Goal: Book appointment/travel/reservation

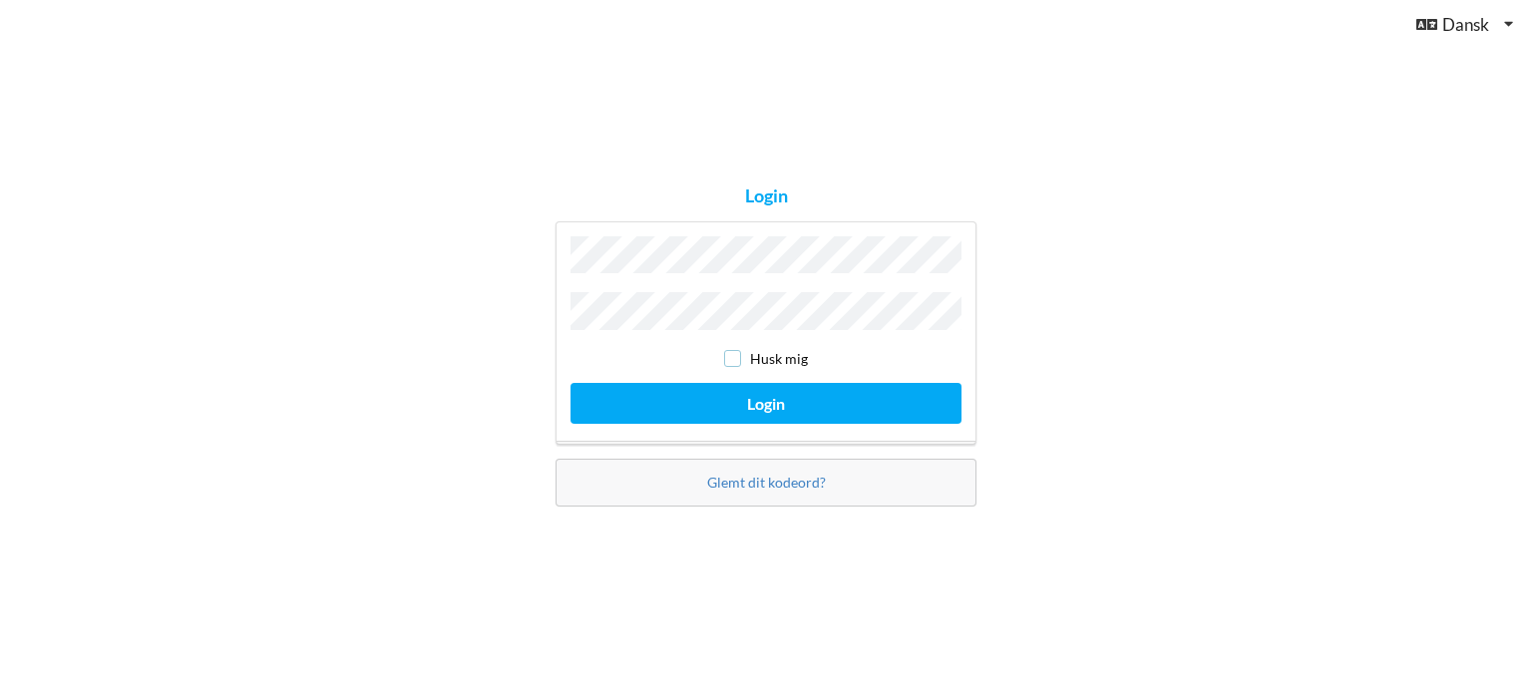
click at [734, 350] on input "checkbox" at bounding box center [732, 358] width 17 height 17
checkbox input "true"
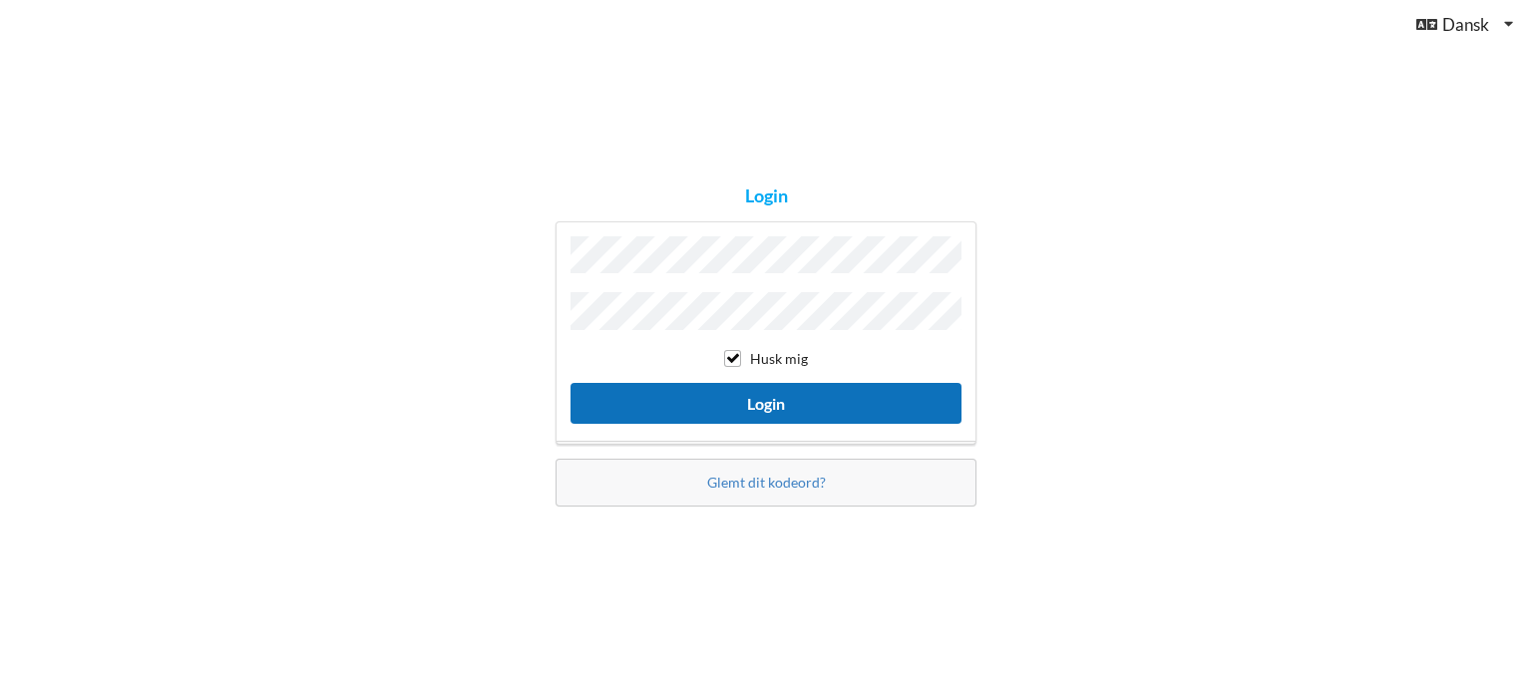
click at [771, 391] on button "Login" at bounding box center [766, 403] width 391 height 41
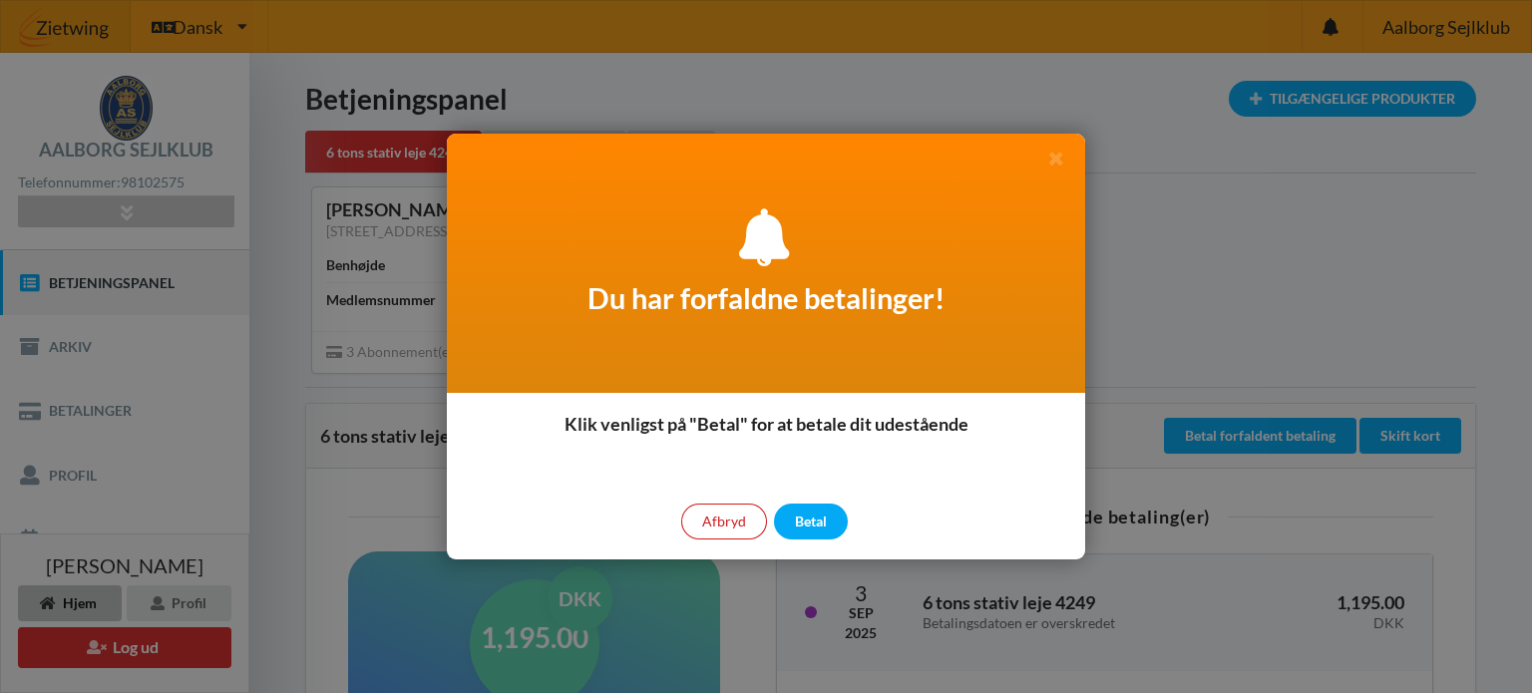
click at [734, 528] on div "Afbryd" at bounding box center [724, 522] width 86 height 36
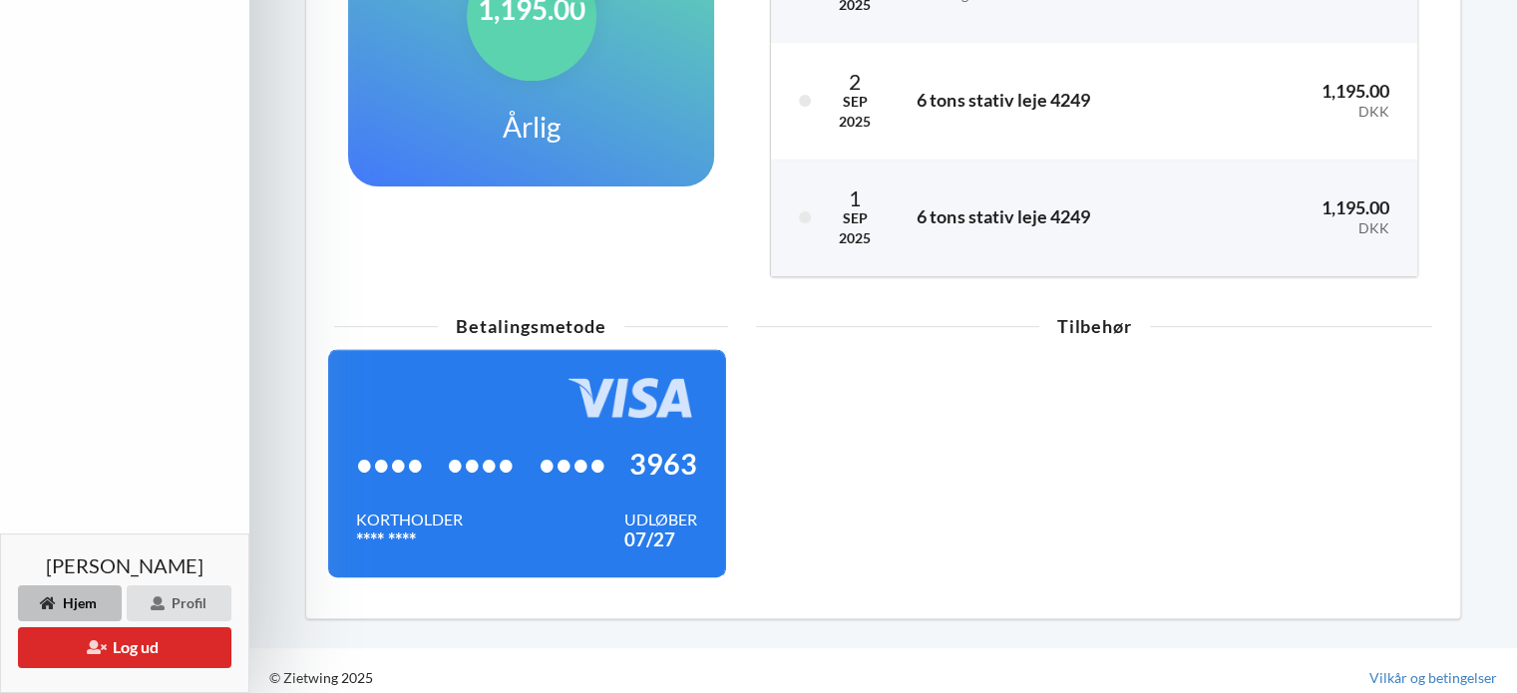
scroll to position [633, 0]
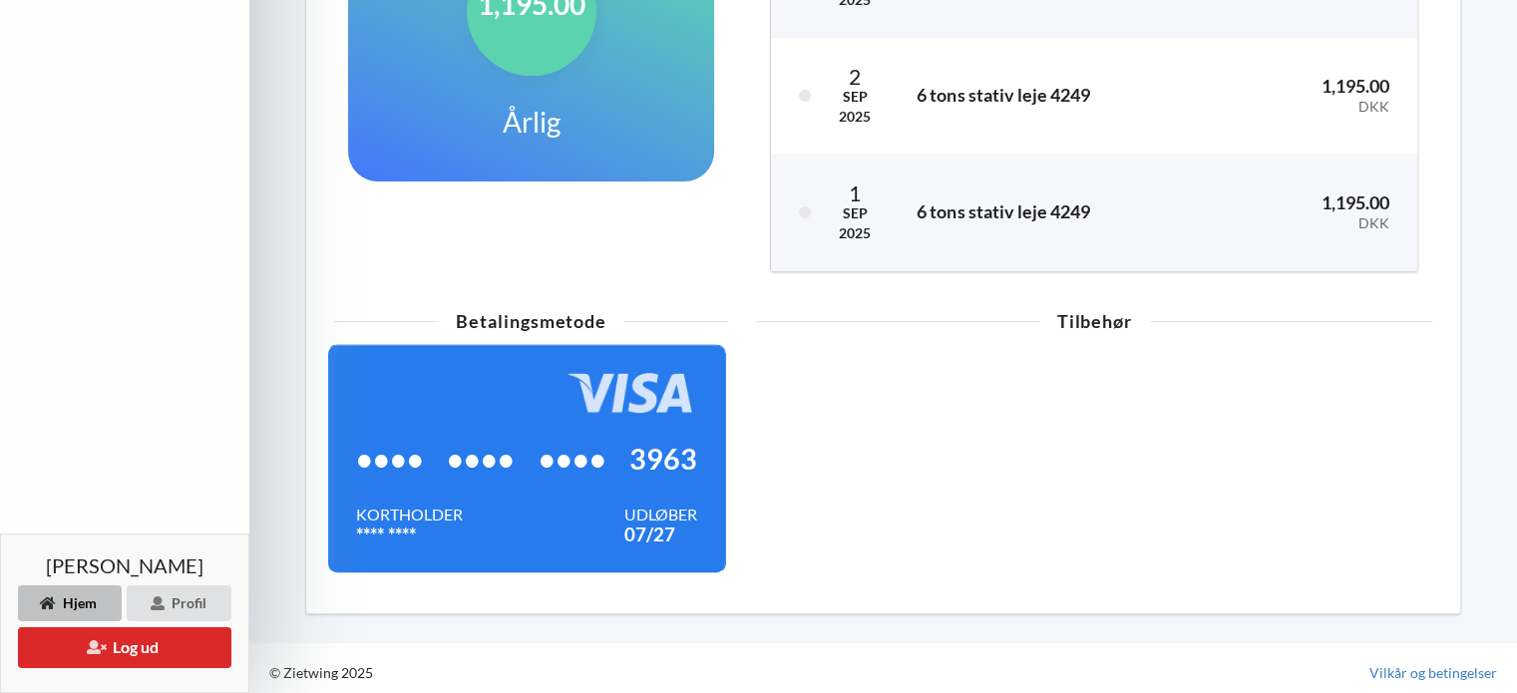
click at [555, 469] on span "••••" at bounding box center [573, 459] width 68 height 20
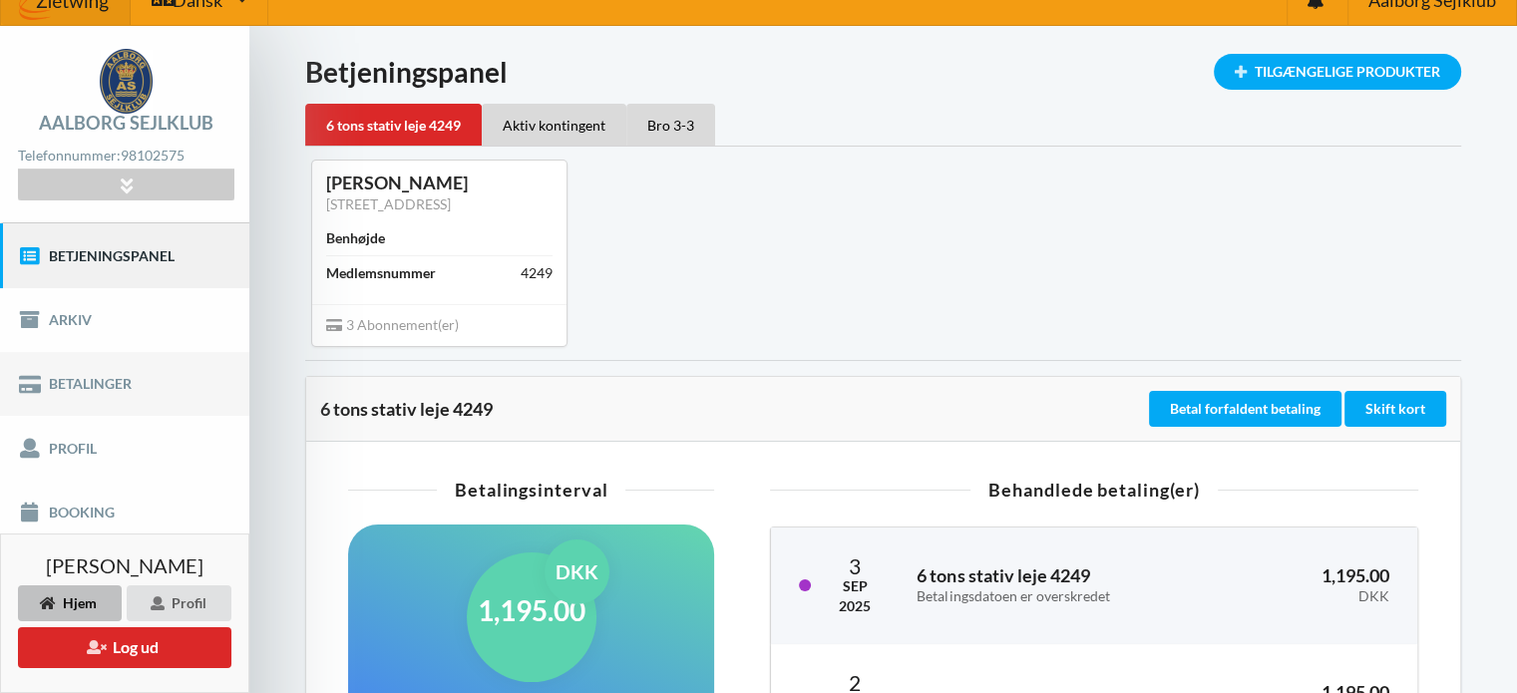
click at [66, 387] on link "Betalinger" at bounding box center [124, 384] width 249 height 64
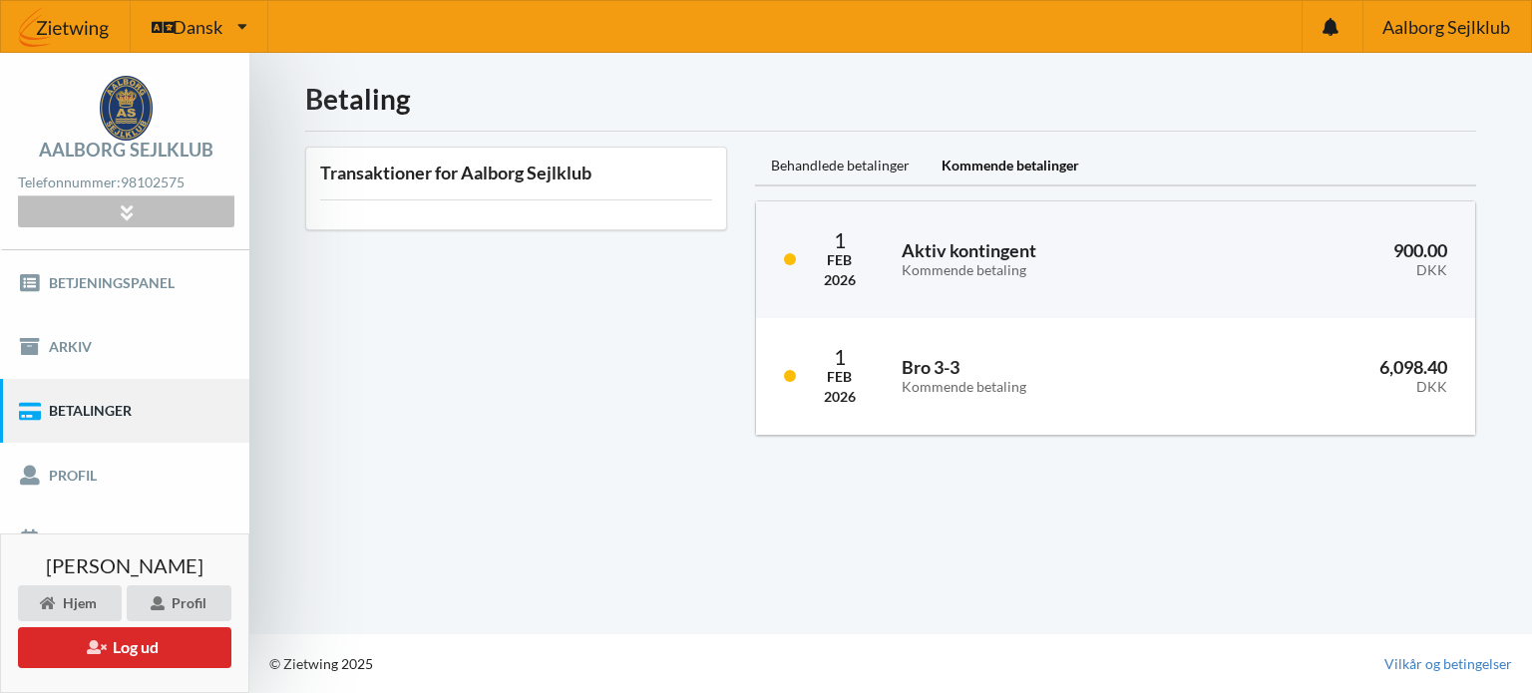
click at [117, 210] on icon at bounding box center [126, 211] width 23 height 17
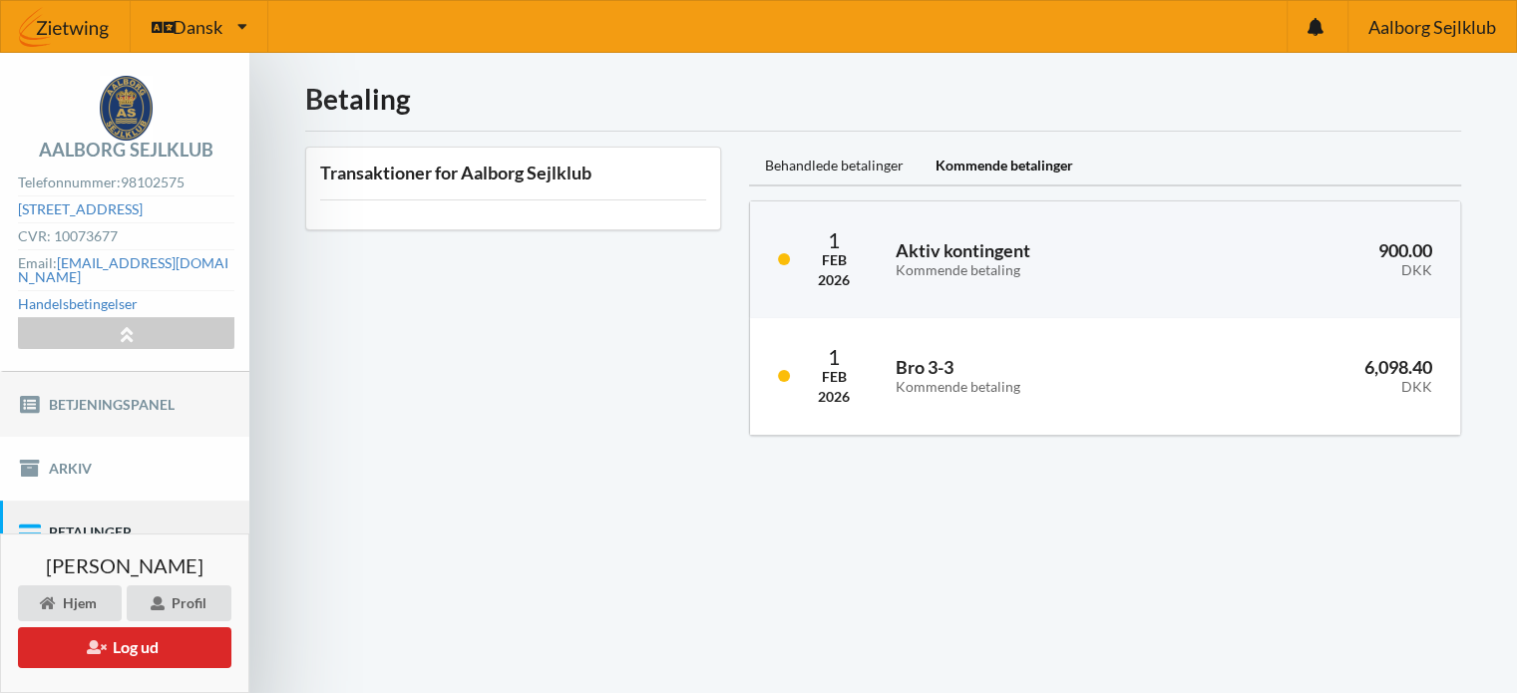
click at [226, 393] on link "Betjeningspanel" at bounding box center [124, 404] width 249 height 64
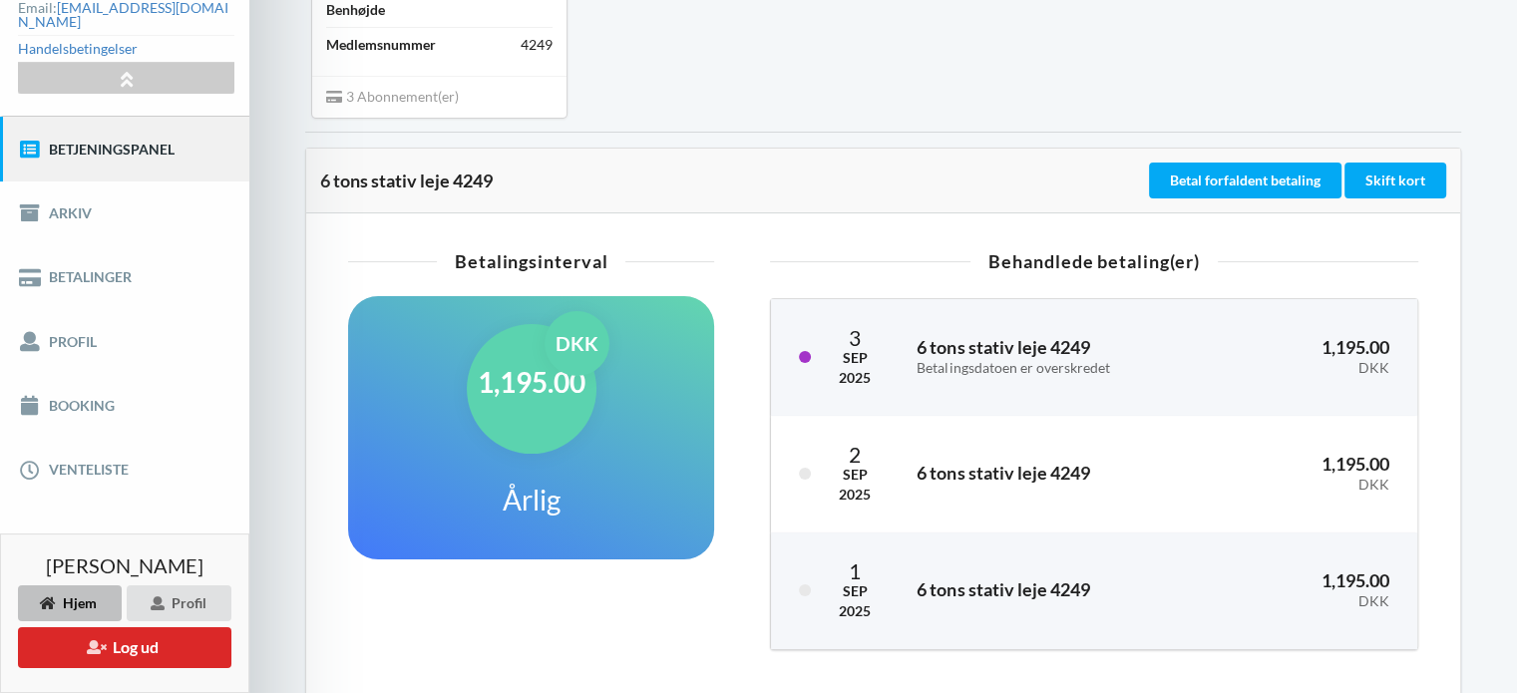
scroll to position [201, 0]
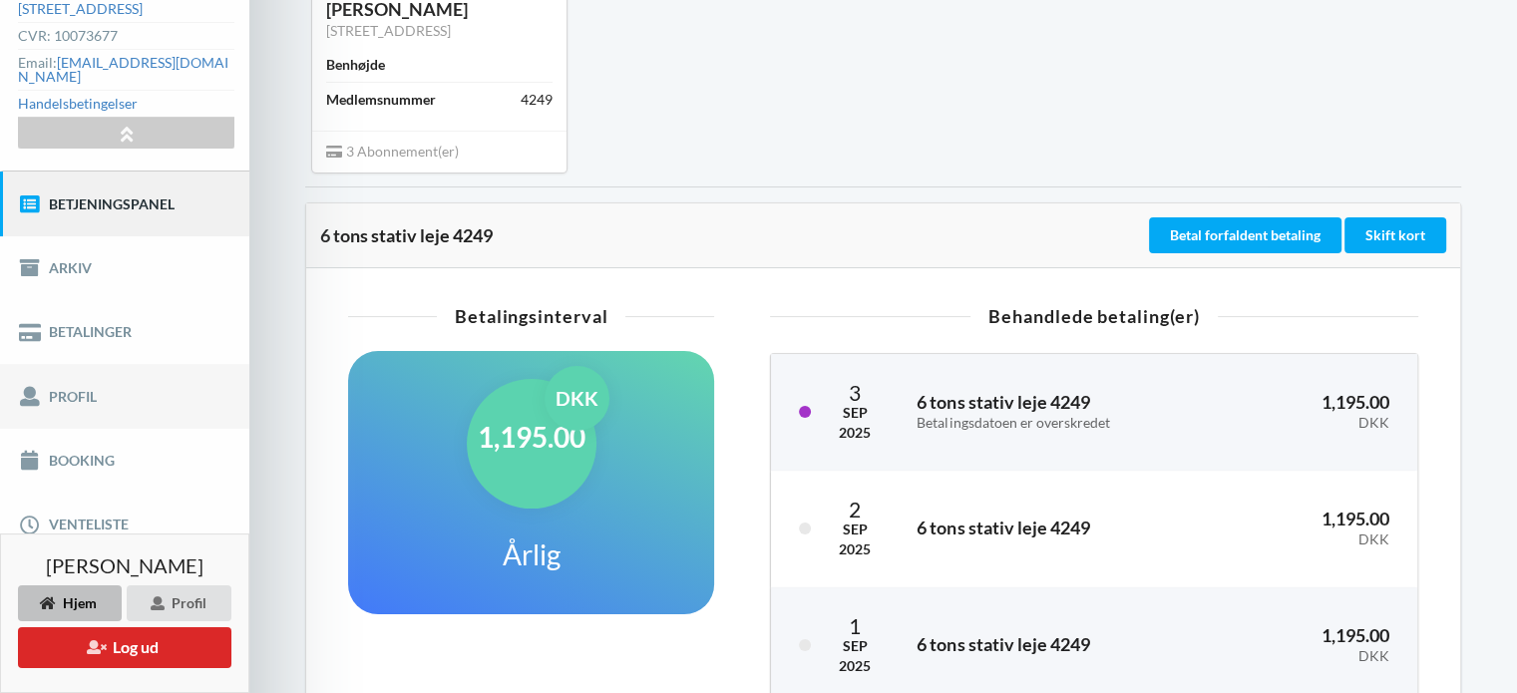
click at [64, 381] on link "Profil" at bounding box center [124, 396] width 249 height 64
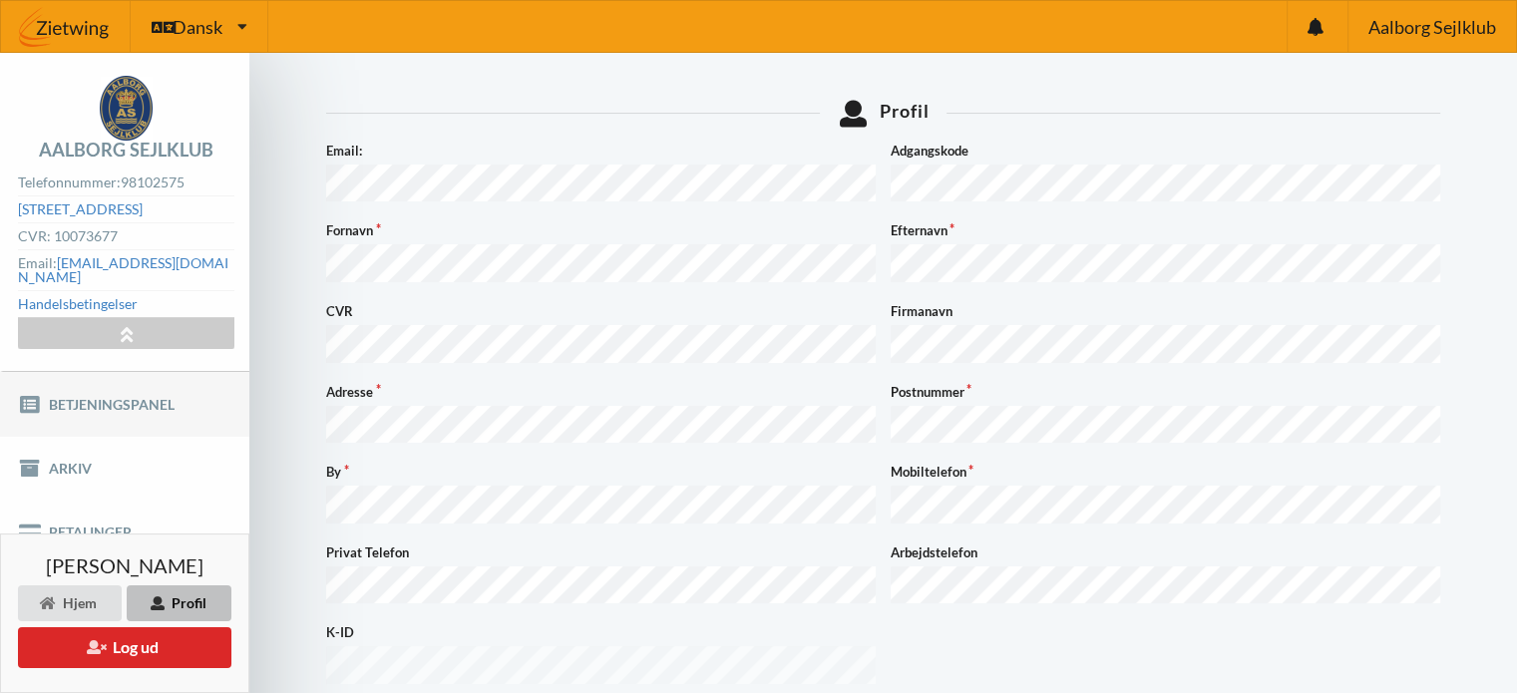
click at [100, 377] on link "Betjeningspanel" at bounding box center [124, 404] width 249 height 64
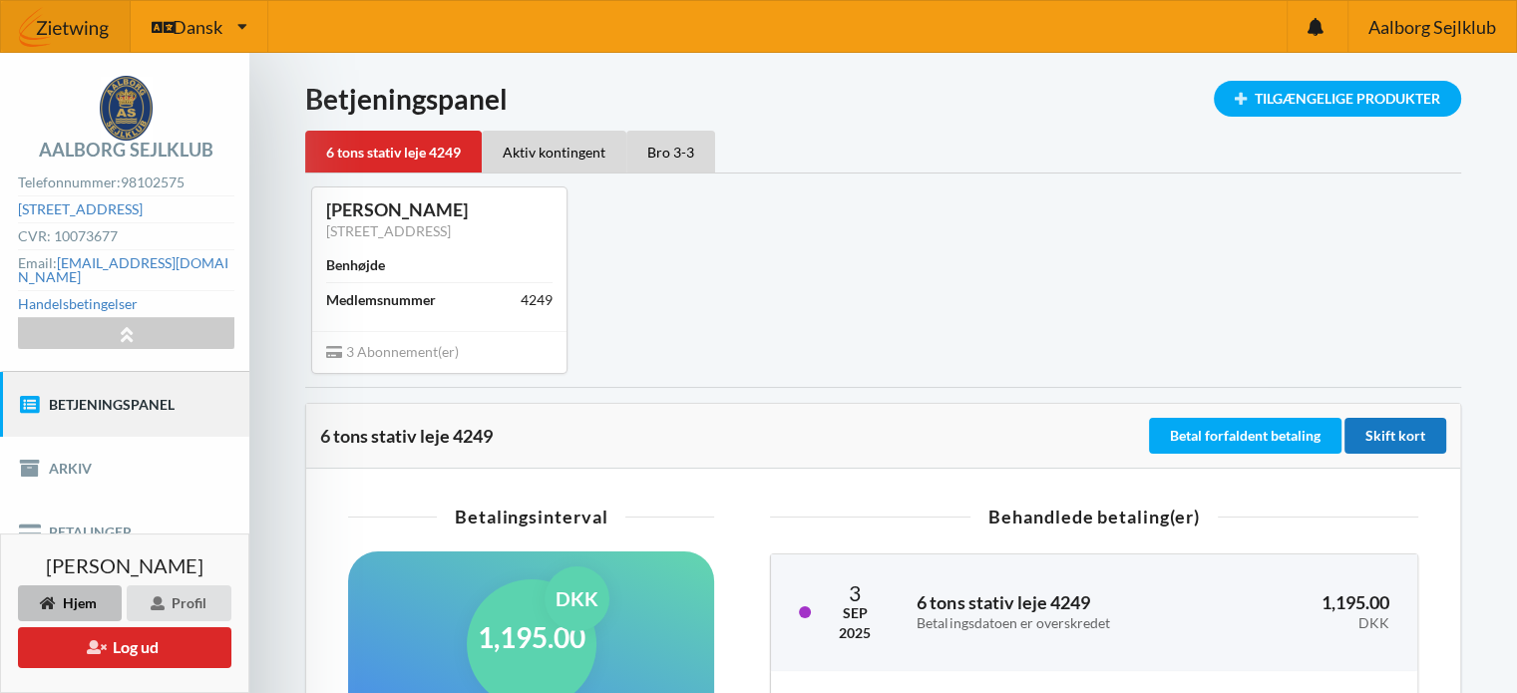
click at [1408, 436] on div "Skift kort" at bounding box center [1396, 436] width 102 height 36
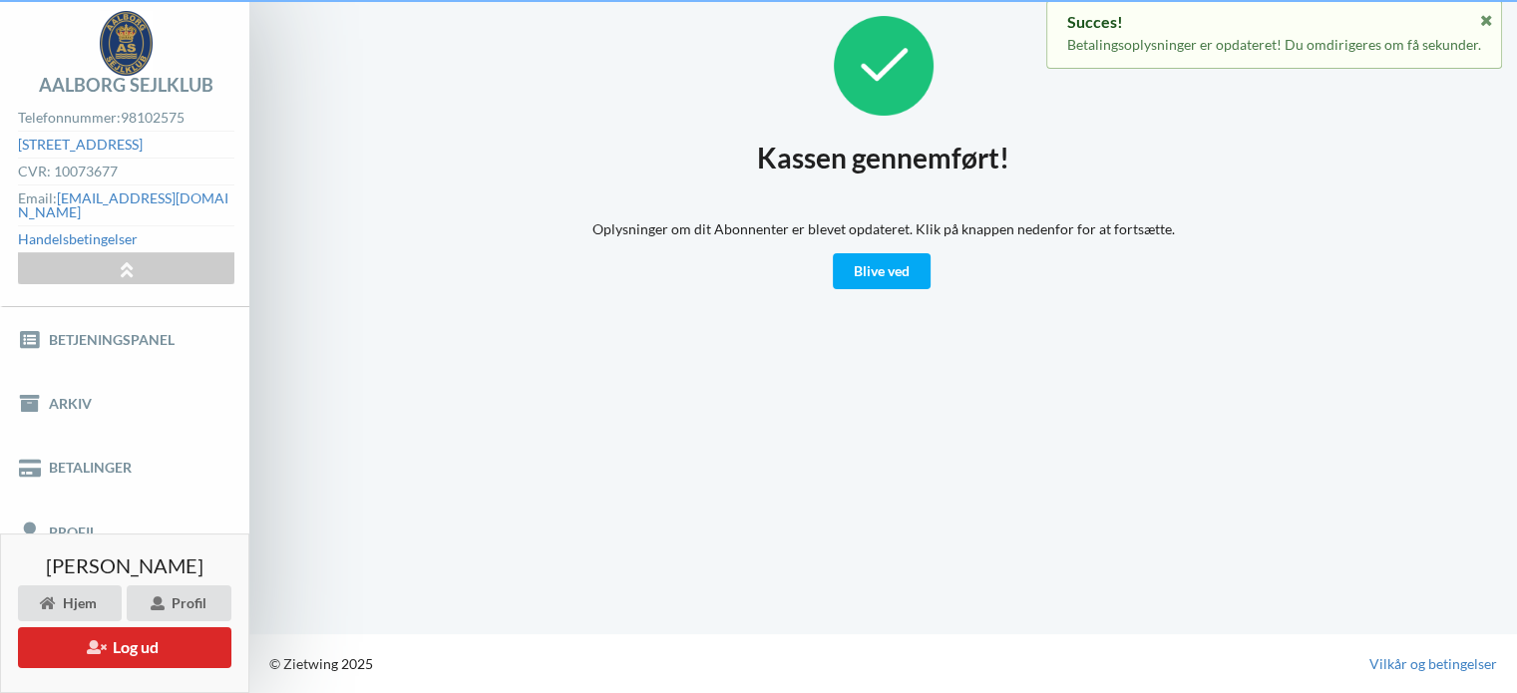
scroll to position [48, 0]
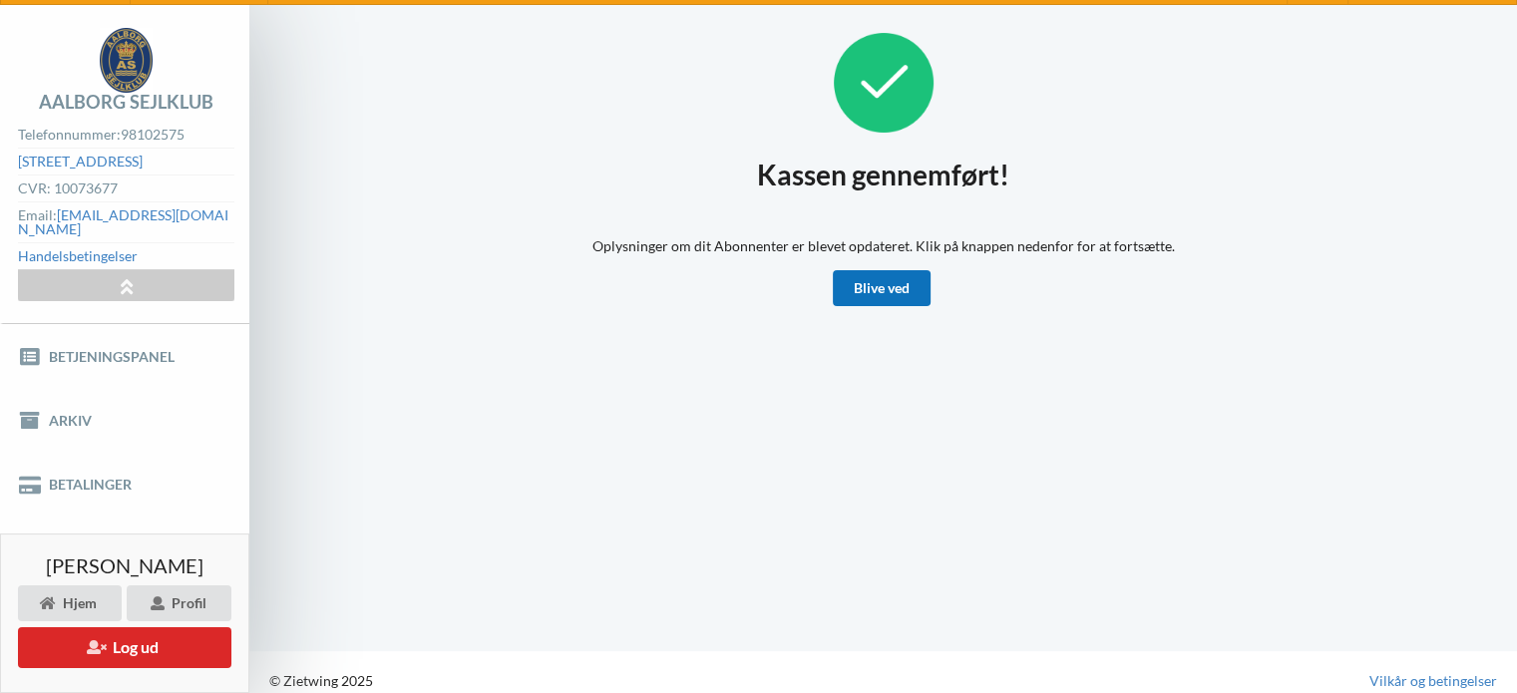
click at [879, 285] on link "Blive ved" at bounding box center [882, 288] width 98 height 36
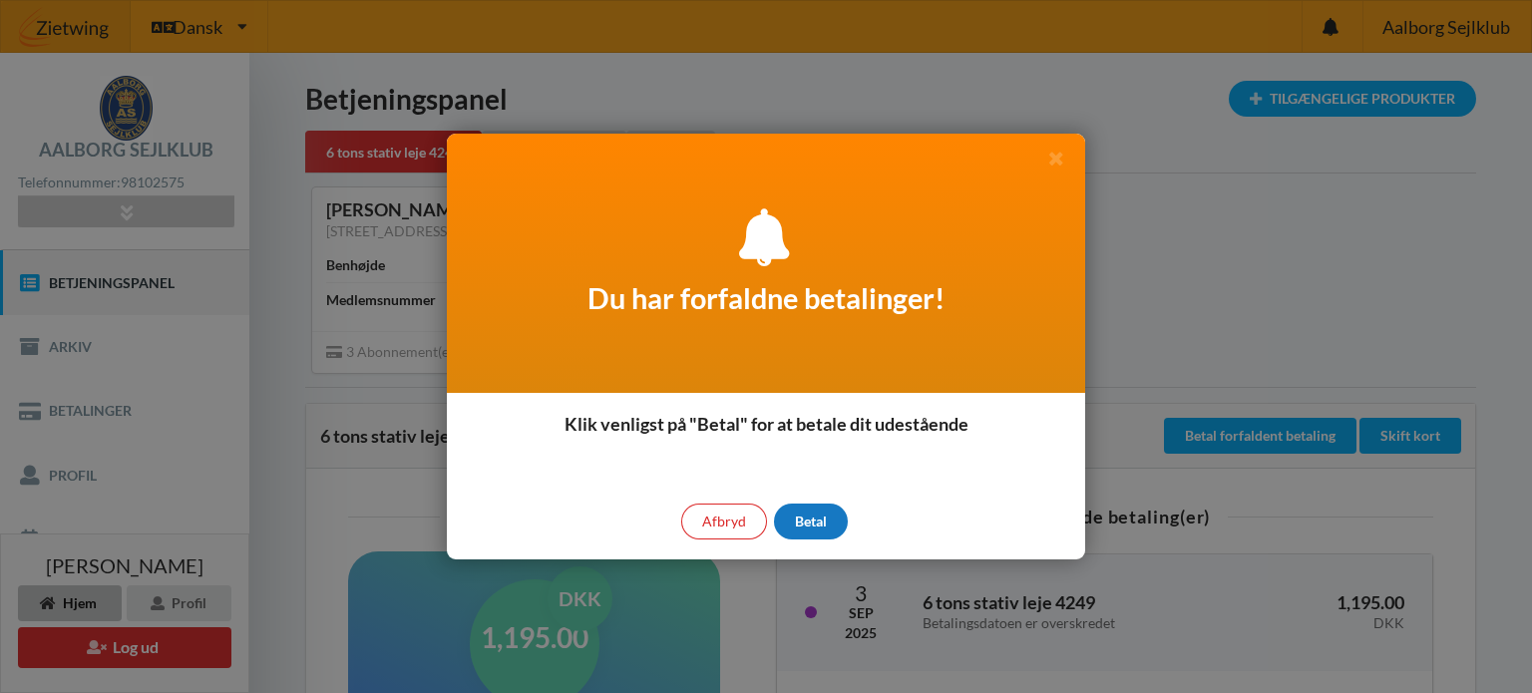
click at [810, 530] on div "Betal" at bounding box center [811, 522] width 74 height 36
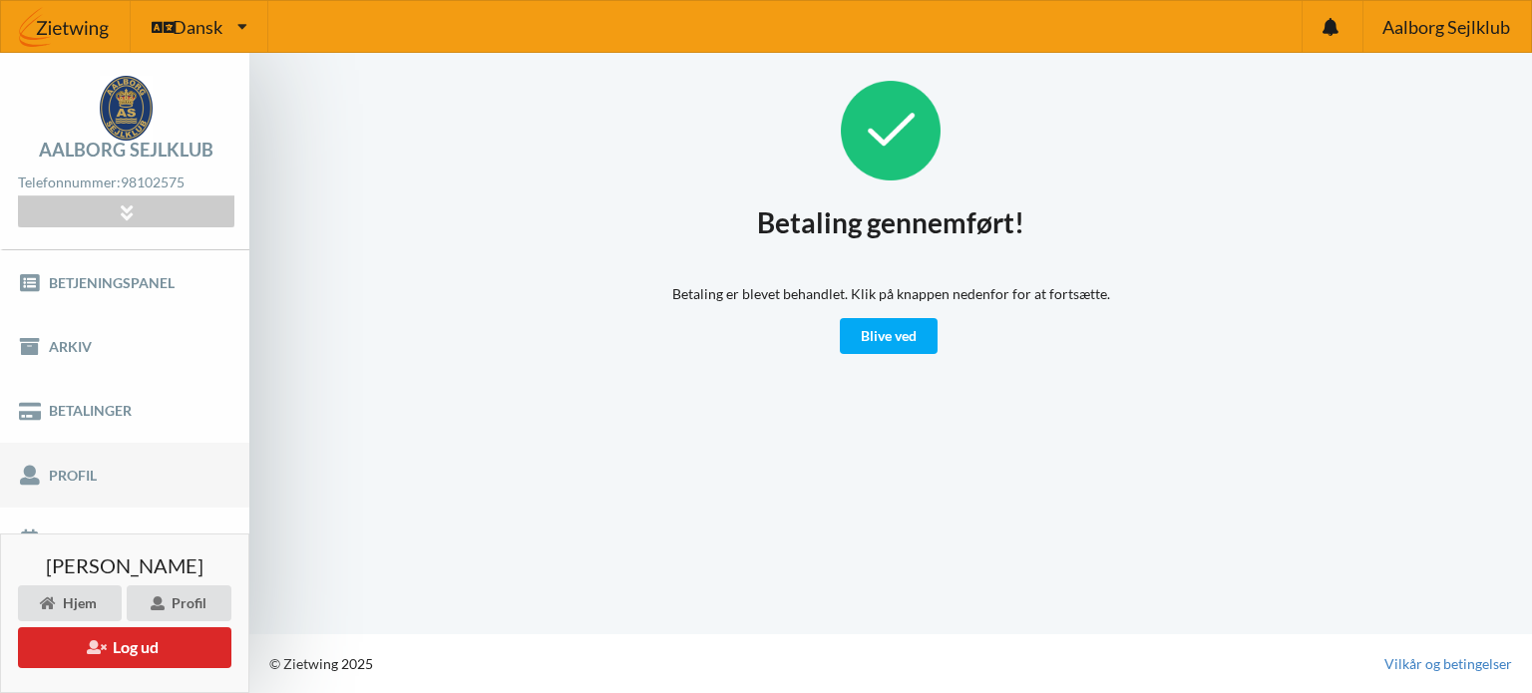
click at [229, 470] on link "Profil" at bounding box center [124, 475] width 249 height 64
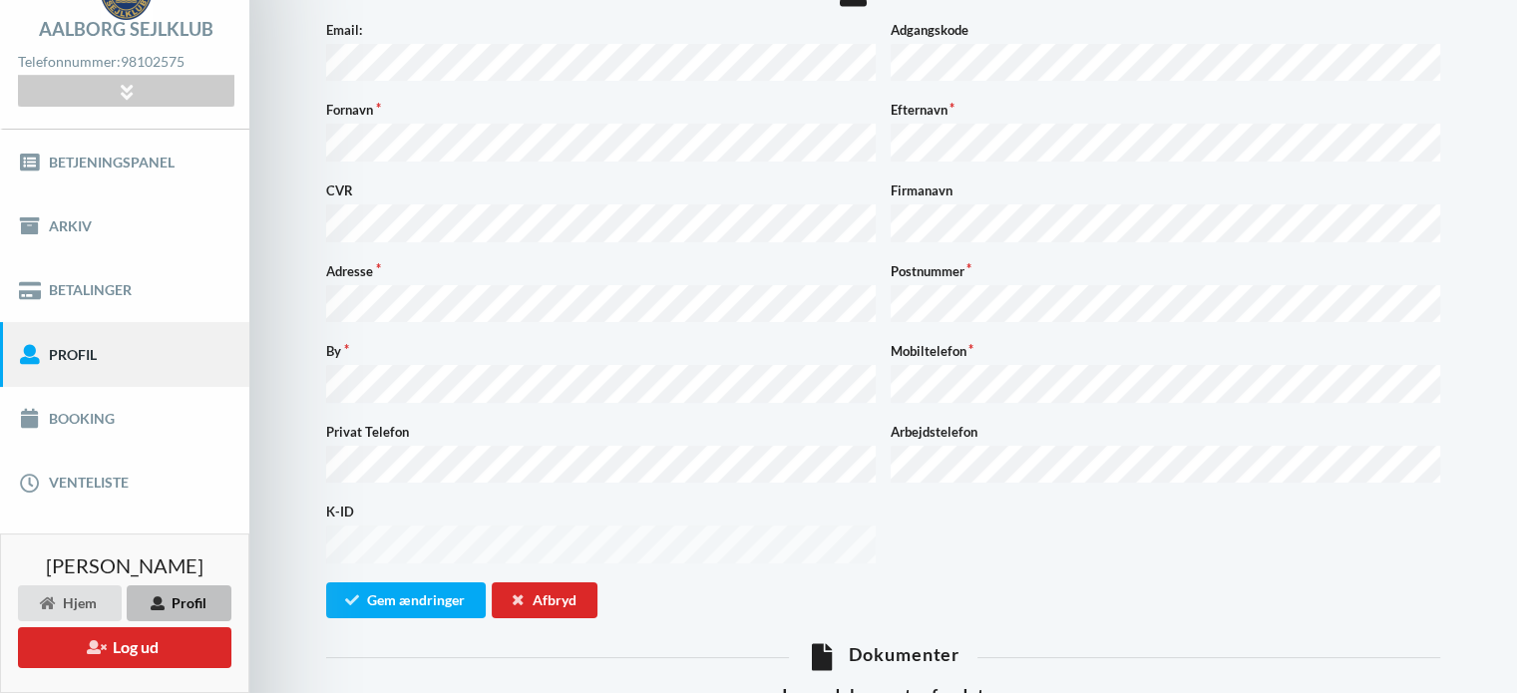
scroll to position [120, 0]
click at [107, 422] on link "Booking" at bounding box center [124, 420] width 249 height 64
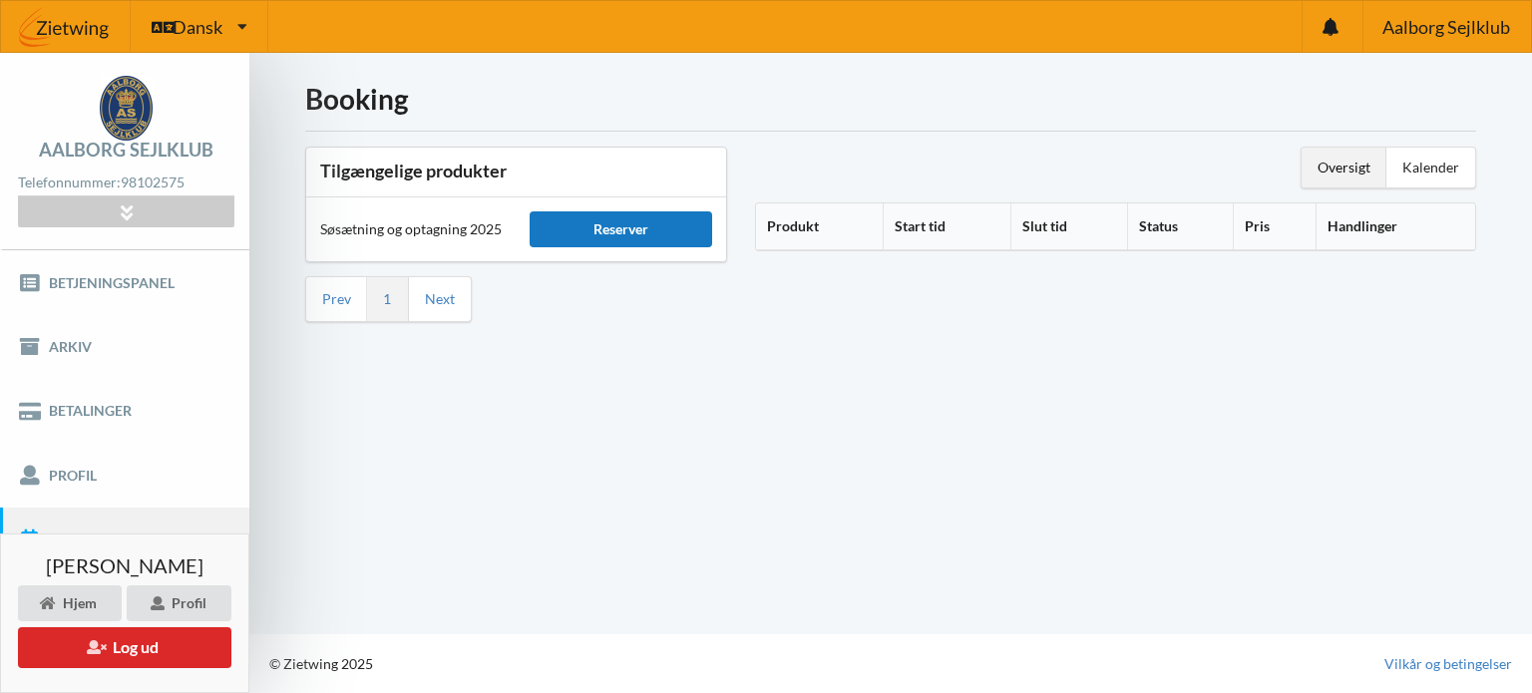
click at [592, 222] on div "Reserver" at bounding box center [621, 229] width 182 height 36
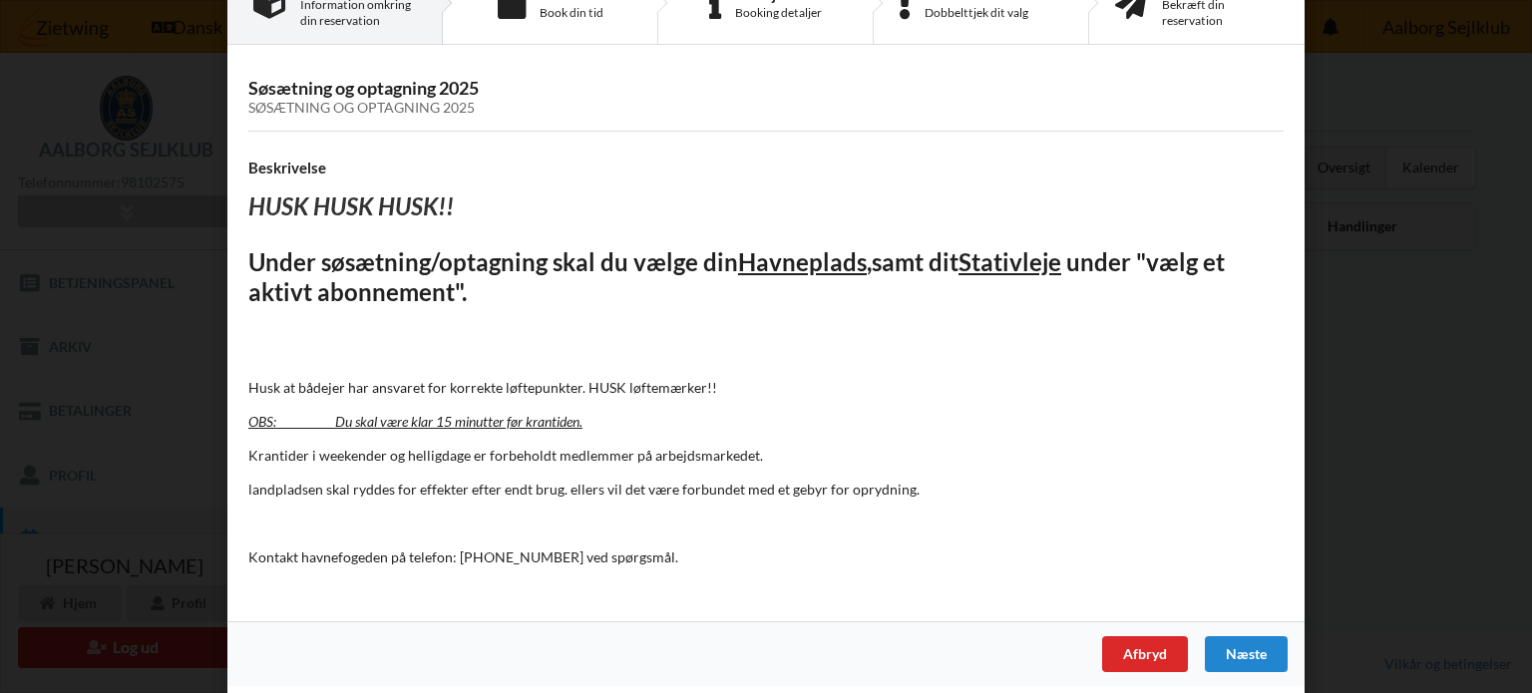
scroll to position [72, 0]
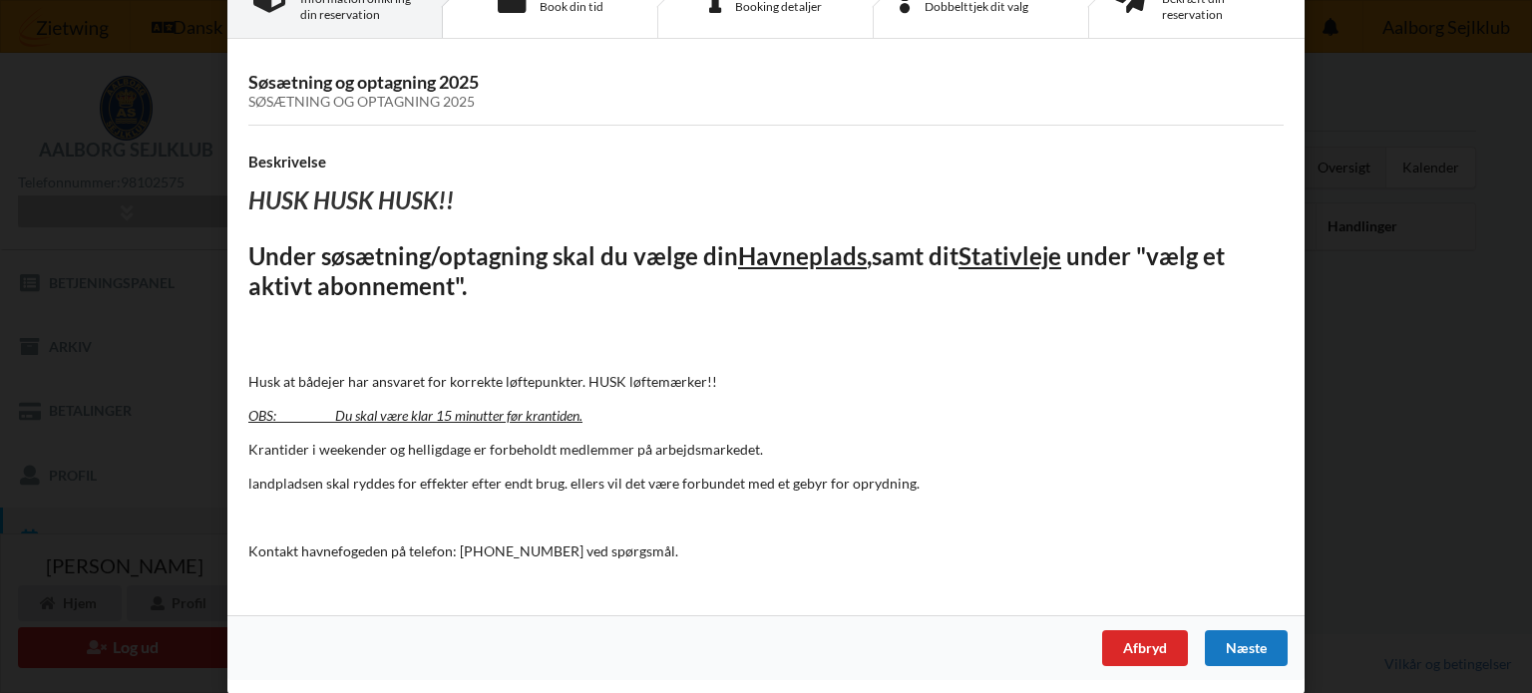
click at [1233, 653] on div "Næste" at bounding box center [1246, 648] width 83 height 36
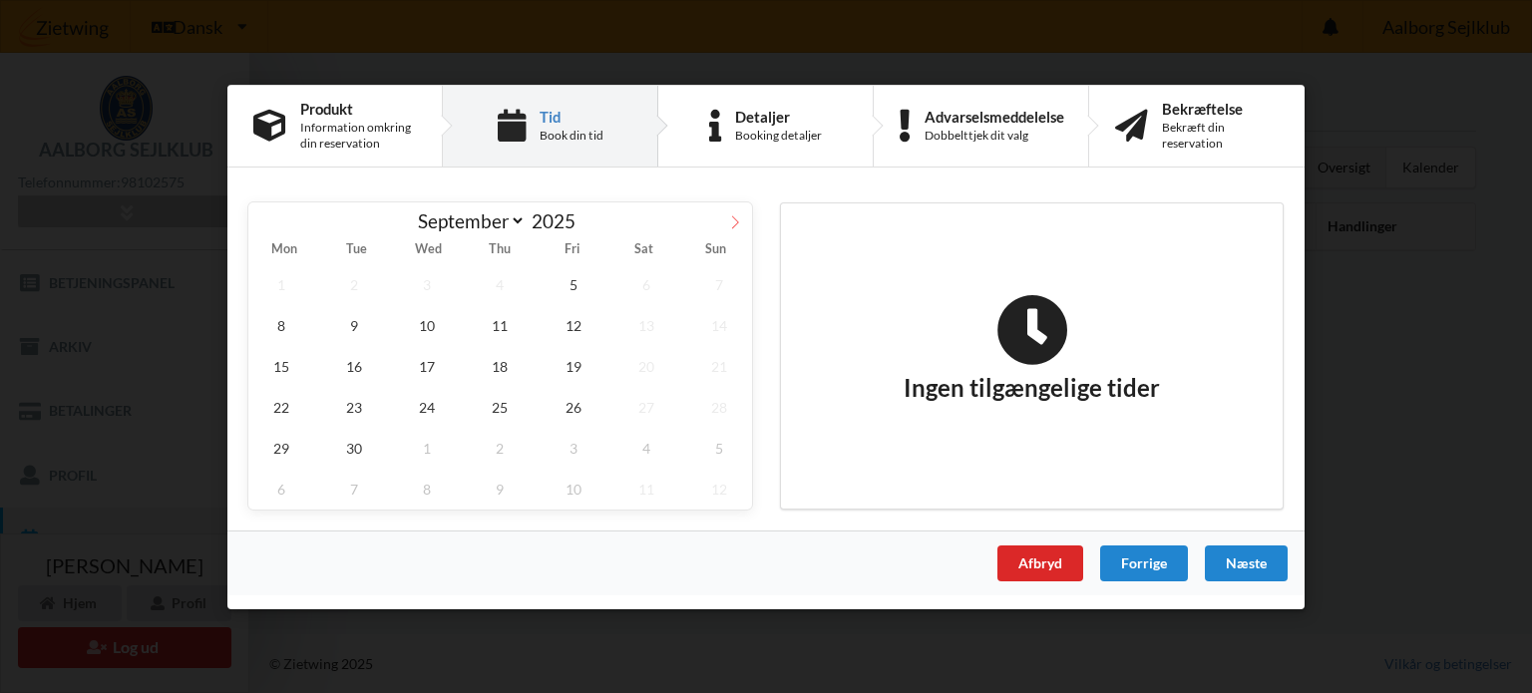
click at [737, 222] on icon at bounding box center [735, 221] width 14 height 14
click at [271, 227] on icon at bounding box center [265, 221] width 14 height 14
select select "8"
click at [567, 406] on span "26" at bounding box center [574, 406] width 66 height 41
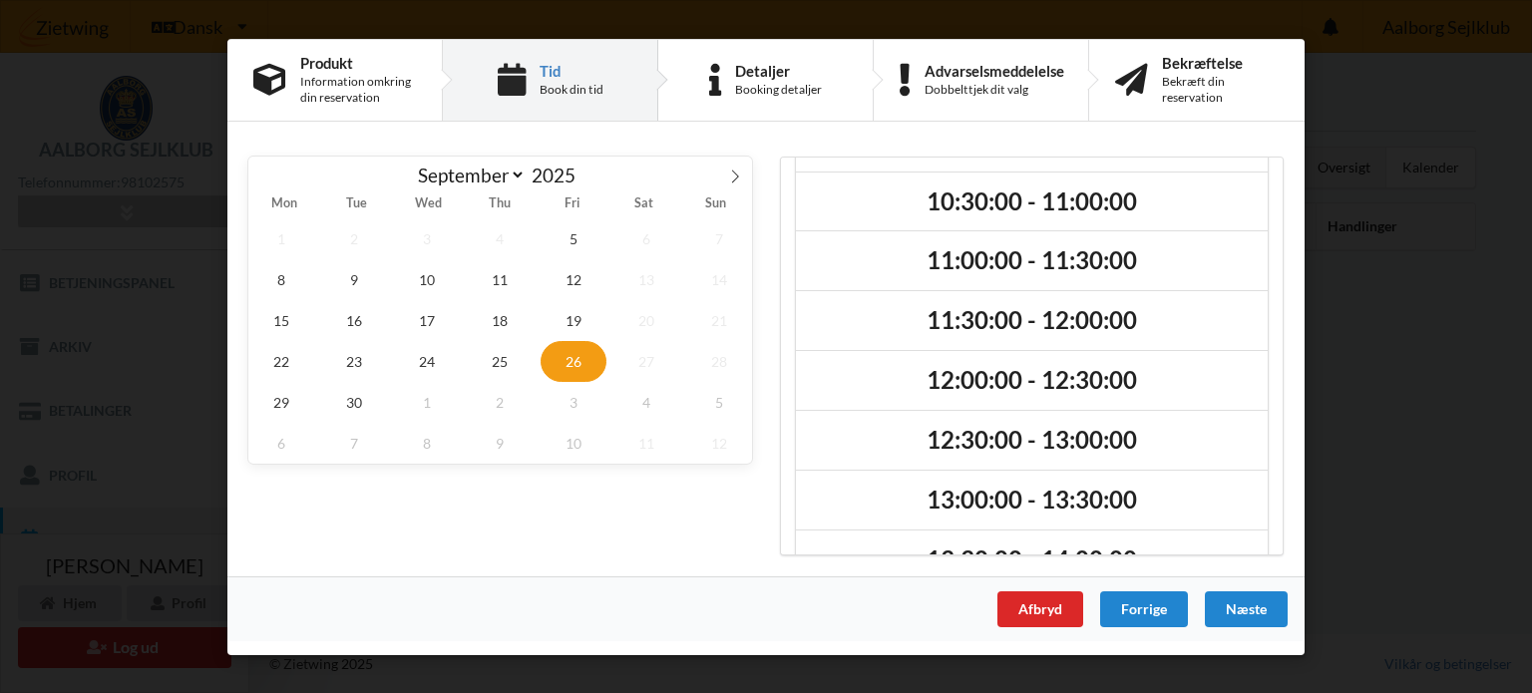
scroll to position [107, 0]
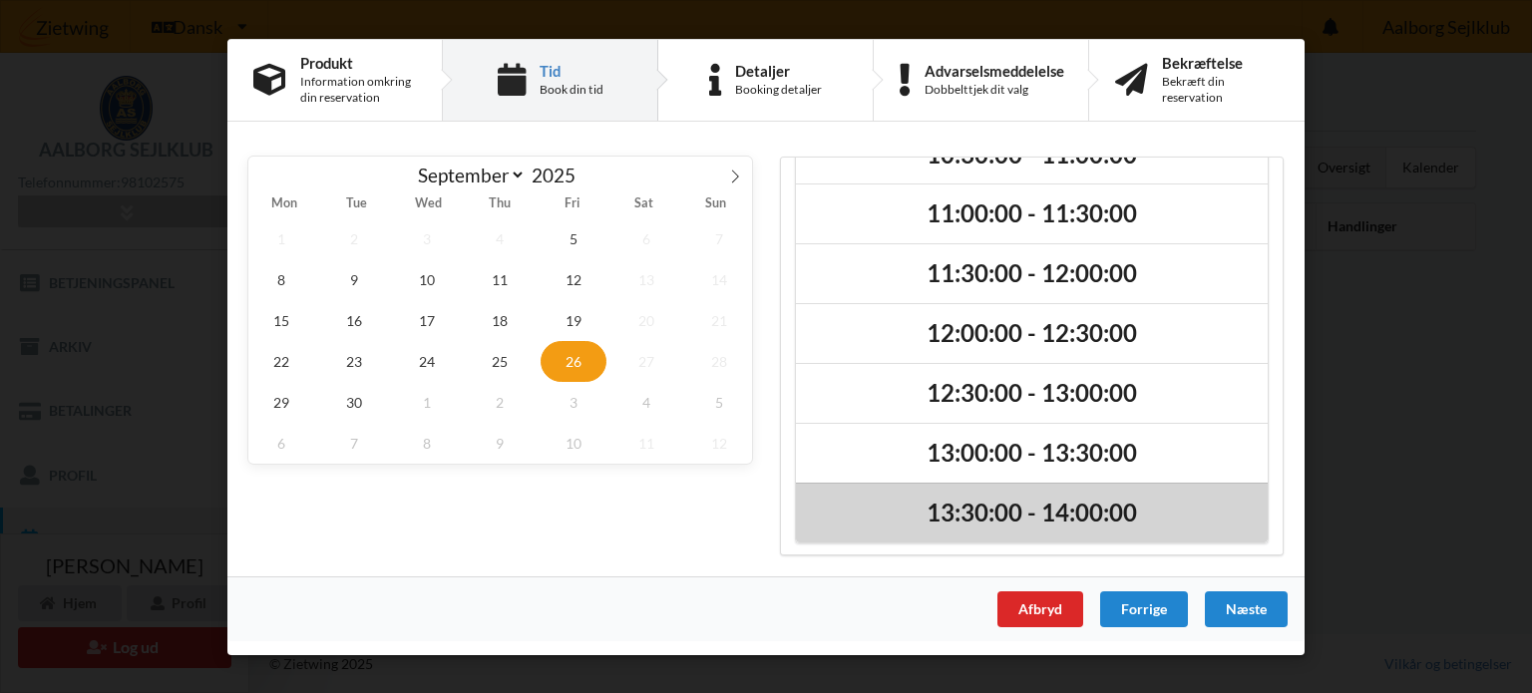
click at [1043, 514] on h2 "13:30:00 - 14:00:00" at bounding box center [1032, 512] width 444 height 31
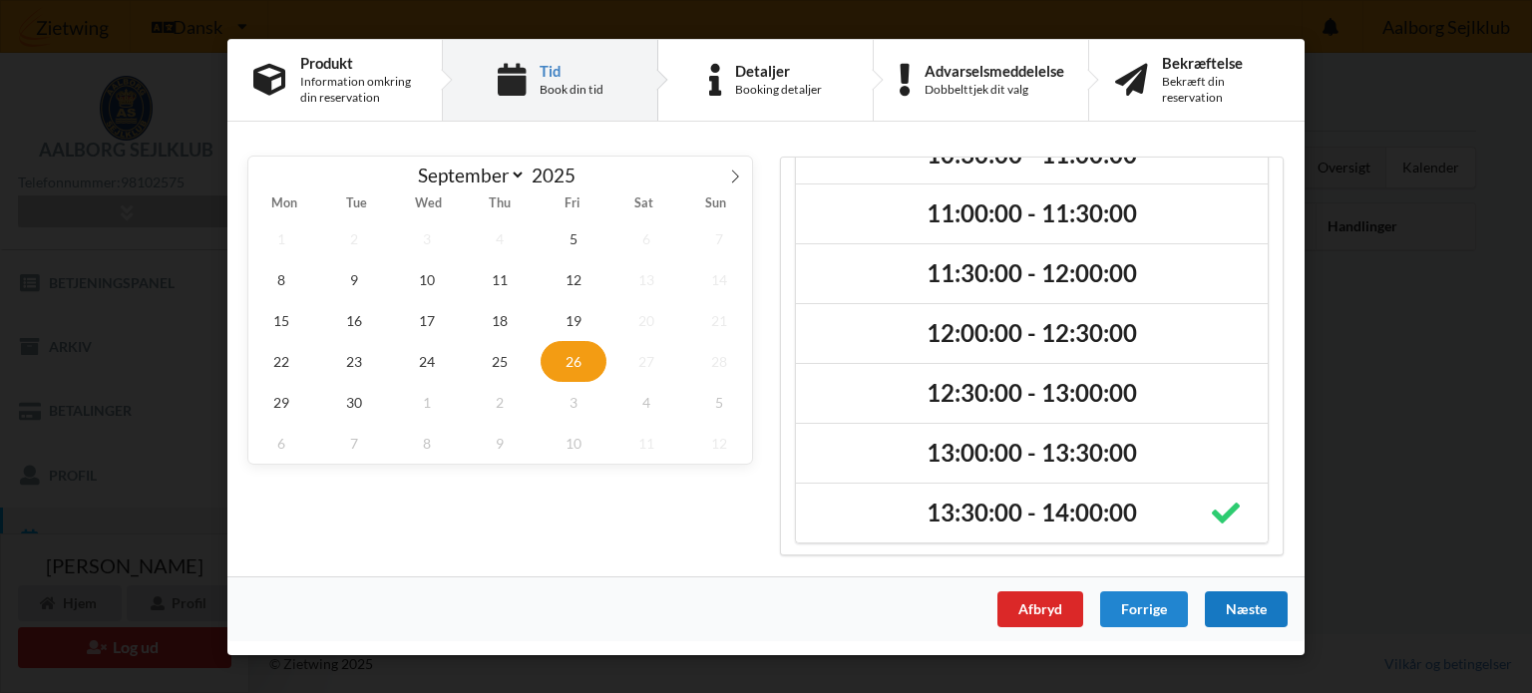
click at [1255, 616] on div "Næste" at bounding box center [1246, 609] width 83 height 36
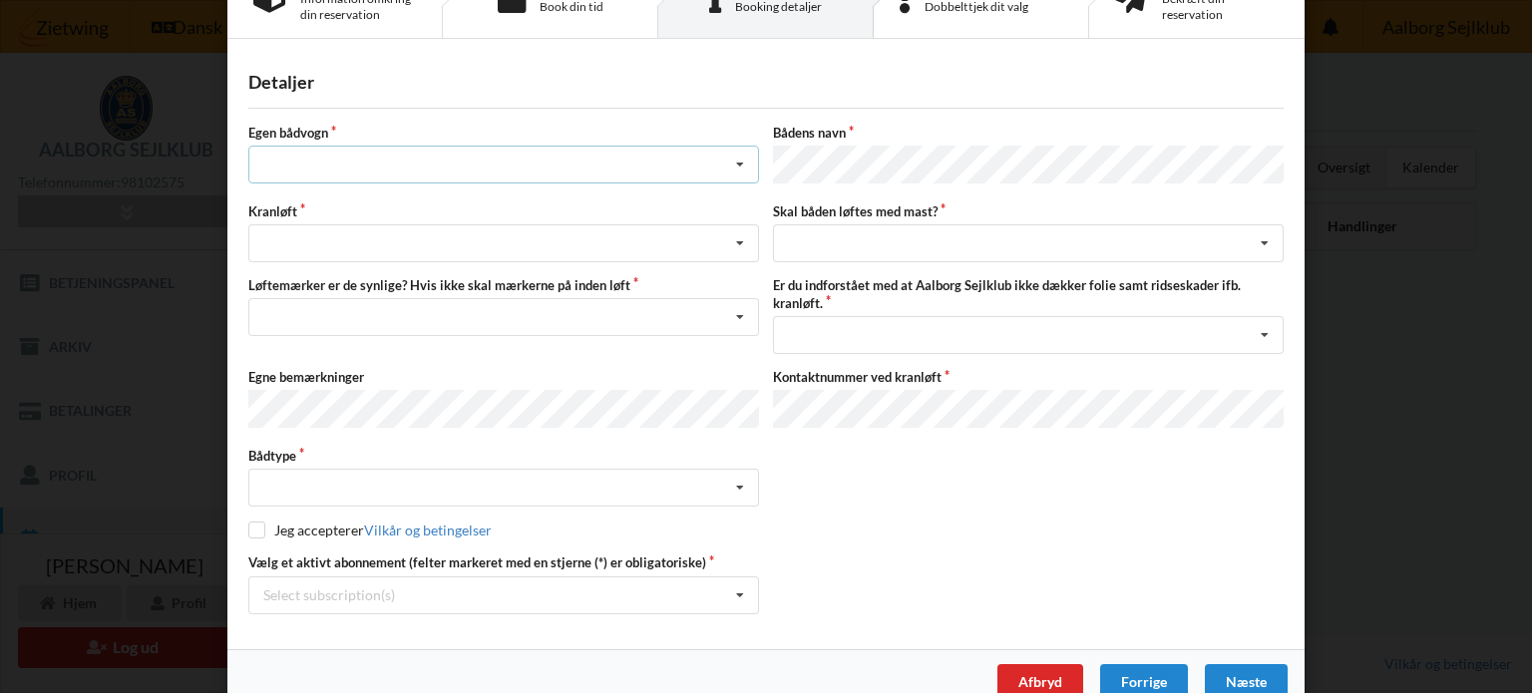
click at [734, 171] on icon at bounding box center [740, 165] width 30 height 37
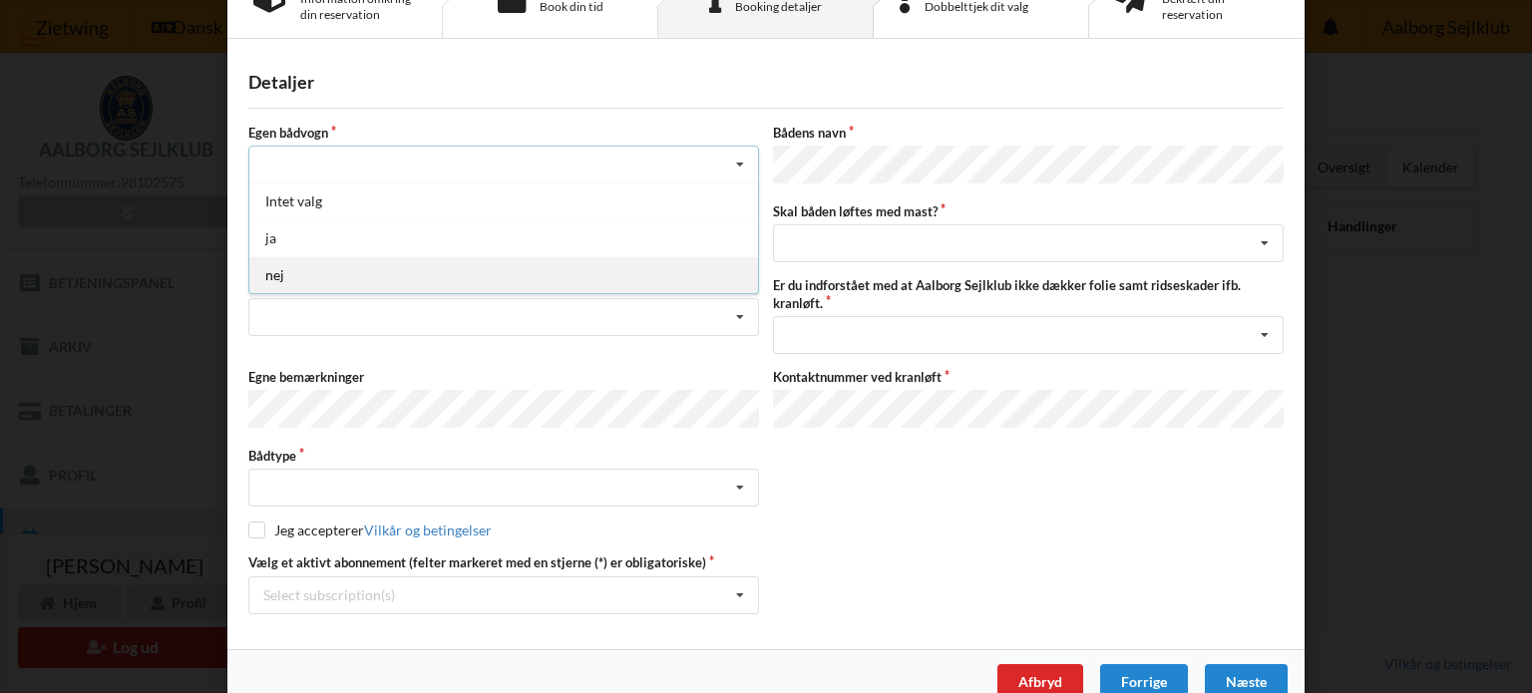
click at [323, 285] on div "nej" at bounding box center [503, 274] width 509 height 37
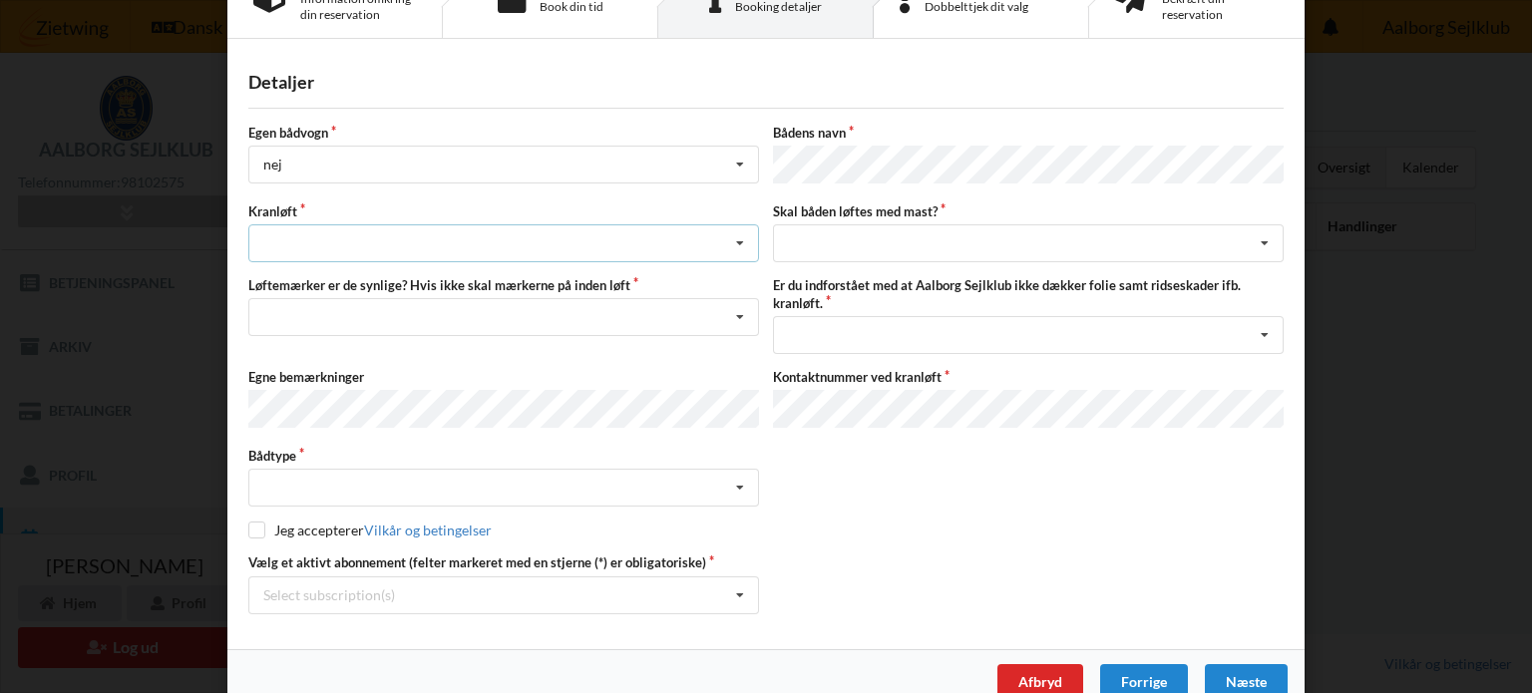
click at [735, 238] on icon at bounding box center [740, 243] width 30 height 37
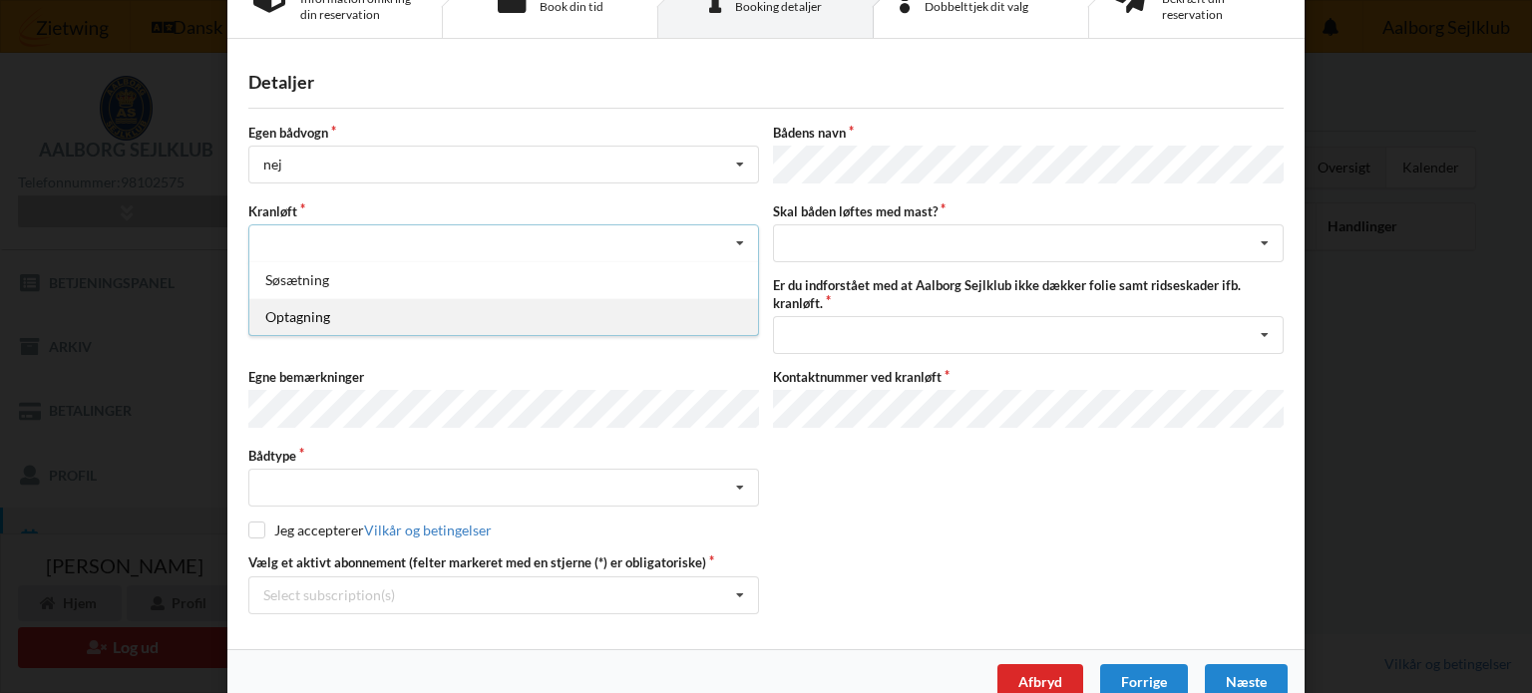
click at [523, 313] on div "Optagning" at bounding box center [503, 316] width 509 height 37
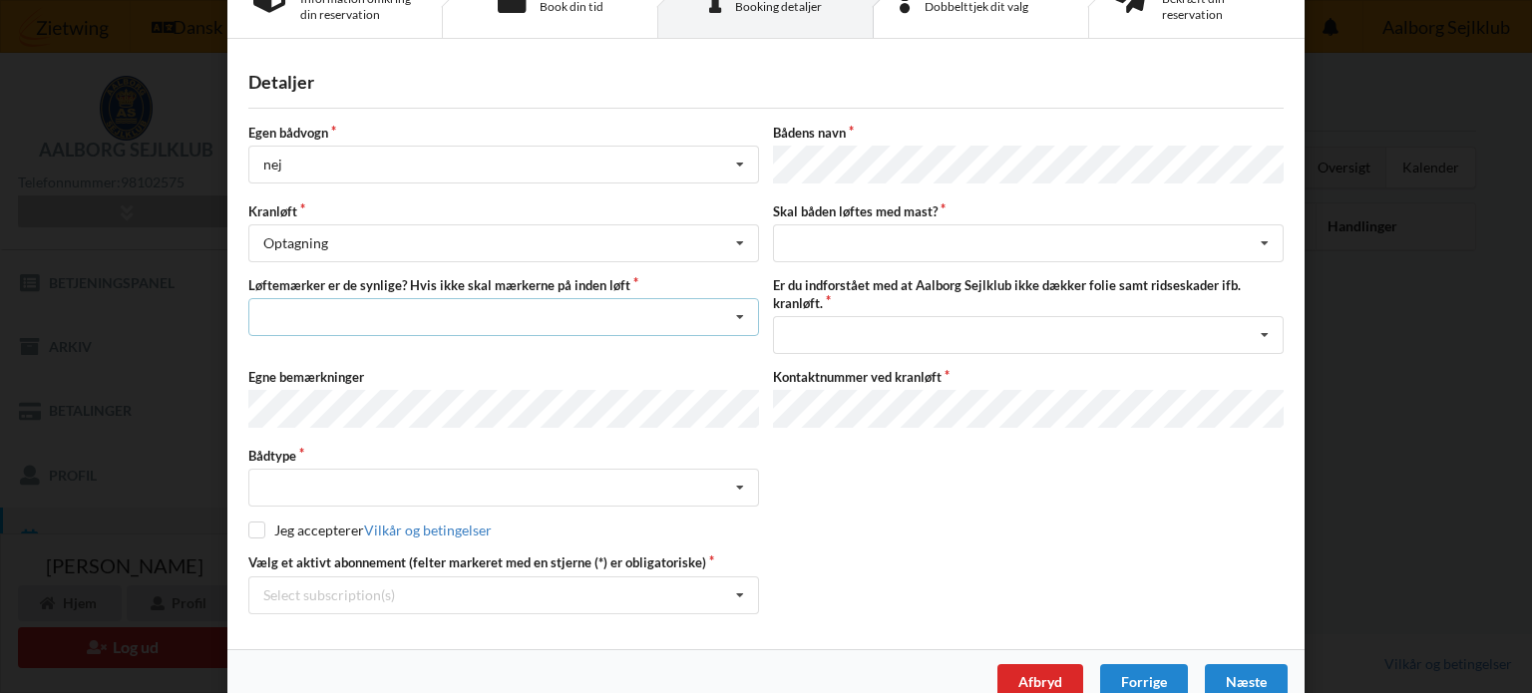
click at [738, 310] on icon at bounding box center [740, 317] width 30 height 37
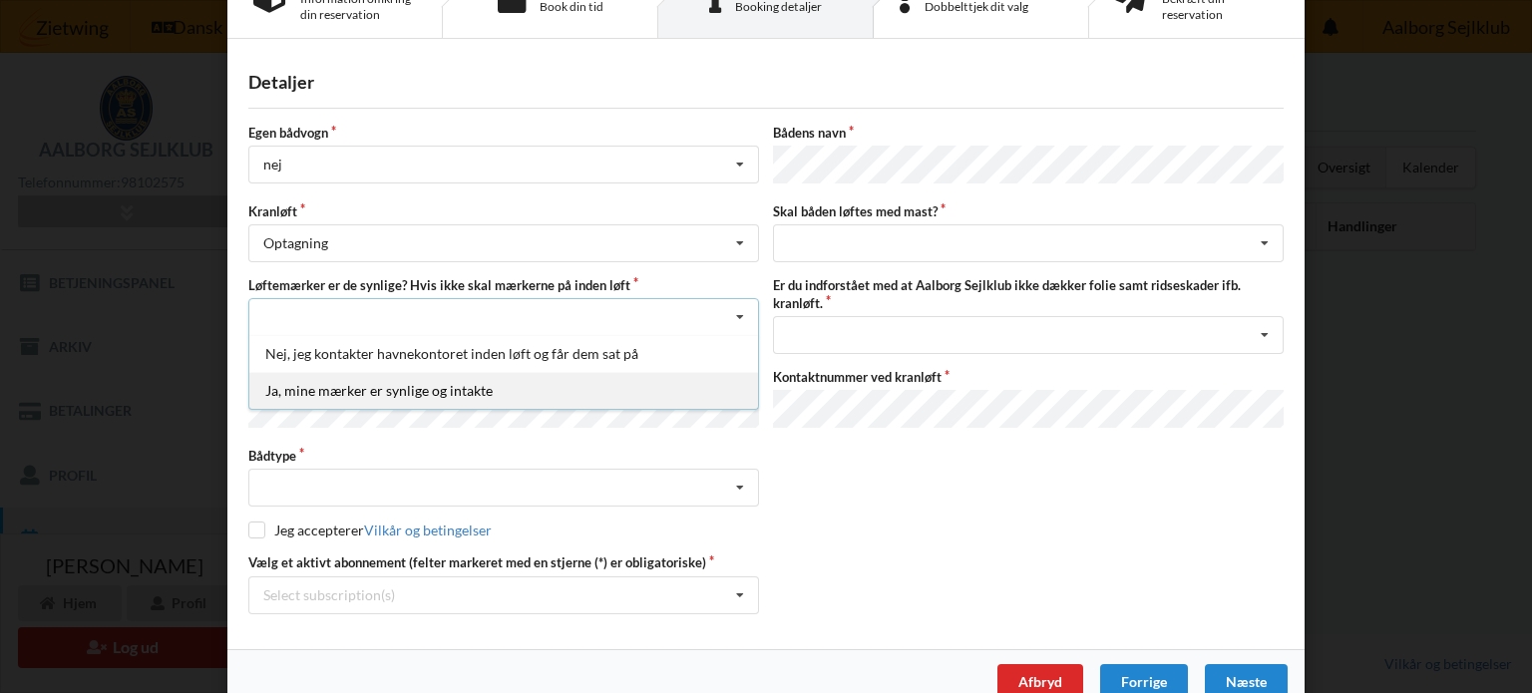
click at [561, 392] on div "Ja, mine mærker er synlige og intakte" at bounding box center [503, 390] width 509 height 37
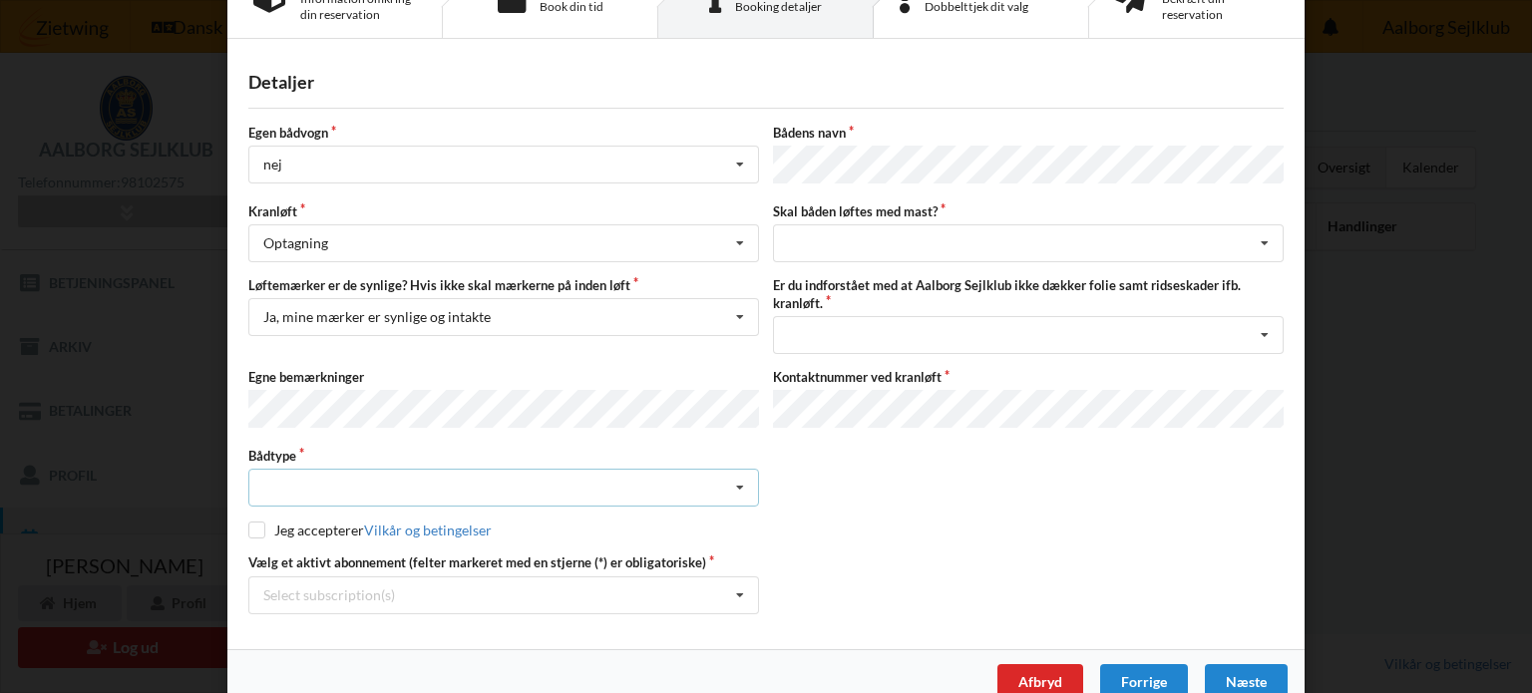
click at [736, 478] on icon at bounding box center [740, 488] width 30 height 37
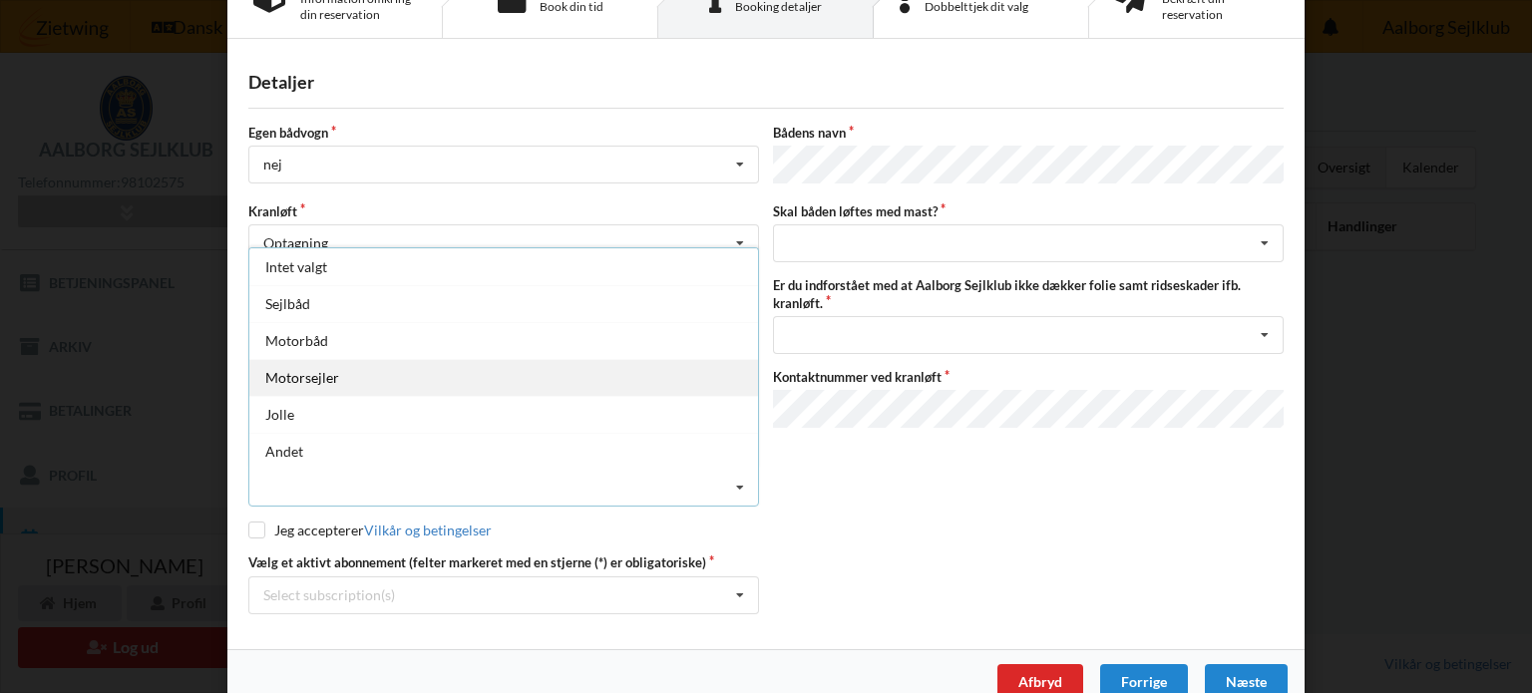
click at [442, 368] on div "Motorsejler" at bounding box center [503, 377] width 509 height 37
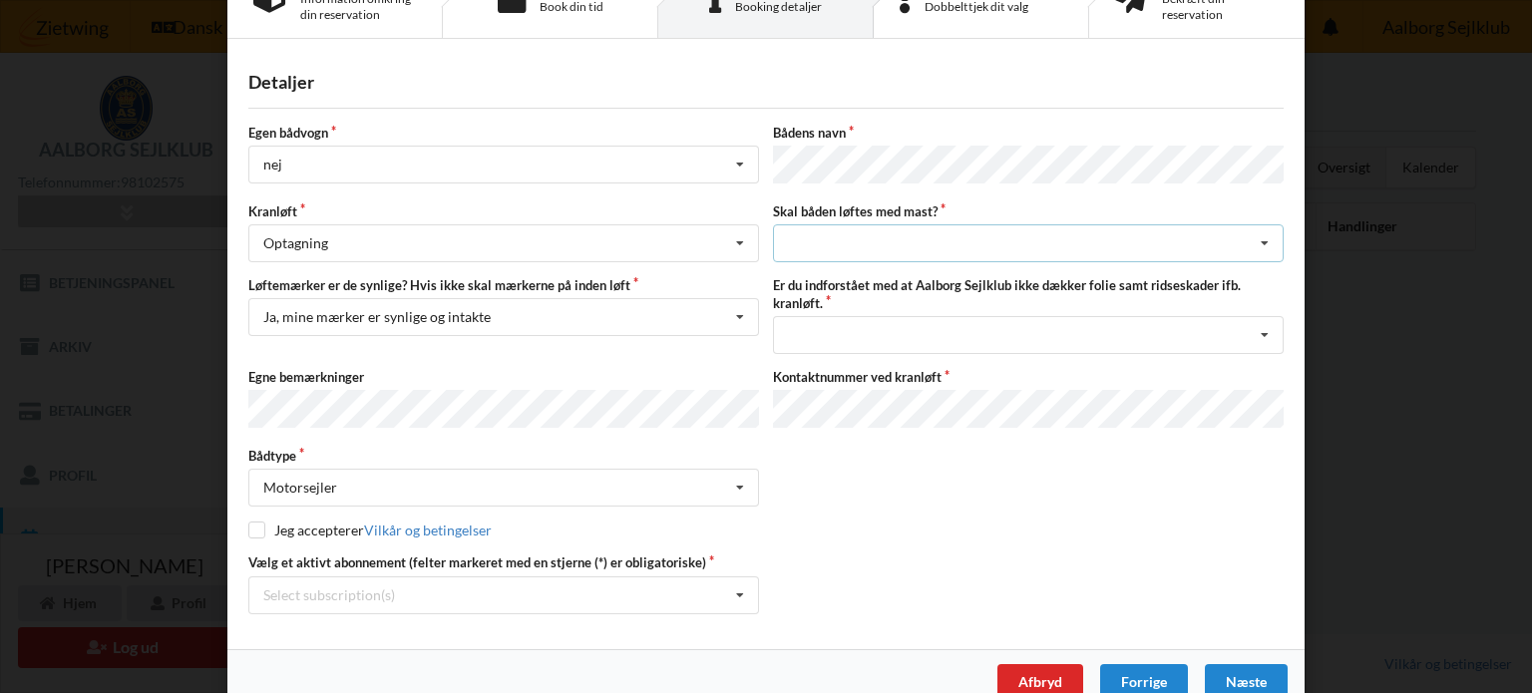
click at [842, 234] on div "intet valg ja nej" at bounding box center [1028, 243] width 511 height 38
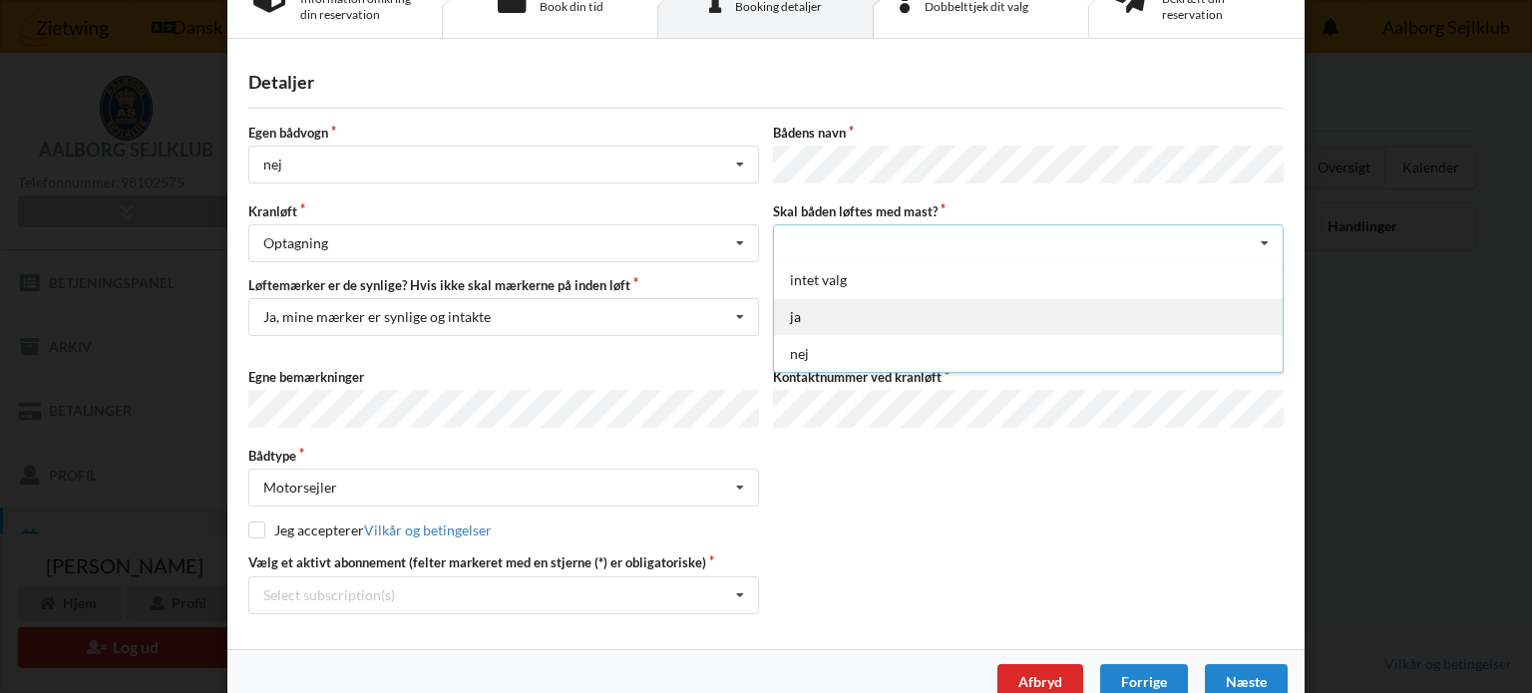
click at [805, 308] on div "ja" at bounding box center [1028, 316] width 509 height 37
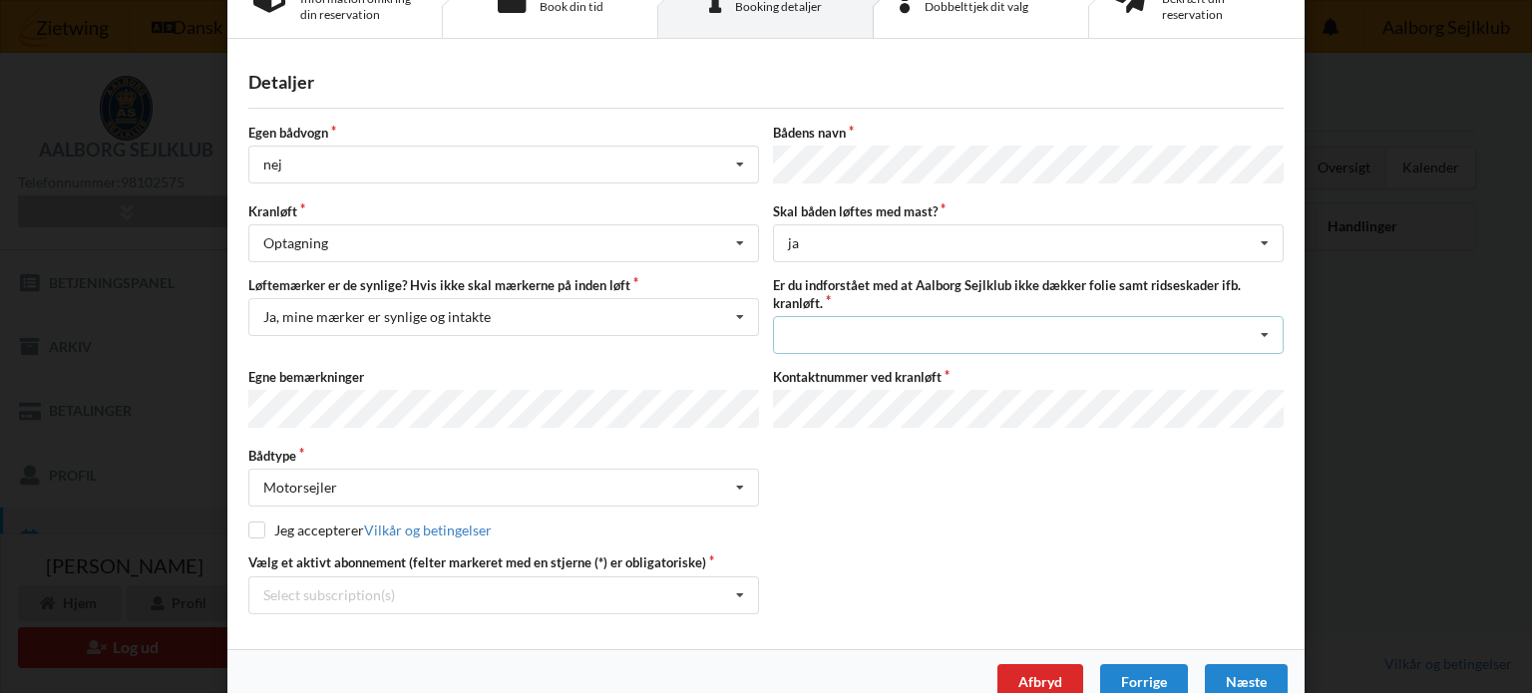
click at [934, 322] on div "Jeg har tæpper med og tager selv ansvaret for eventuelle folie samt ridseskader…" at bounding box center [1028, 335] width 511 height 38
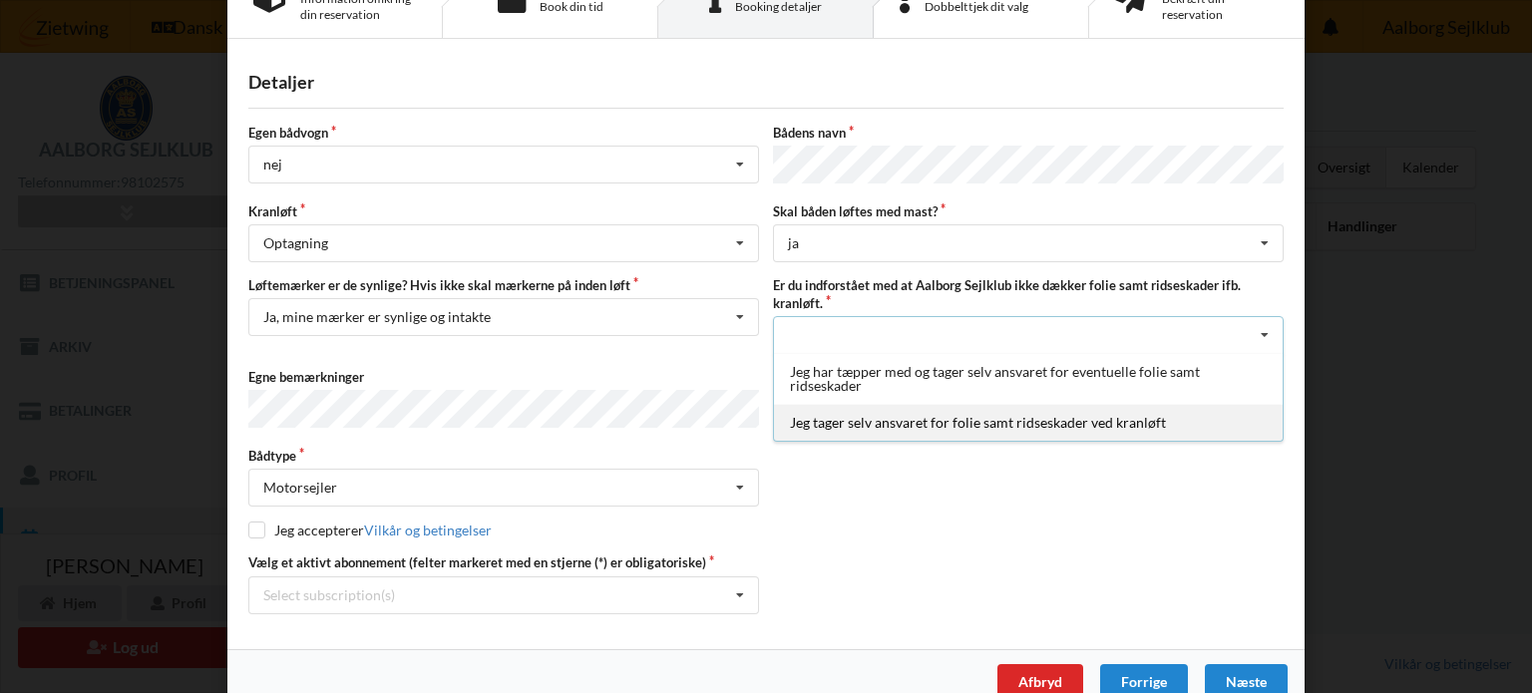
click at [907, 410] on div "Jeg tager selv ansvaret for folie samt ridseskader ved kranløft" at bounding box center [1028, 422] width 509 height 37
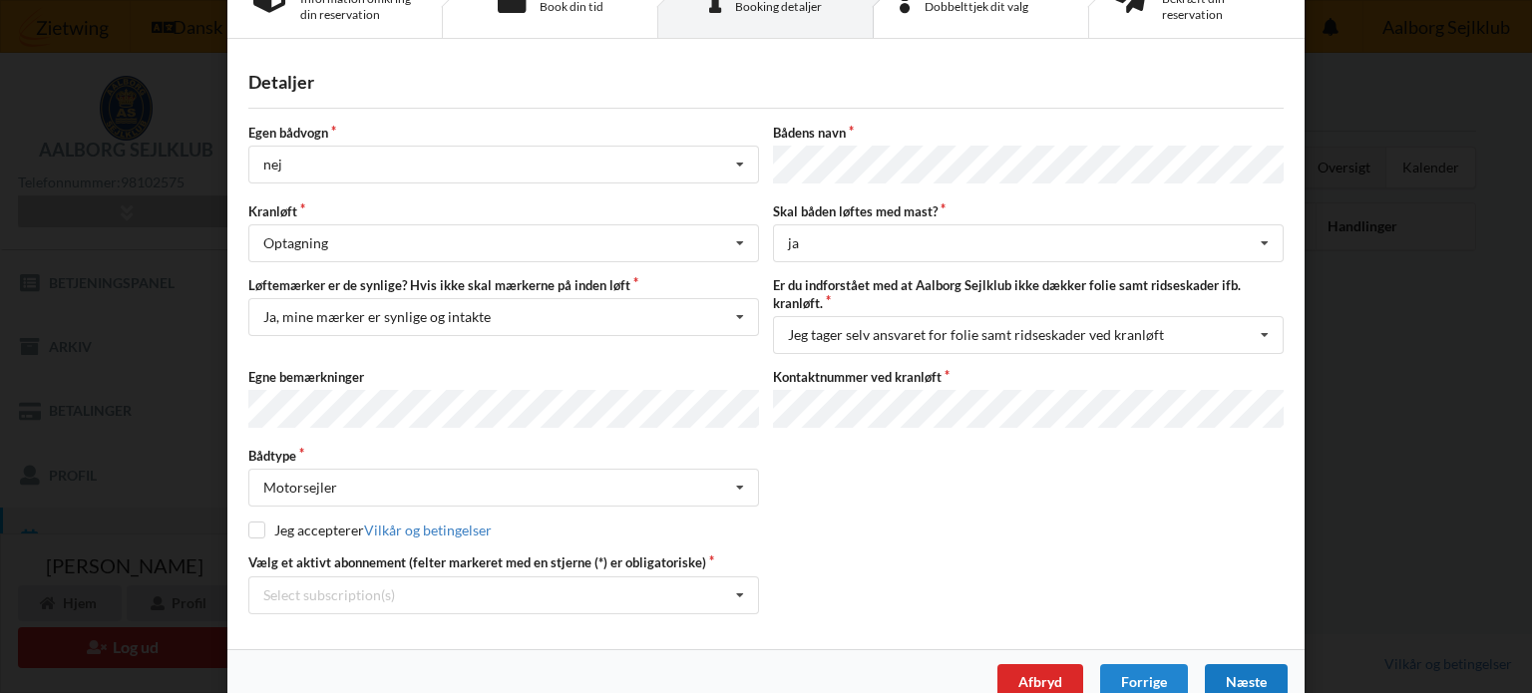
click at [1251, 666] on div "Næste" at bounding box center [1246, 682] width 83 height 36
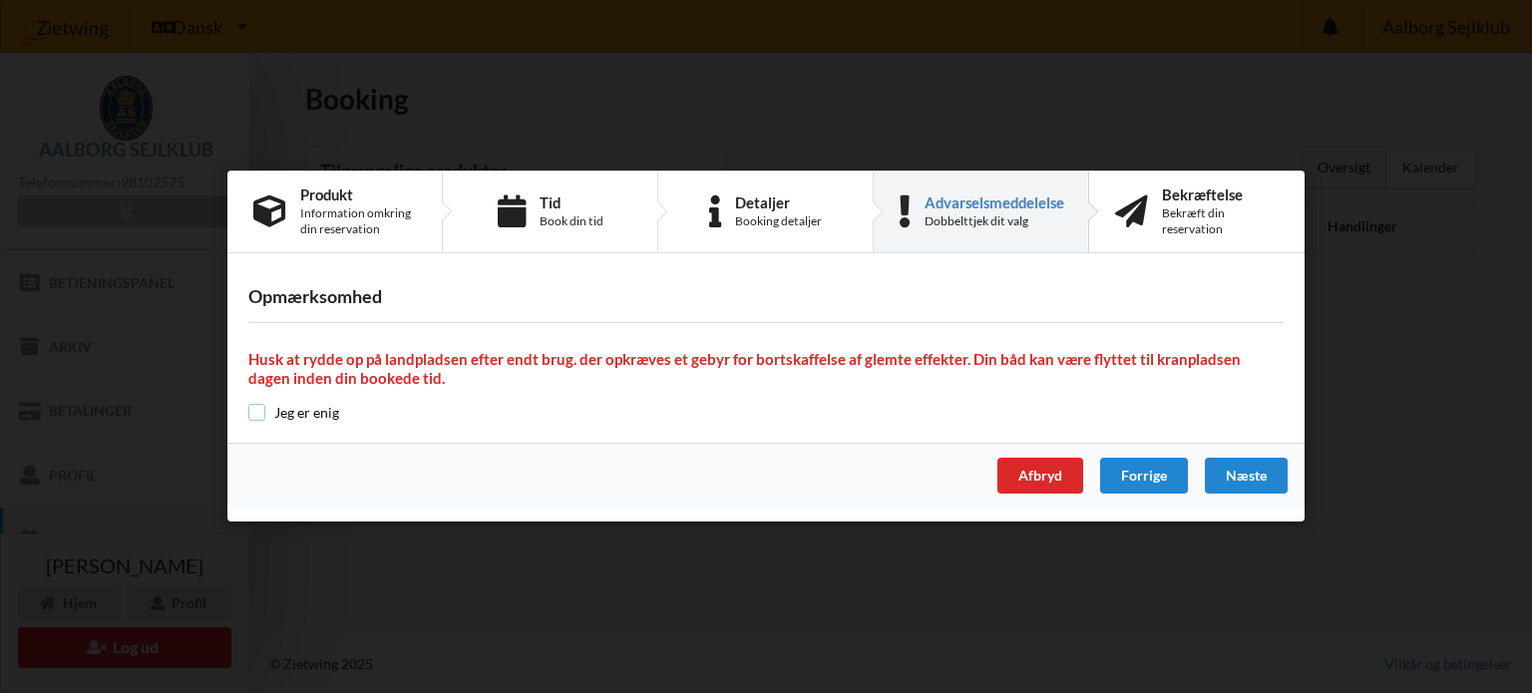
click at [258, 416] on input "checkbox" at bounding box center [256, 412] width 17 height 17
checkbox input "true"
click at [1247, 492] on div "Næste" at bounding box center [1246, 477] width 83 height 36
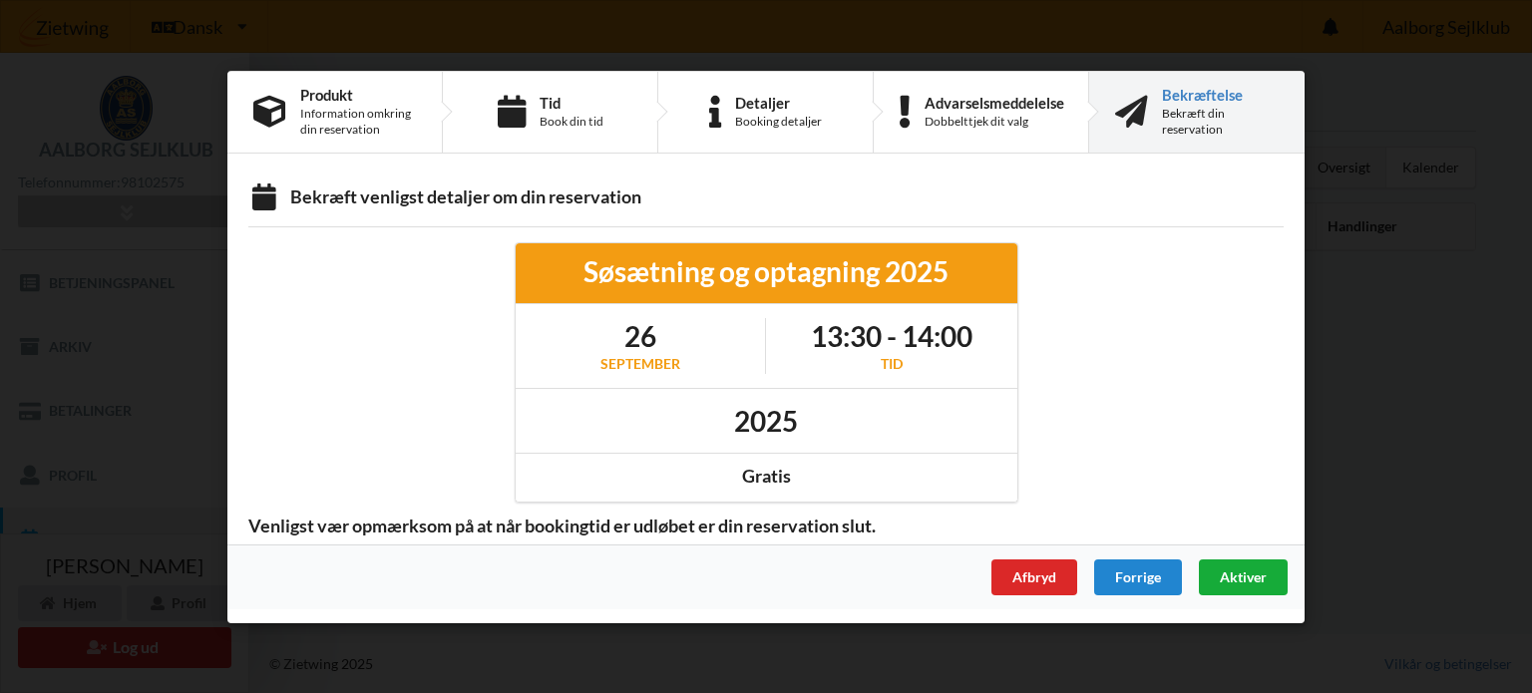
click at [1255, 574] on span "Aktiver" at bounding box center [1243, 576] width 47 height 17
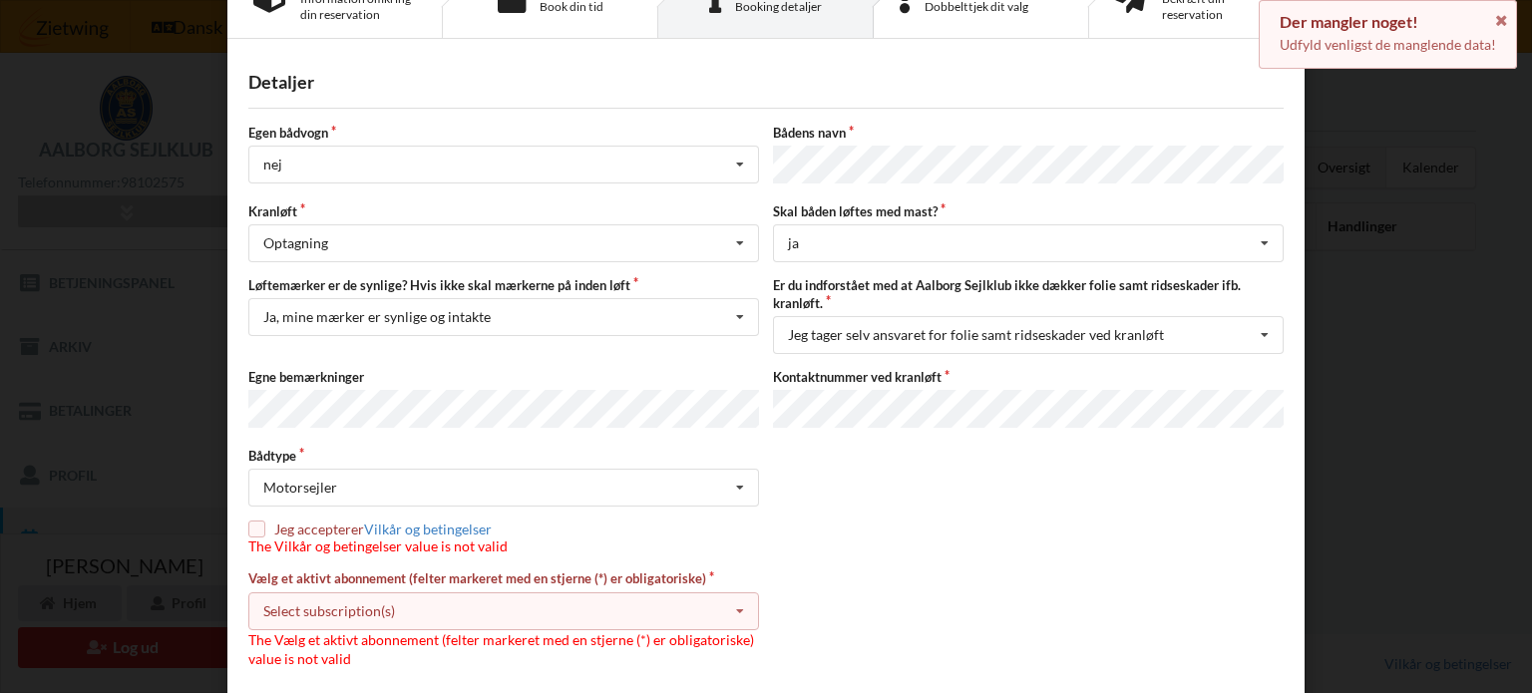
click at [248, 521] on input "checkbox" at bounding box center [256, 529] width 17 height 17
checkbox input "true"
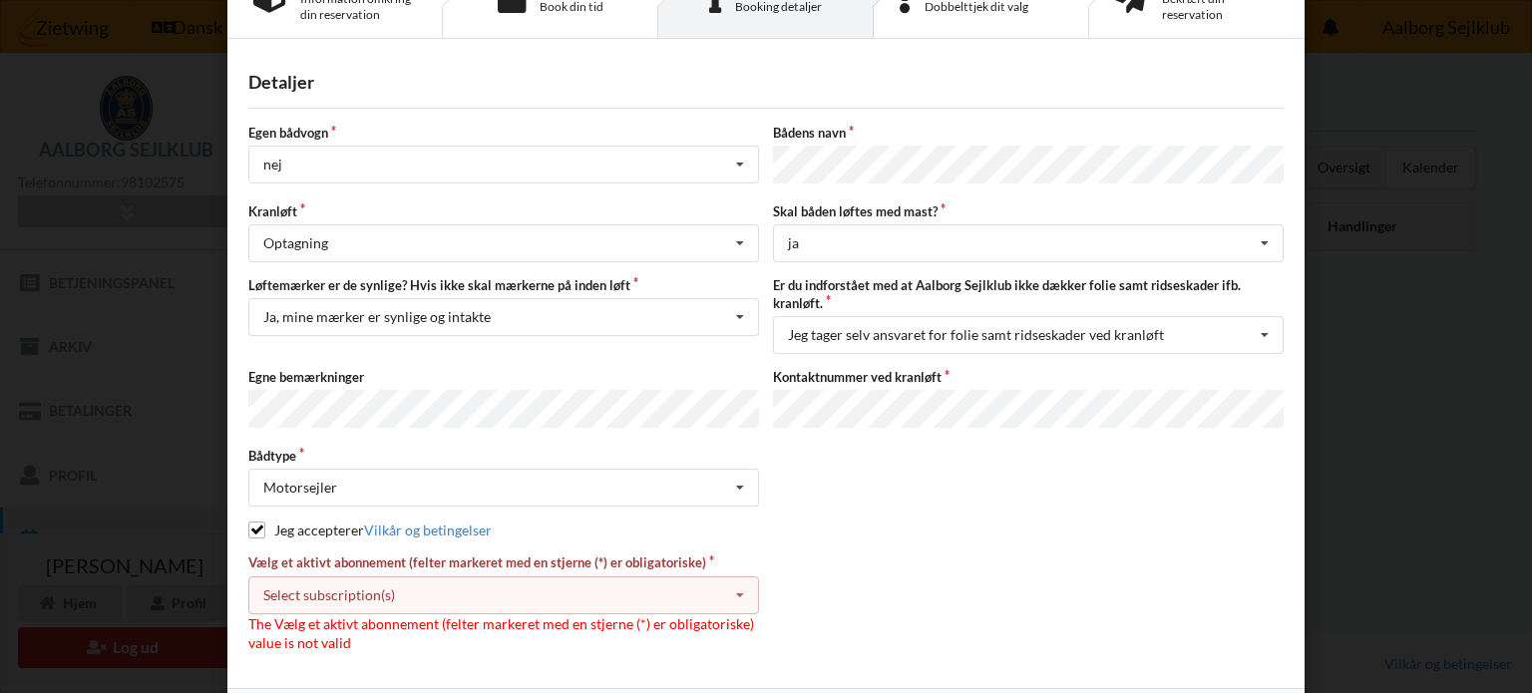
click at [728, 590] on icon at bounding box center [740, 596] width 30 height 37
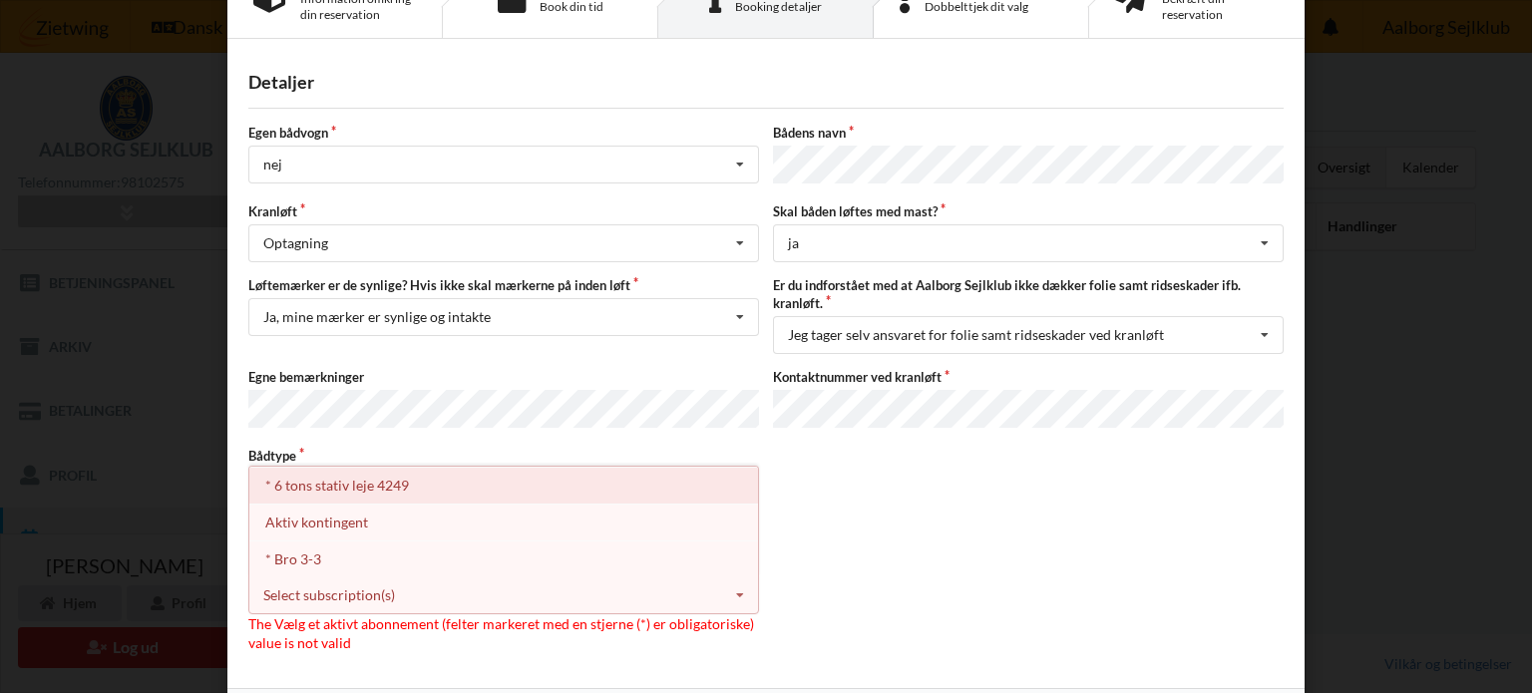
click at [483, 478] on div "* 6 tons stativ leje 4249" at bounding box center [503, 485] width 509 height 37
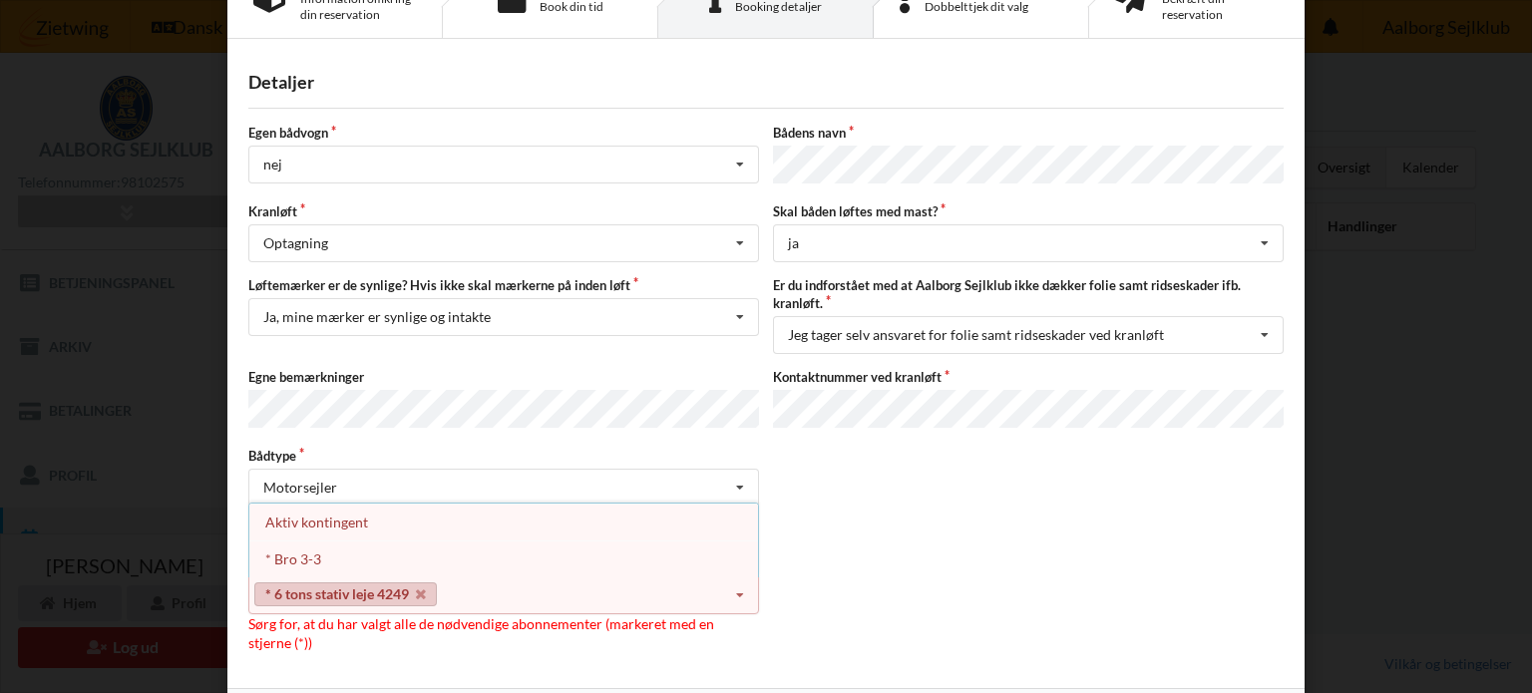
click at [858, 563] on div "Vælg et aktivt abonnement (felter markeret med en stjerne (*) er obligatoriske)…" at bounding box center [765, 603] width 1049 height 99
click at [355, 586] on link "* 6 tons stativ leje 4249" at bounding box center [345, 595] width 183 height 24
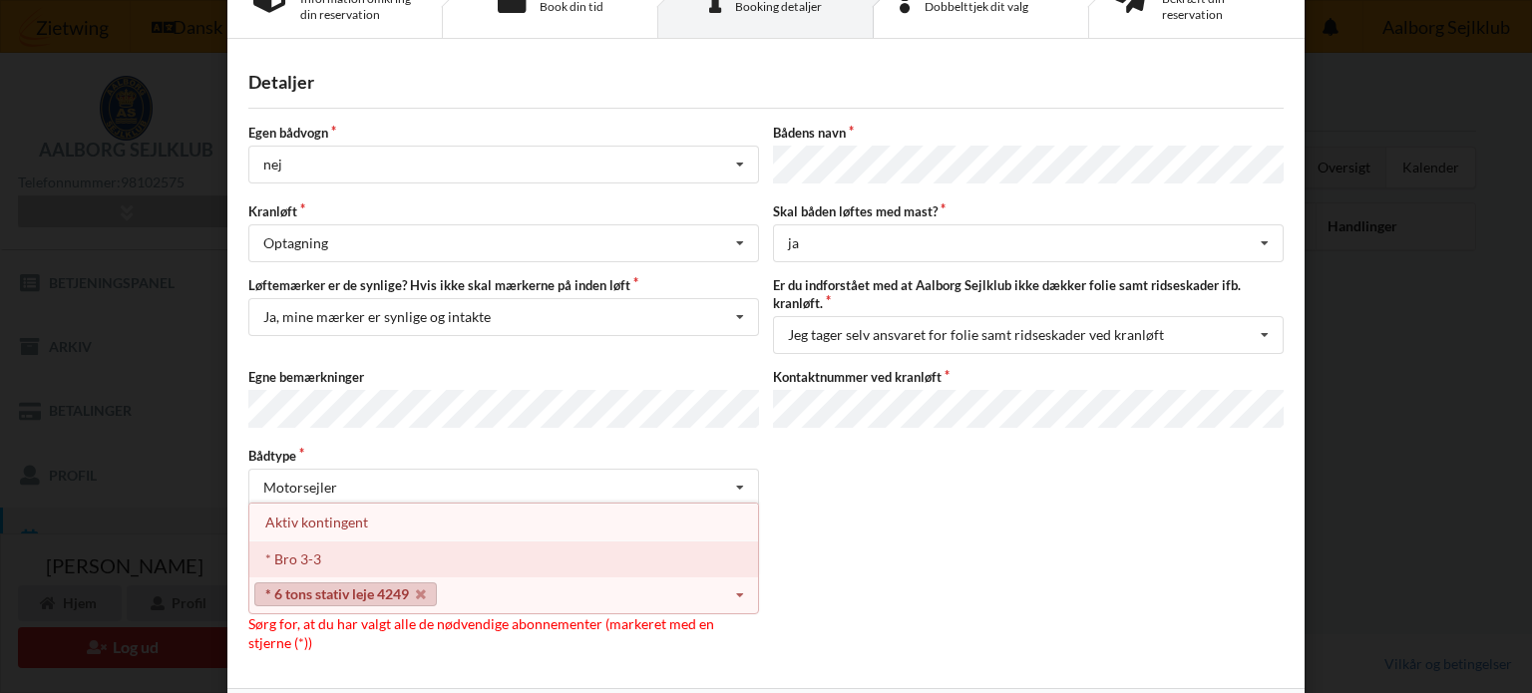
click at [335, 559] on div "* Bro 3-3" at bounding box center [503, 559] width 509 height 37
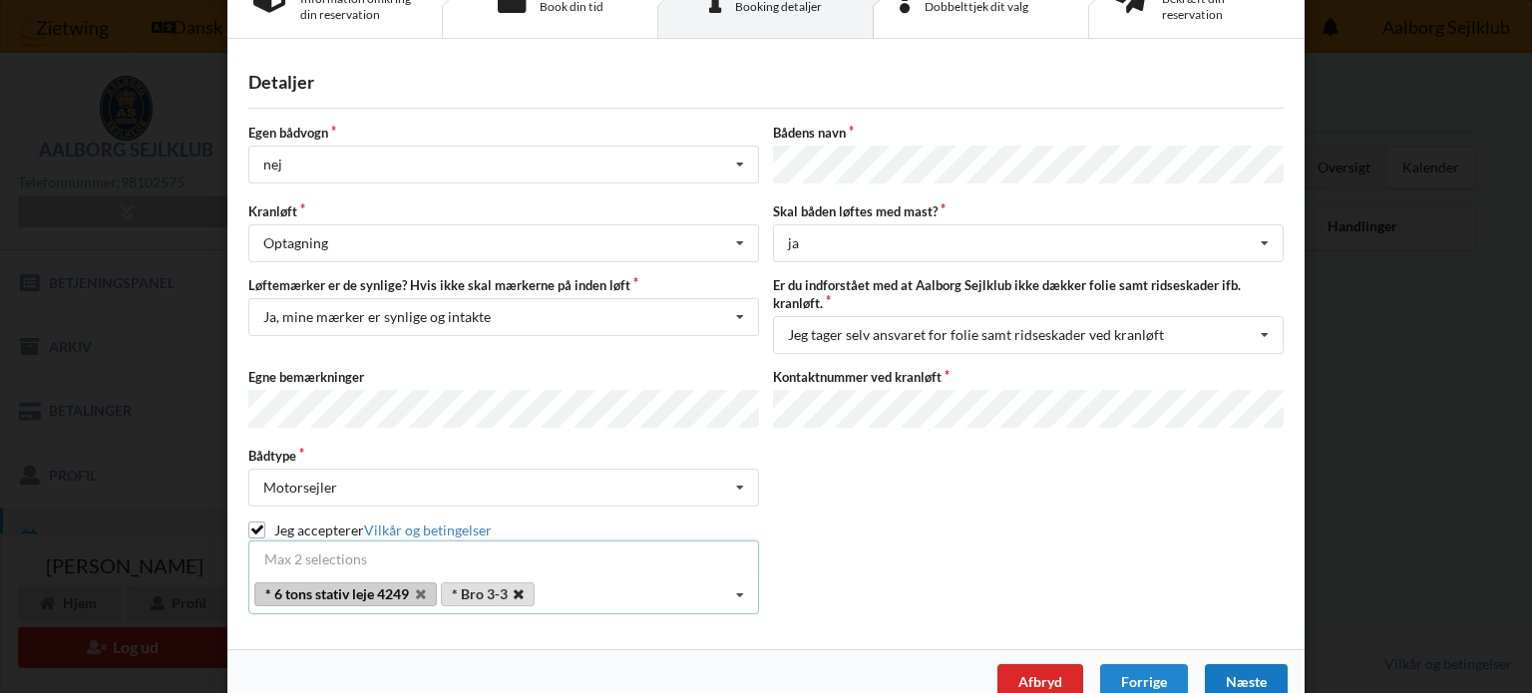
click at [515, 589] on icon at bounding box center [519, 595] width 10 height 13
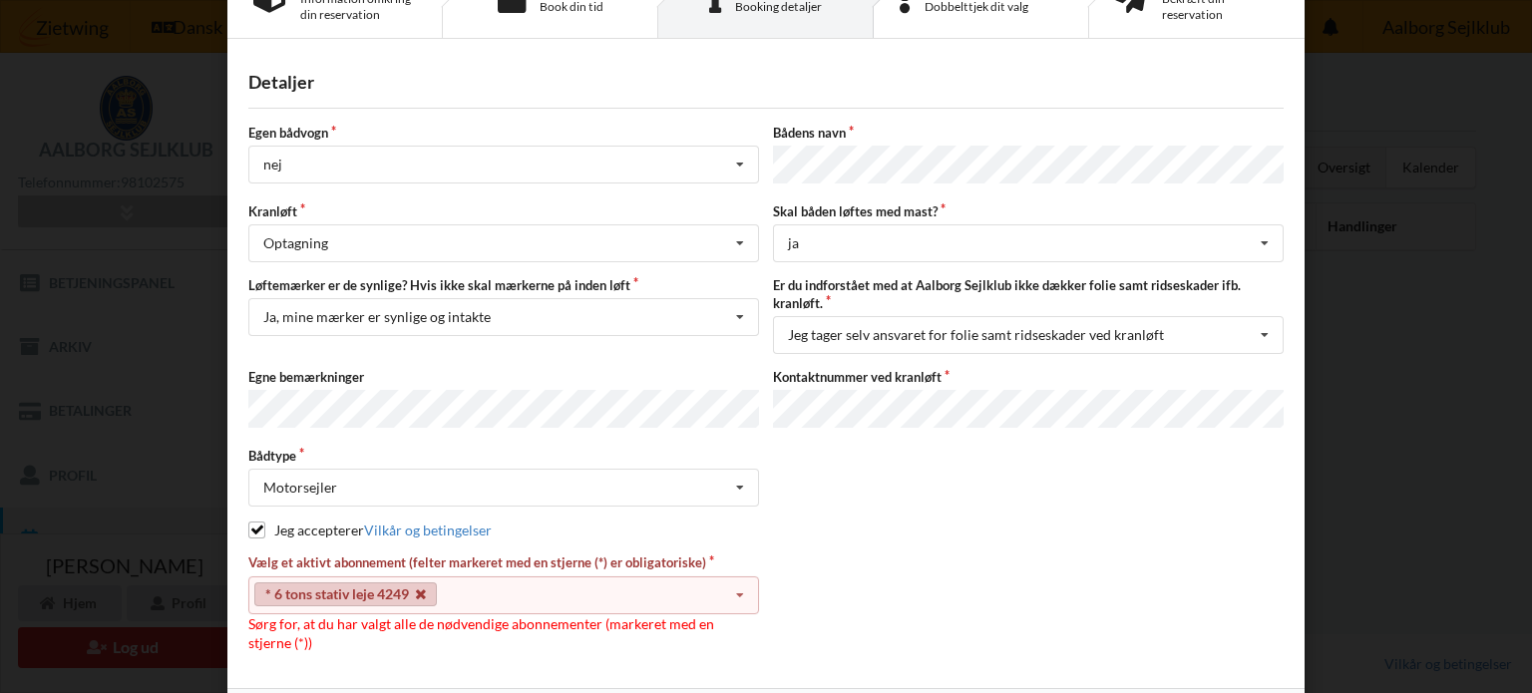
click at [416, 589] on icon at bounding box center [421, 595] width 10 height 13
click at [730, 578] on icon at bounding box center [740, 596] width 30 height 37
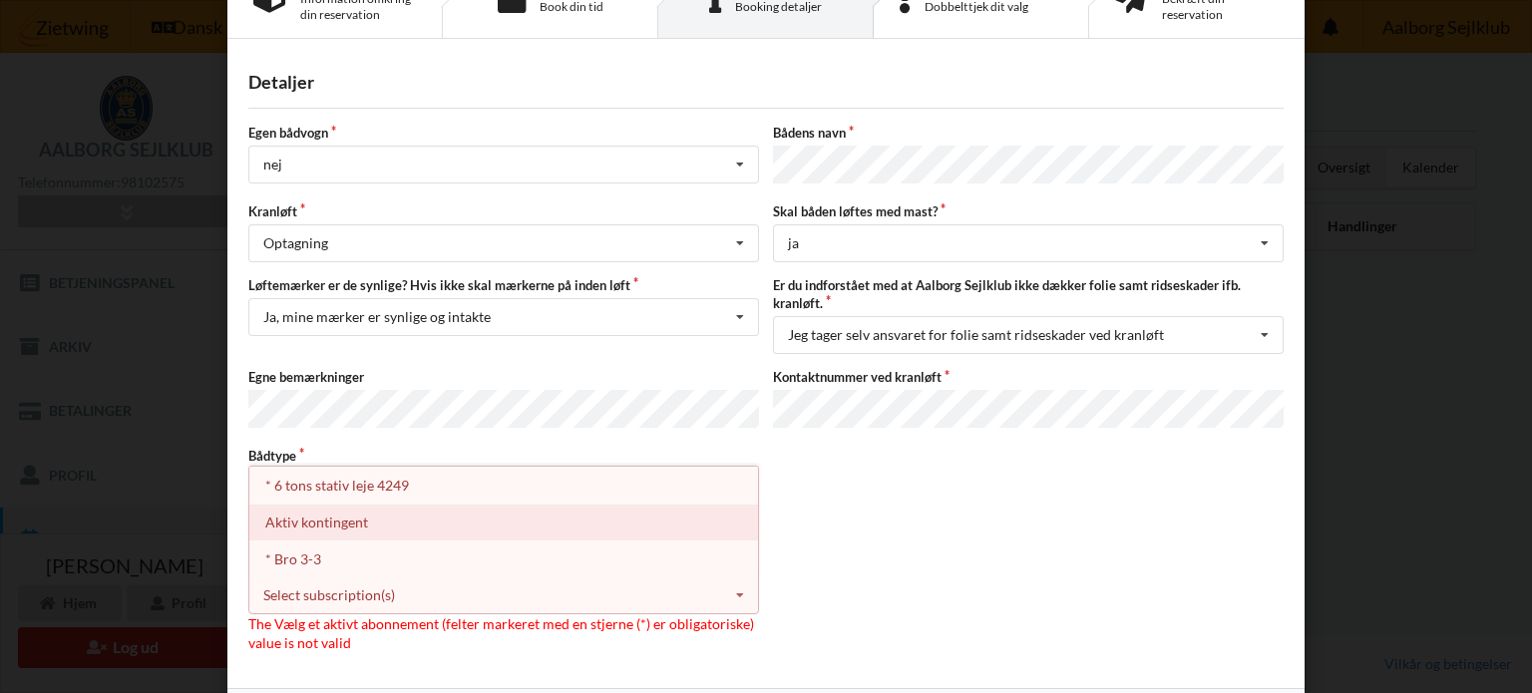
click at [471, 521] on div "Aktiv kontingent" at bounding box center [503, 522] width 509 height 37
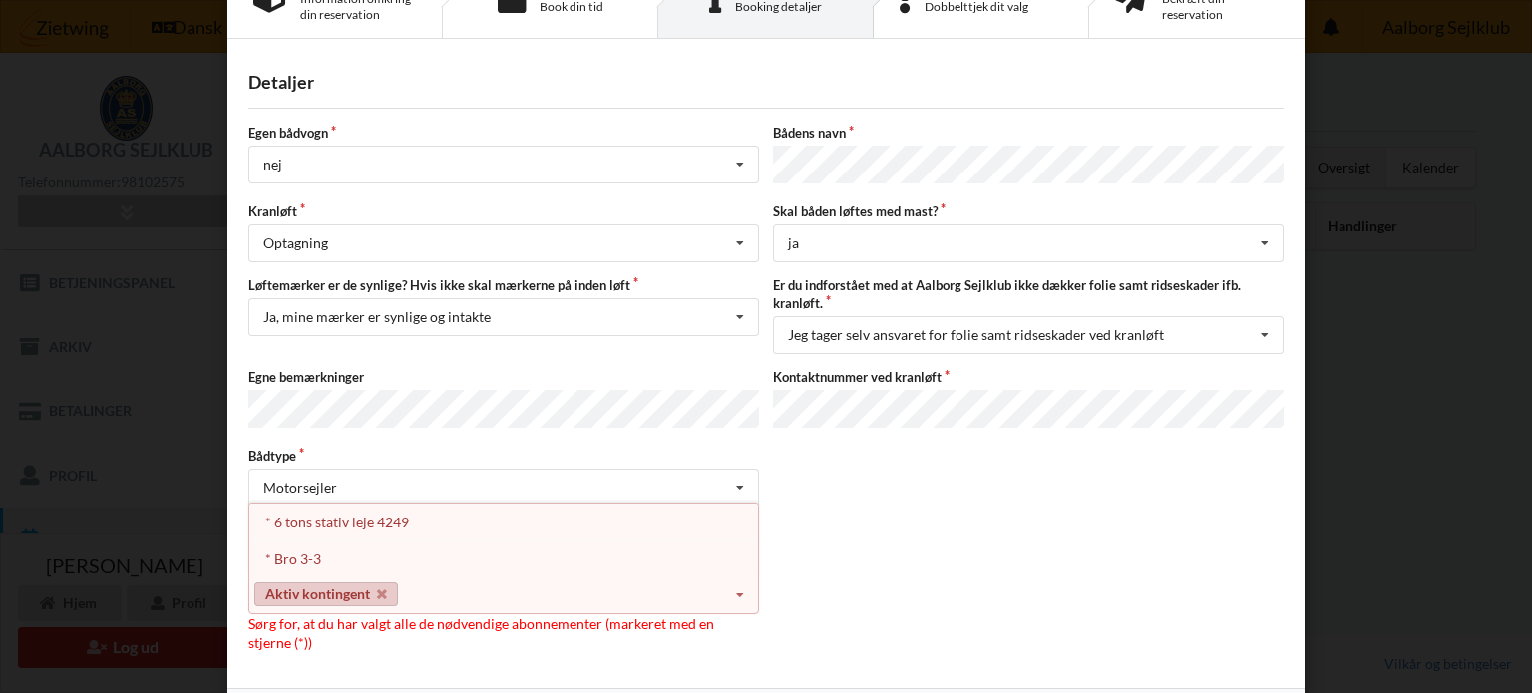
click at [368, 586] on link "Aktiv kontingent" at bounding box center [326, 595] width 144 height 24
click at [388, 583] on link "Aktiv kontingent" at bounding box center [326, 595] width 144 height 24
click at [380, 589] on icon at bounding box center [382, 595] width 10 height 13
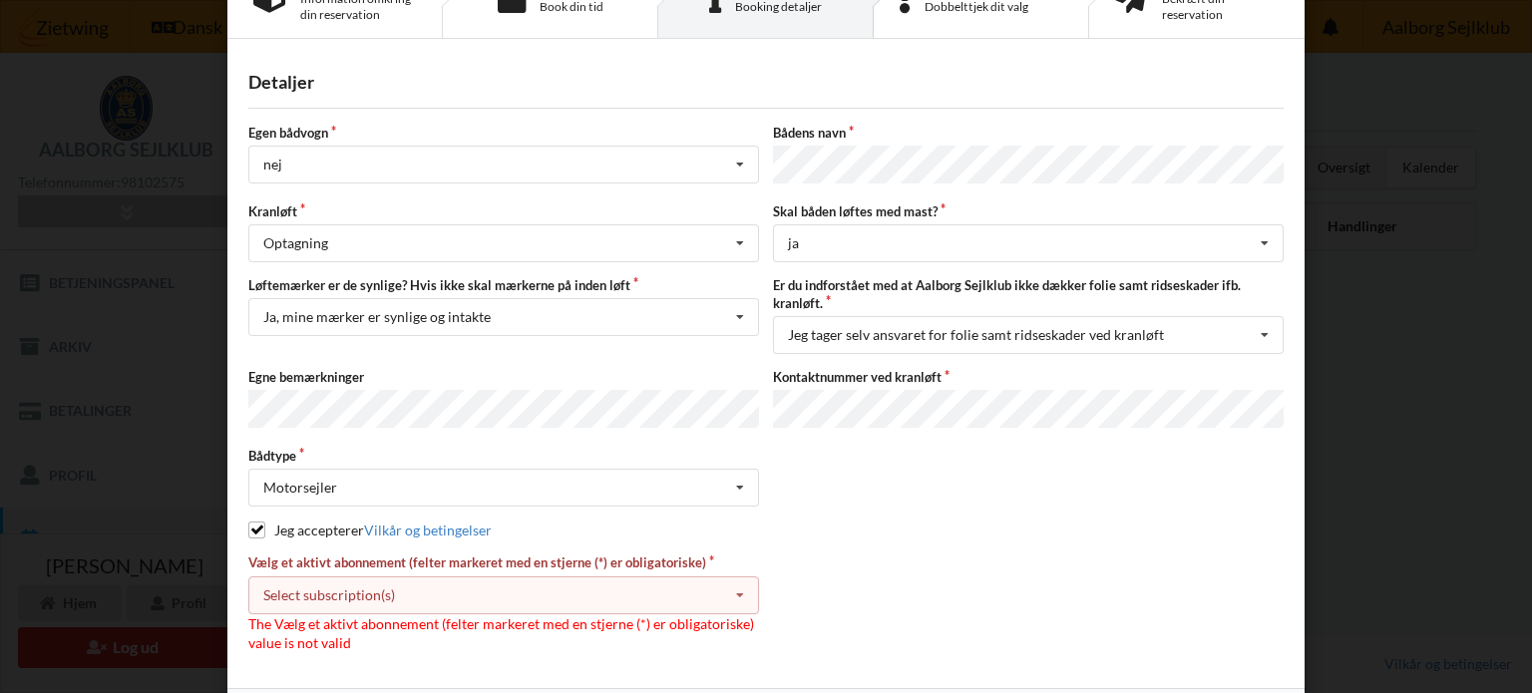
click at [734, 582] on icon at bounding box center [740, 596] width 30 height 37
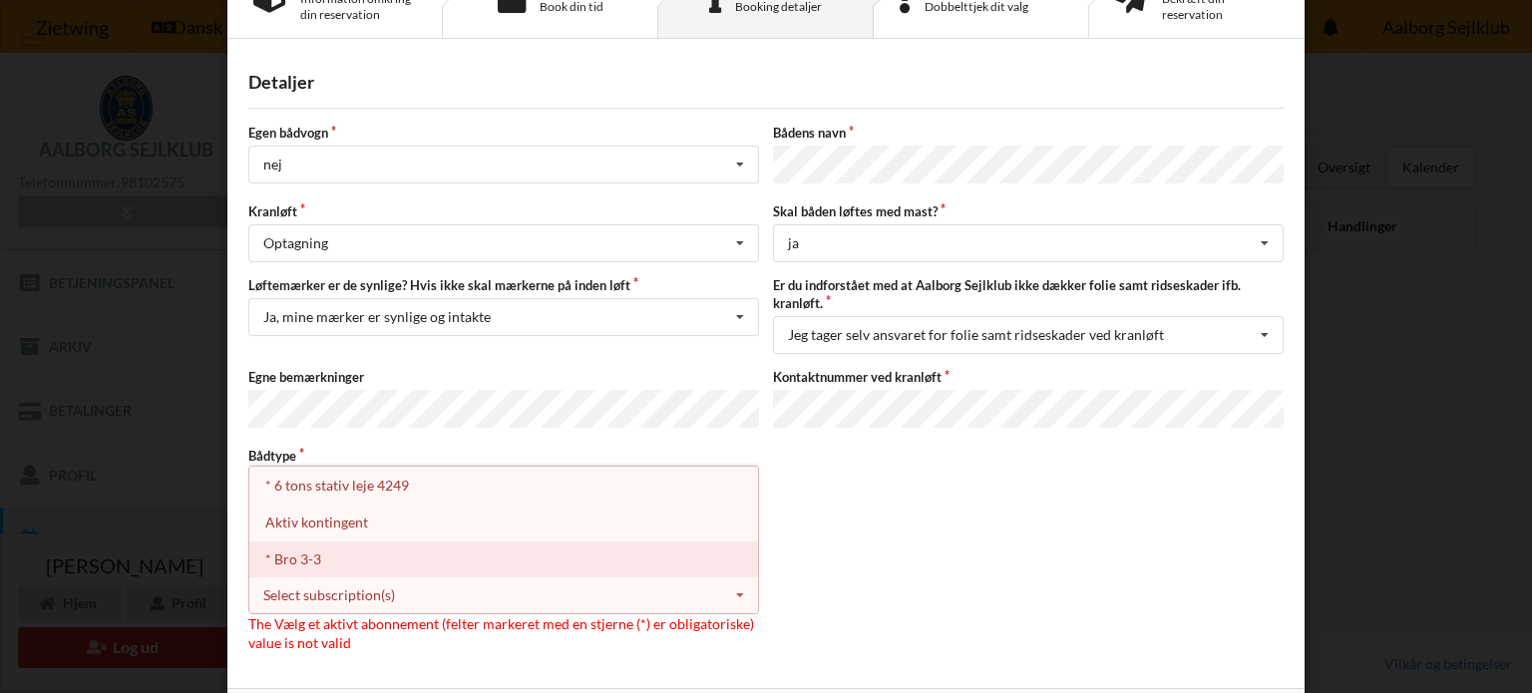
click at [458, 541] on div "* Bro 3-3" at bounding box center [503, 559] width 509 height 37
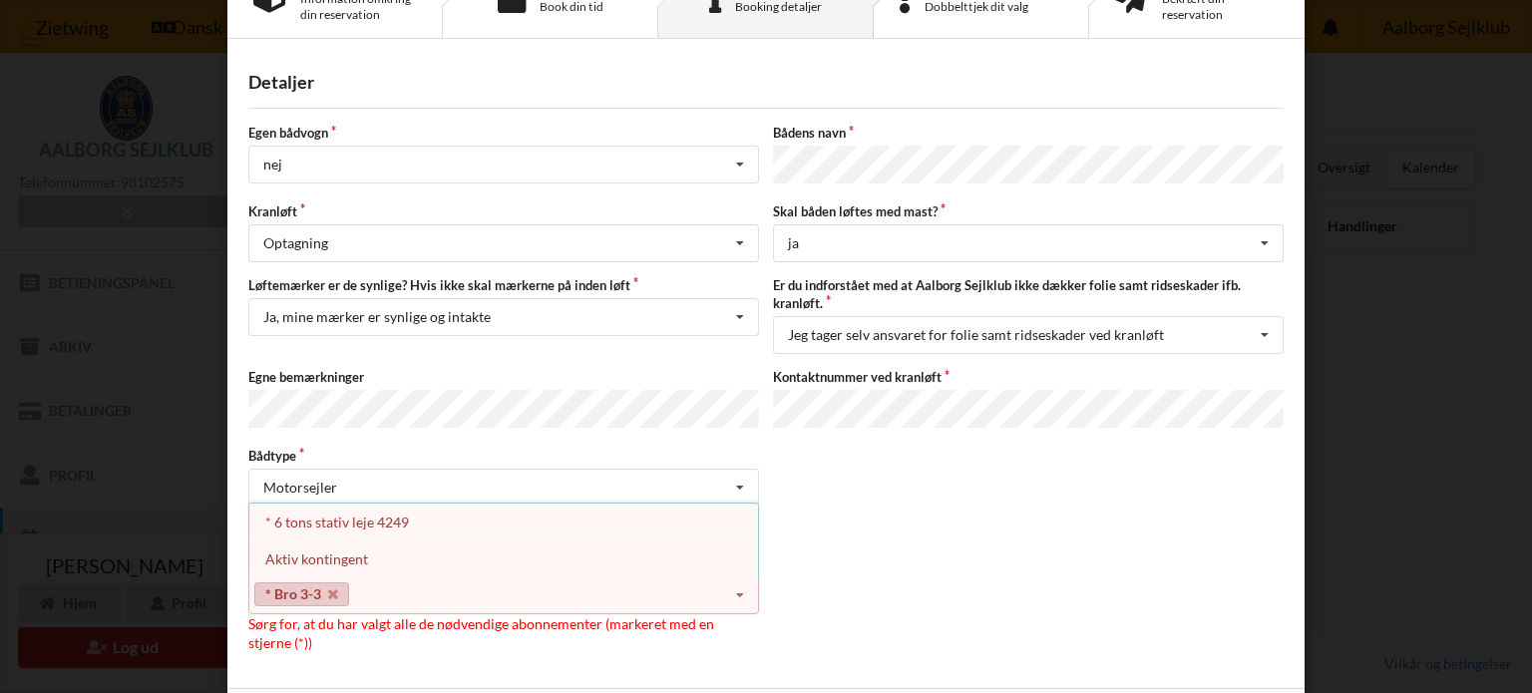
click at [882, 554] on div "Vælg et aktivt abonnement (felter markeret med en stjerne (*) er obligatoriske)…" at bounding box center [765, 603] width 1049 height 99
click at [577, 447] on label "Bådtype" at bounding box center [503, 456] width 511 height 18
click at [738, 582] on icon at bounding box center [740, 596] width 30 height 37
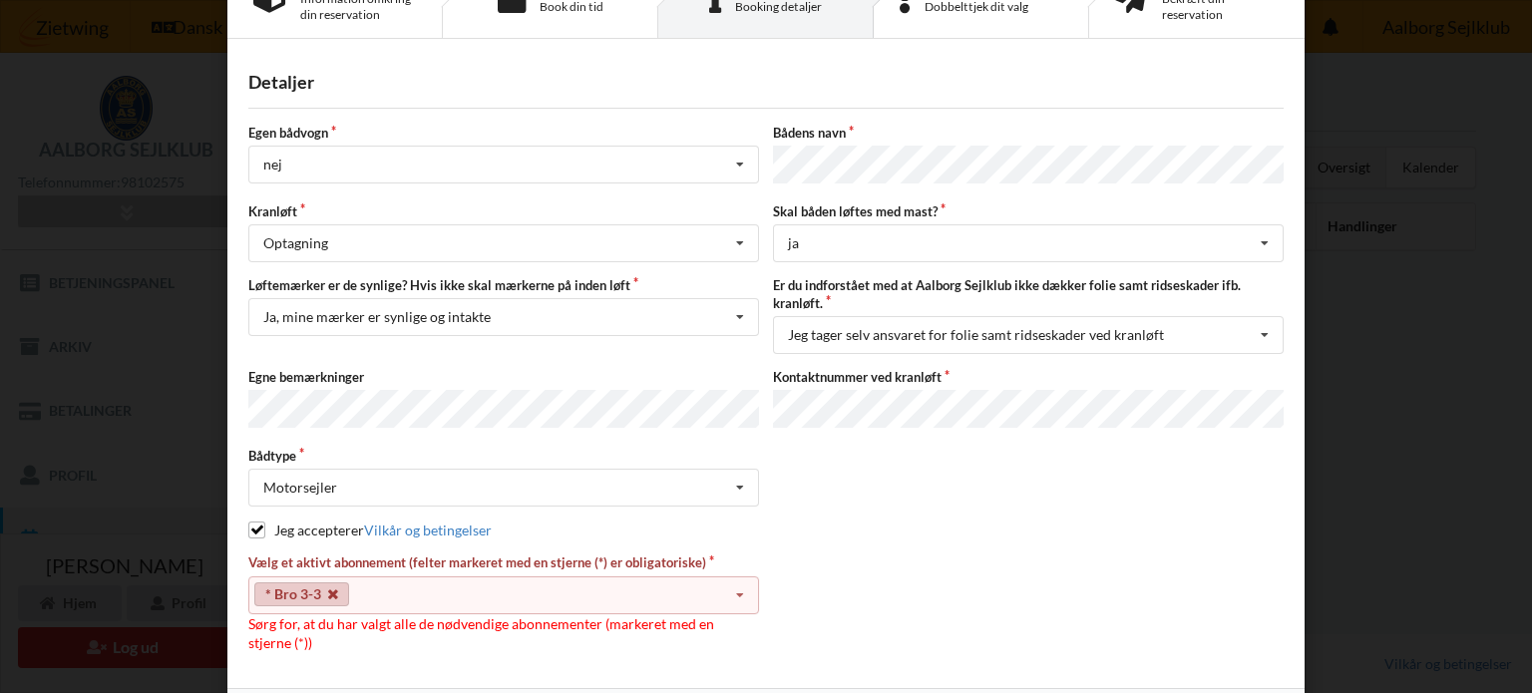
click at [331, 589] on icon at bounding box center [333, 595] width 10 height 13
click at [942, 521] on div "Jeg accepterer Vilkår og betingelser" at bounding box center [765, 531] width 1035 height 20
click at [895, 328] on div "Jeg tager selv ansvaret for folie samt ridseskader ved kranløft" at bounding box center [976, 335] width 376 height 14
click at [906, 538] on div "Egen bådvogn nej Intet valg ja nej Bådens navn Kranløft Optagning Søsætning Opt…" at bounding box center [765, 388] width 1035 height 529
click at [731, 583] on icon at bounding box center [740, 596] width 30 height 37
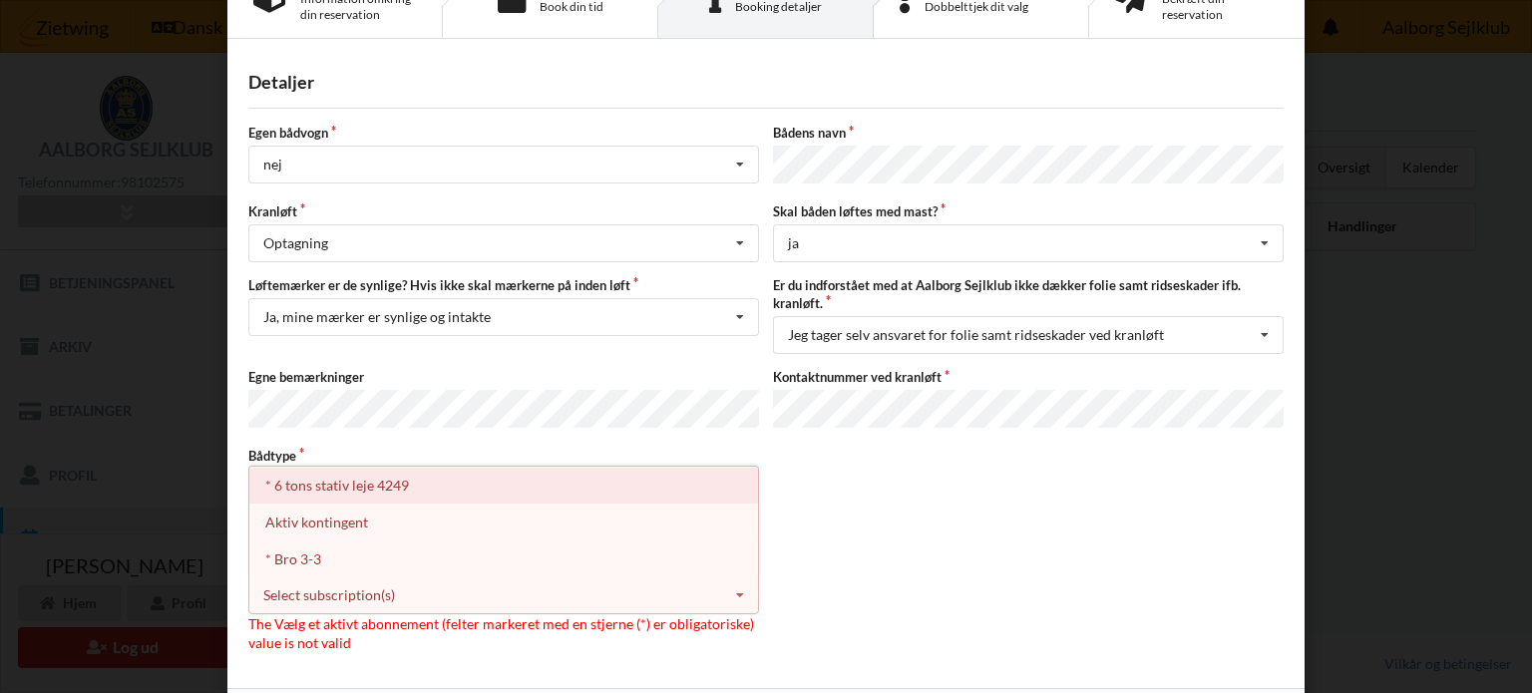
click at [282, 473] on div "* 6 tons stativ leje 4249" at bounding box center [503, 485] width 509 height 37
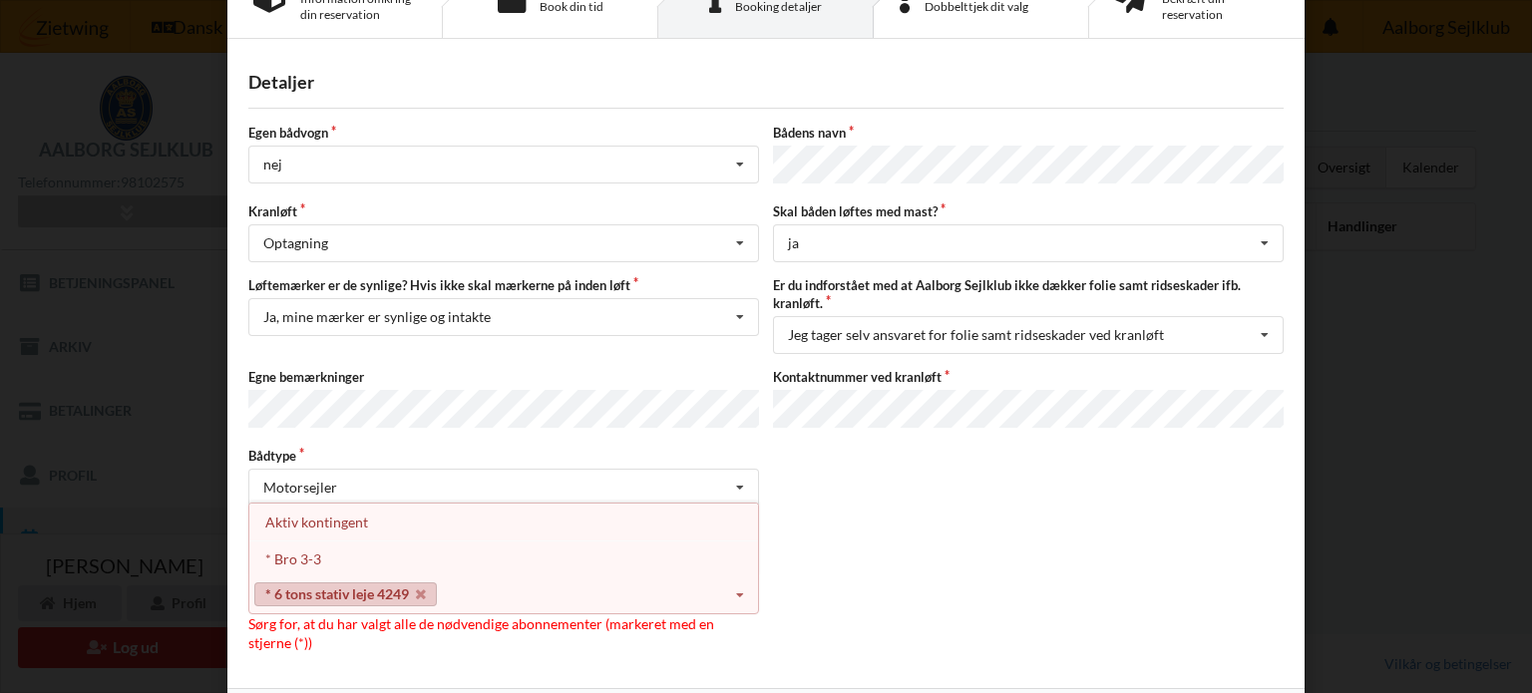
click at [312, 583] on link "* 6 tons stativ leje 4249" at bounding box center [345, 595] width 183 height 24
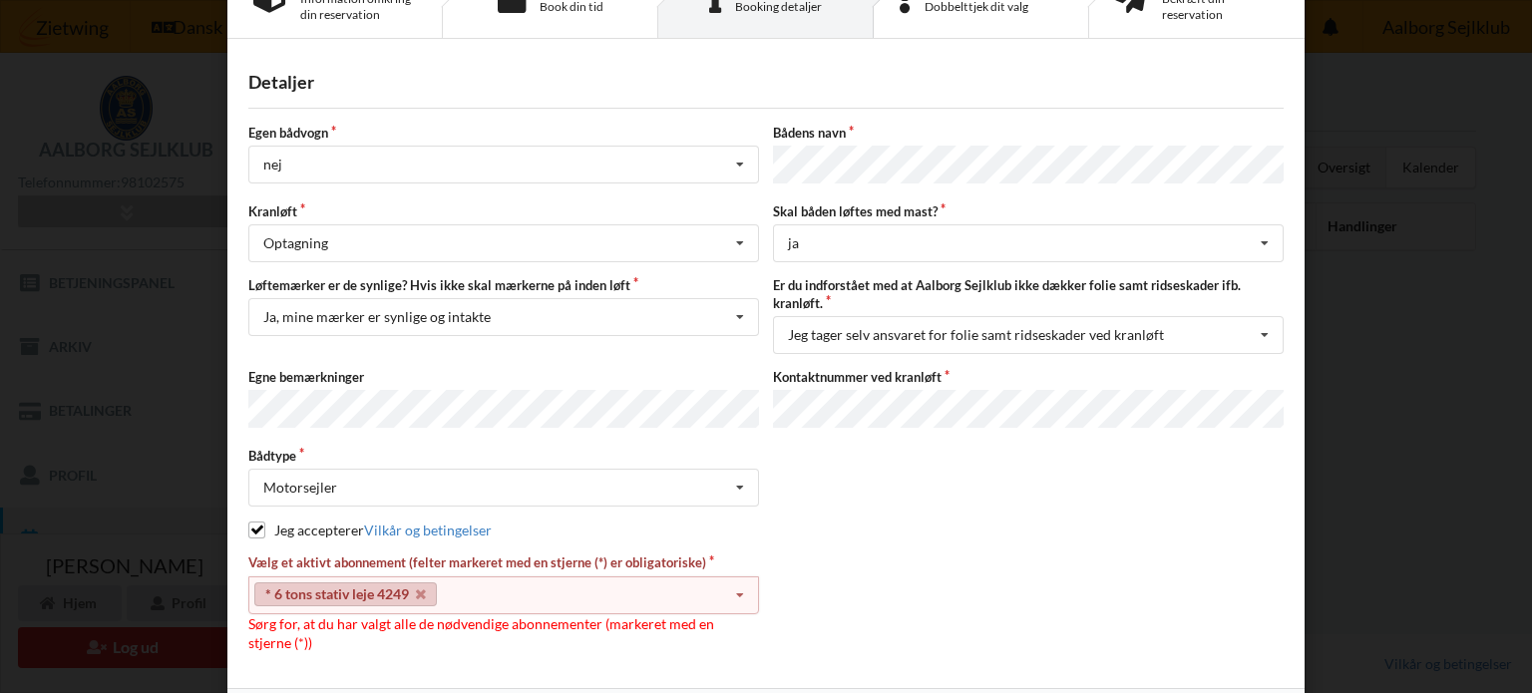
click at [969, 536] on div "Egen bådvogn nej Intet valg ja nej Bådens navn Kranløft Optagning Søsætning Opt…" at bounding box center [765, 388] width 1035 height 529
click at [730, 581] on icon at bounding box center [740, 596] width 30 height 37
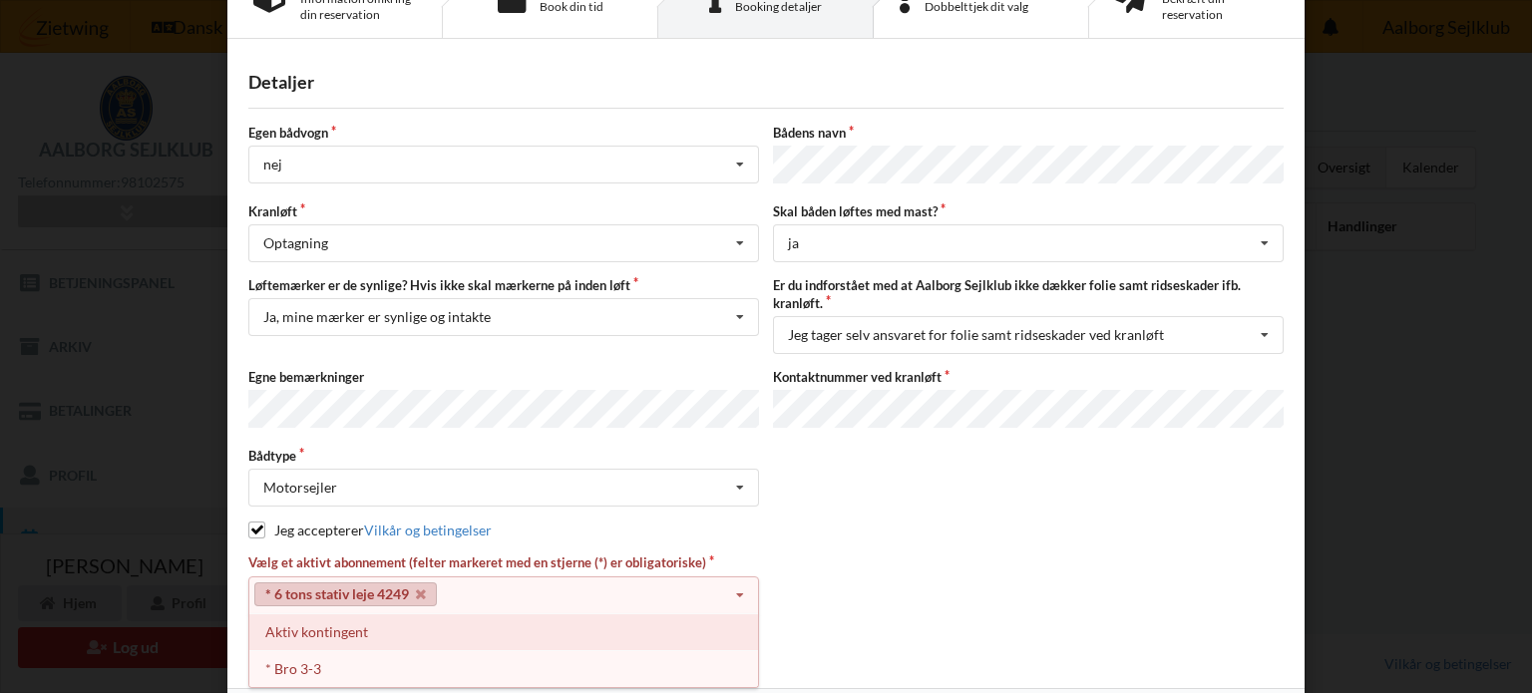
click at [638, 623] on div "Aktiv kontingent" at bounding box center [503, 631] width 509 height 37
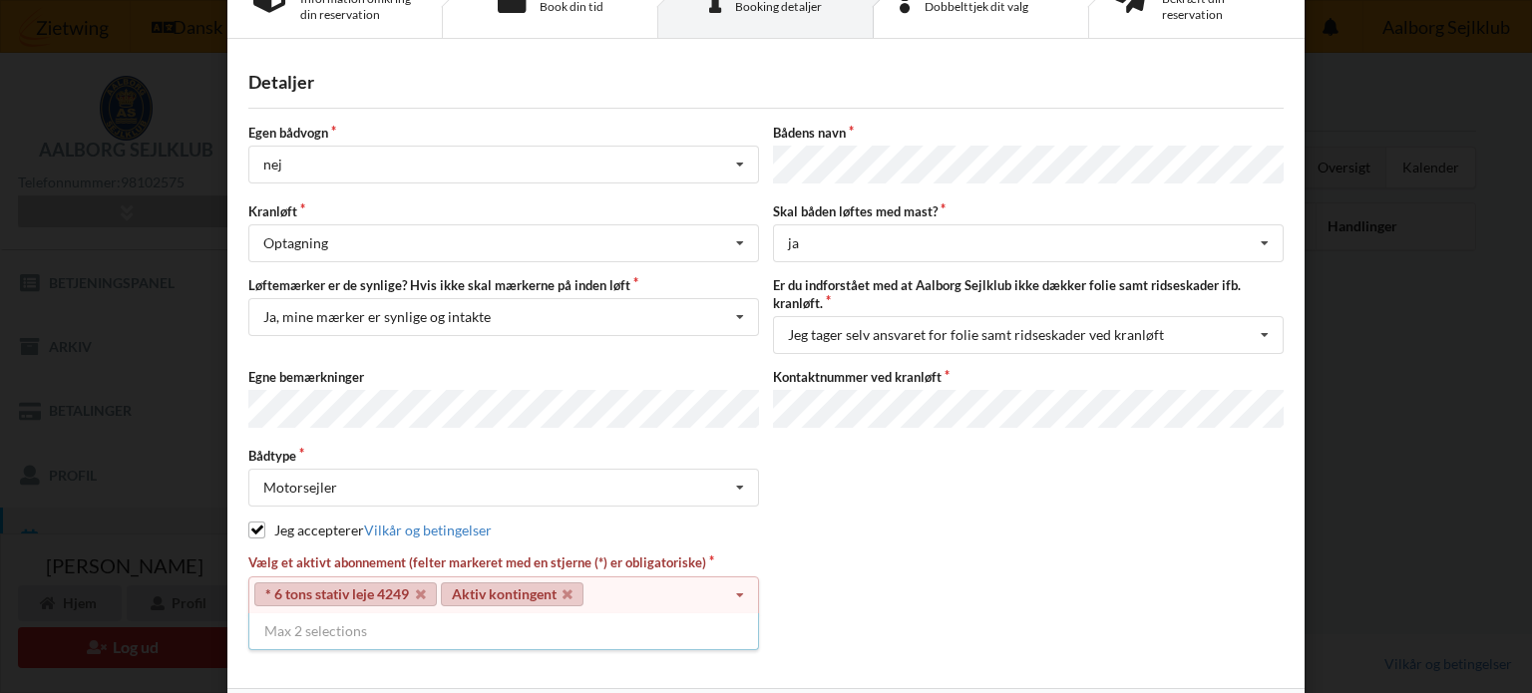
click at [862, 601] on div "Vælg et aktivt abonnement (felter markeret med en stjerne (*) er obligatoriske)…" at bounding box center [765, 603] width 1049 height 99
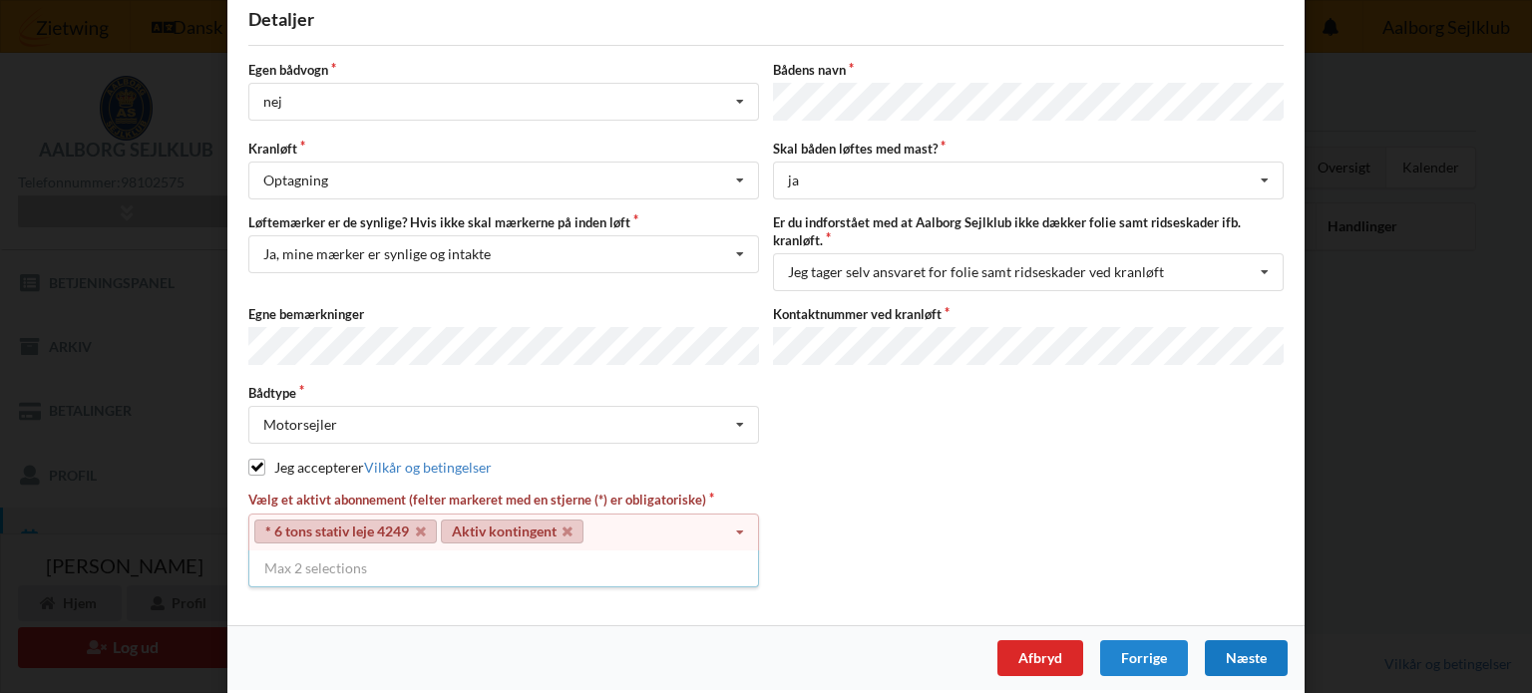
scroll to position [136, 0]
click at [1260, 639] on div "Næste" at bounding box center [1246, 657] width 83 height 36
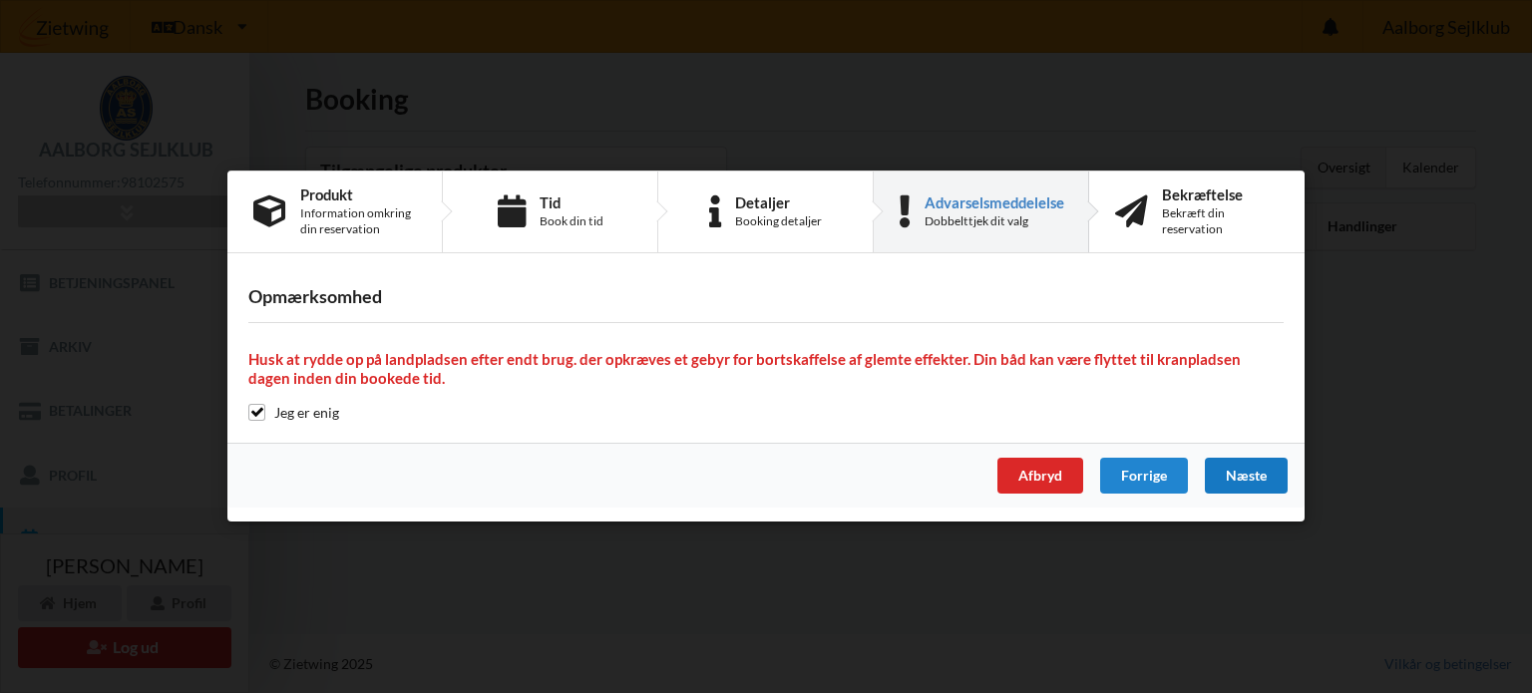
click at [1227, 476] on div "Næste" at bounding box center [1246, 477] width 83 height 36
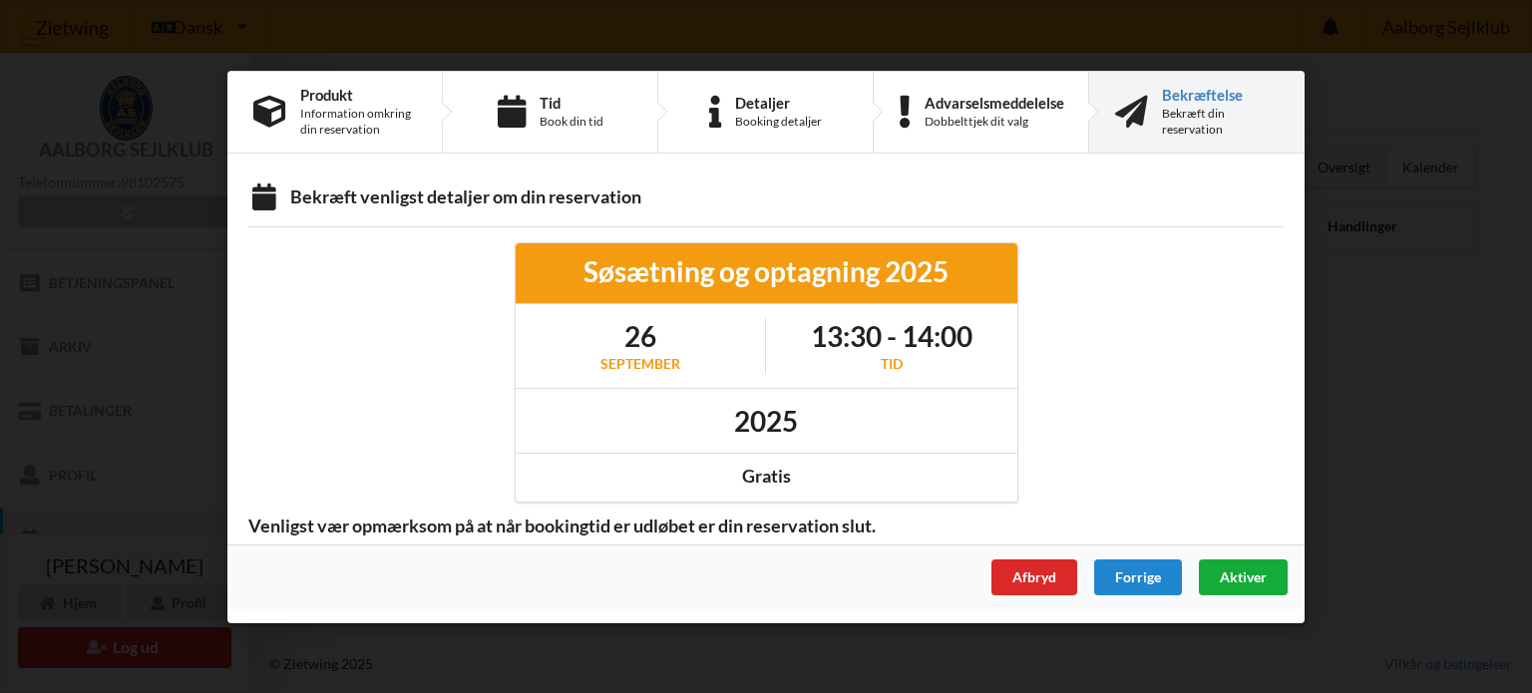
click at [1229, 588] on div "Aktiver" at bounding box center [1243, 577] width 89 height 36
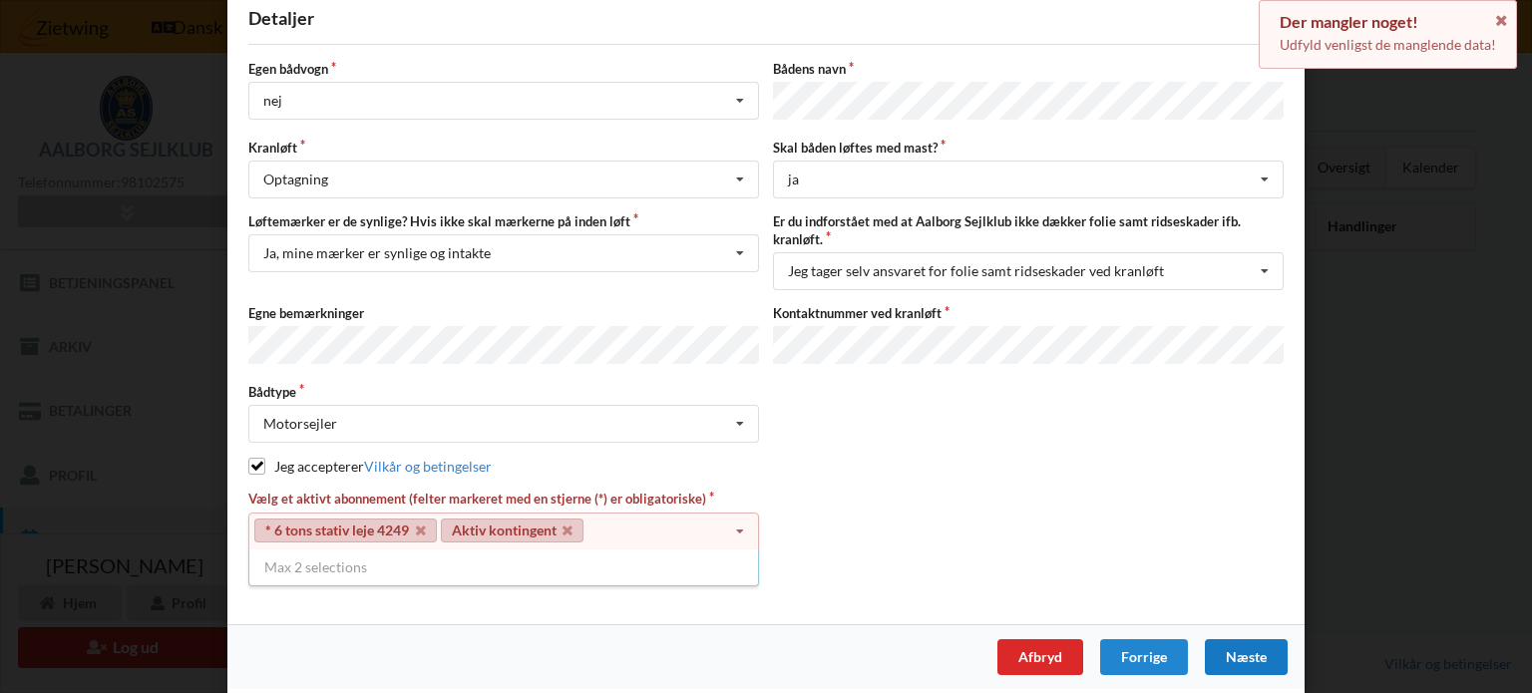
scroll to position [121, 0]
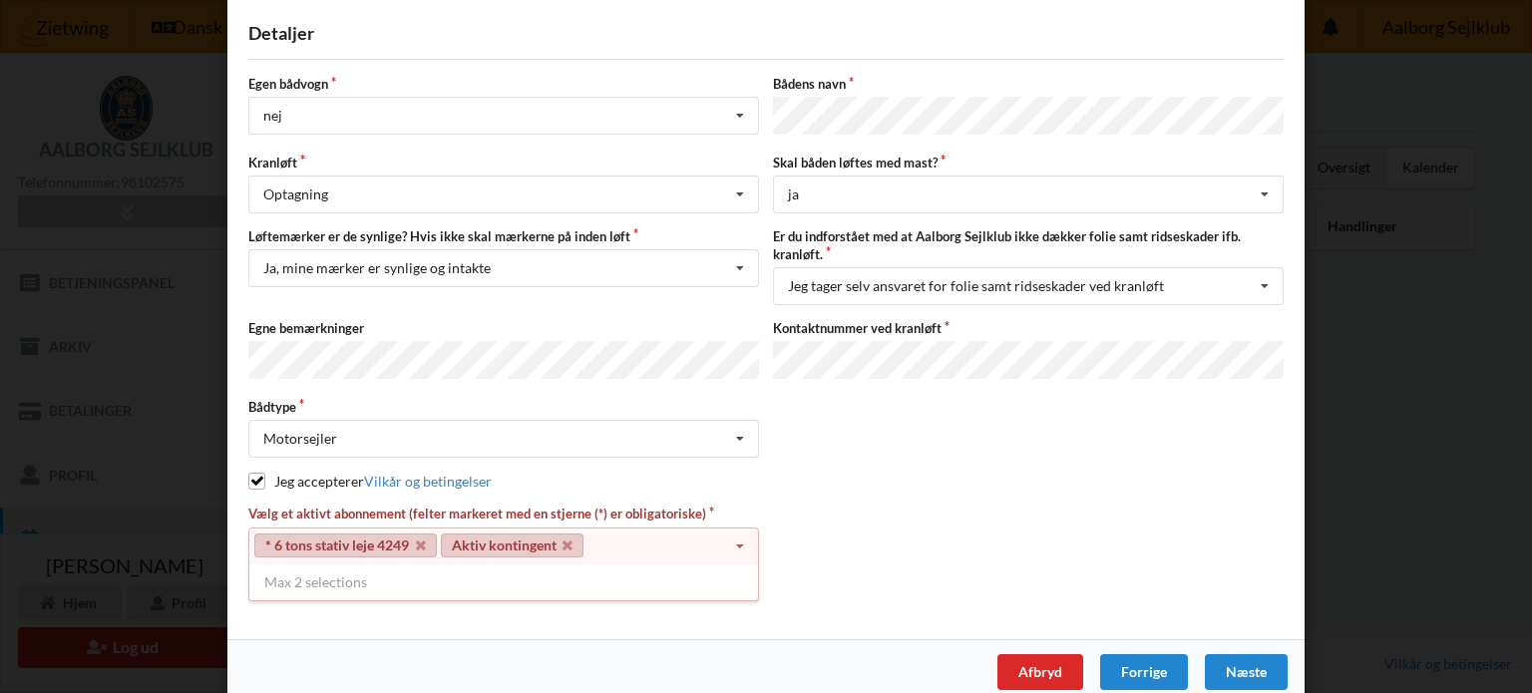
click at [571, 534] on link "Aktiv kontingent" at bounding box center [513, 546] width 144 height 24
click at [567, 540] on icon at bounding box center [568, 546] width 10 height 13
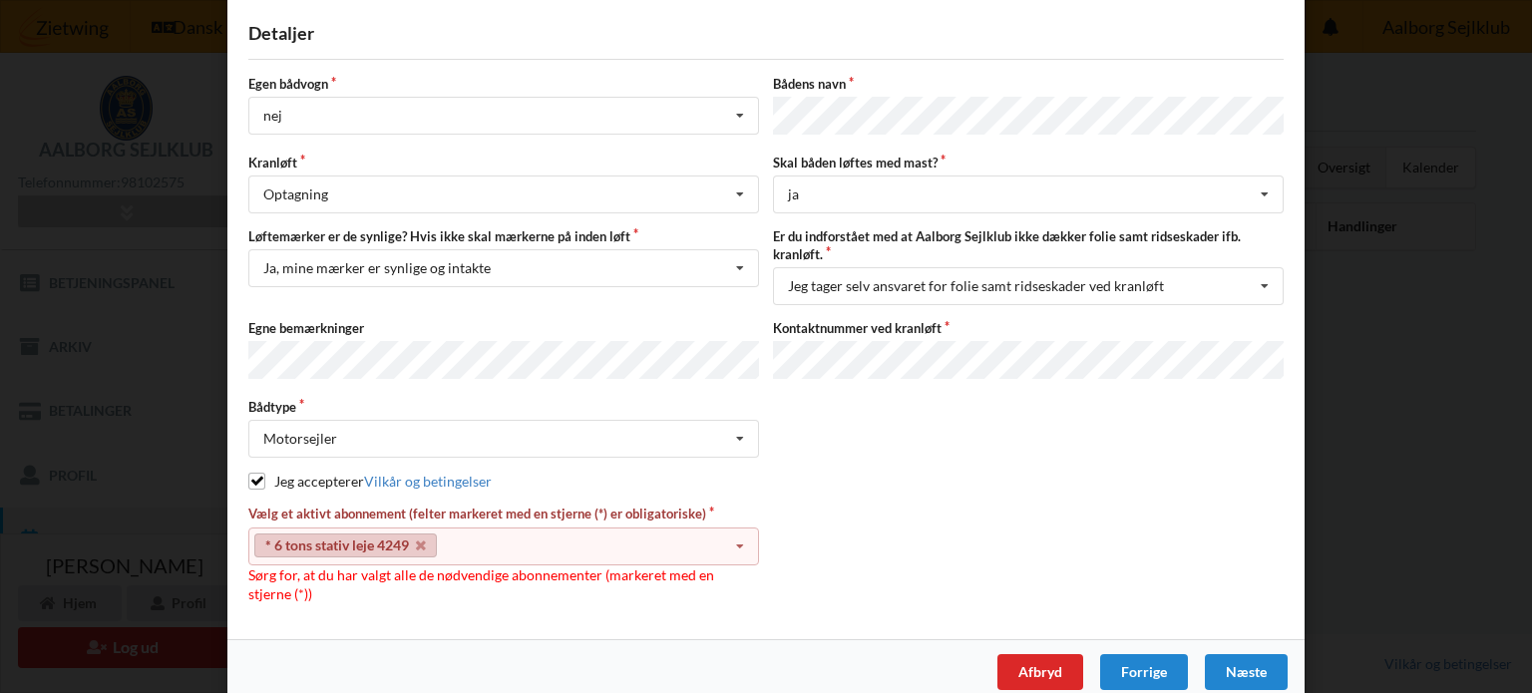
click at [735, 531] on icon at bounding box center [740, 547] width 30 height 37
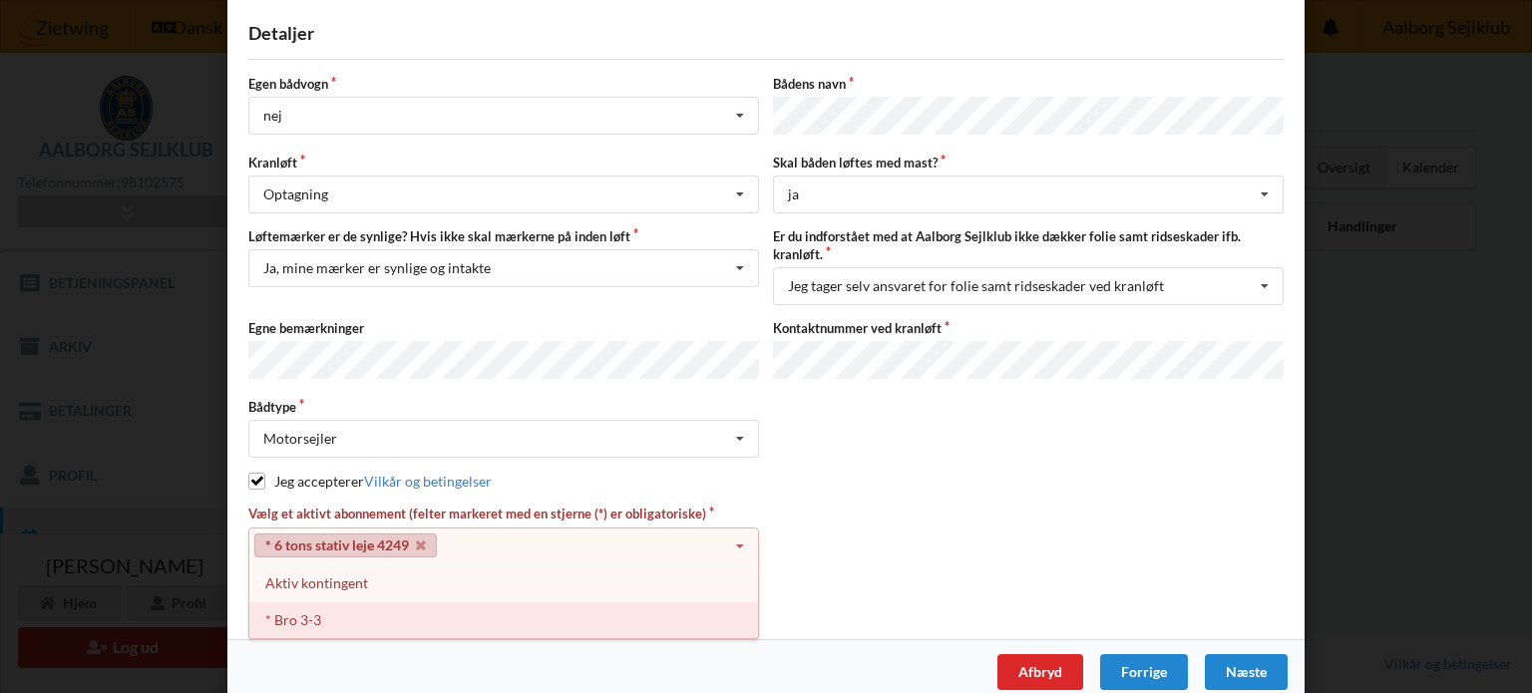
click at [354, 609] on div "* Bro 3-3" at bounding box center [503, 620] width 509 height 37
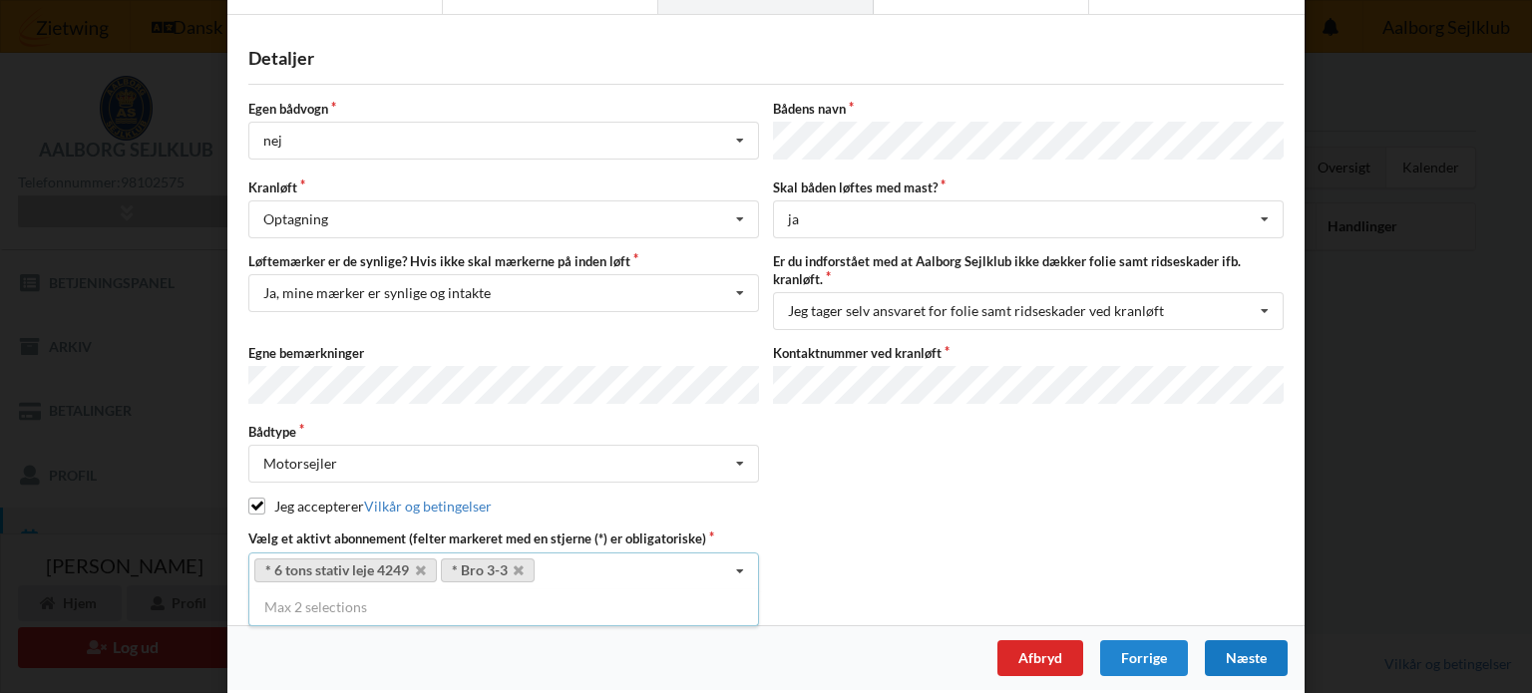
click at [1235, 660] on div "Næste" at bounding box center [1246, 658] width 83 height 36
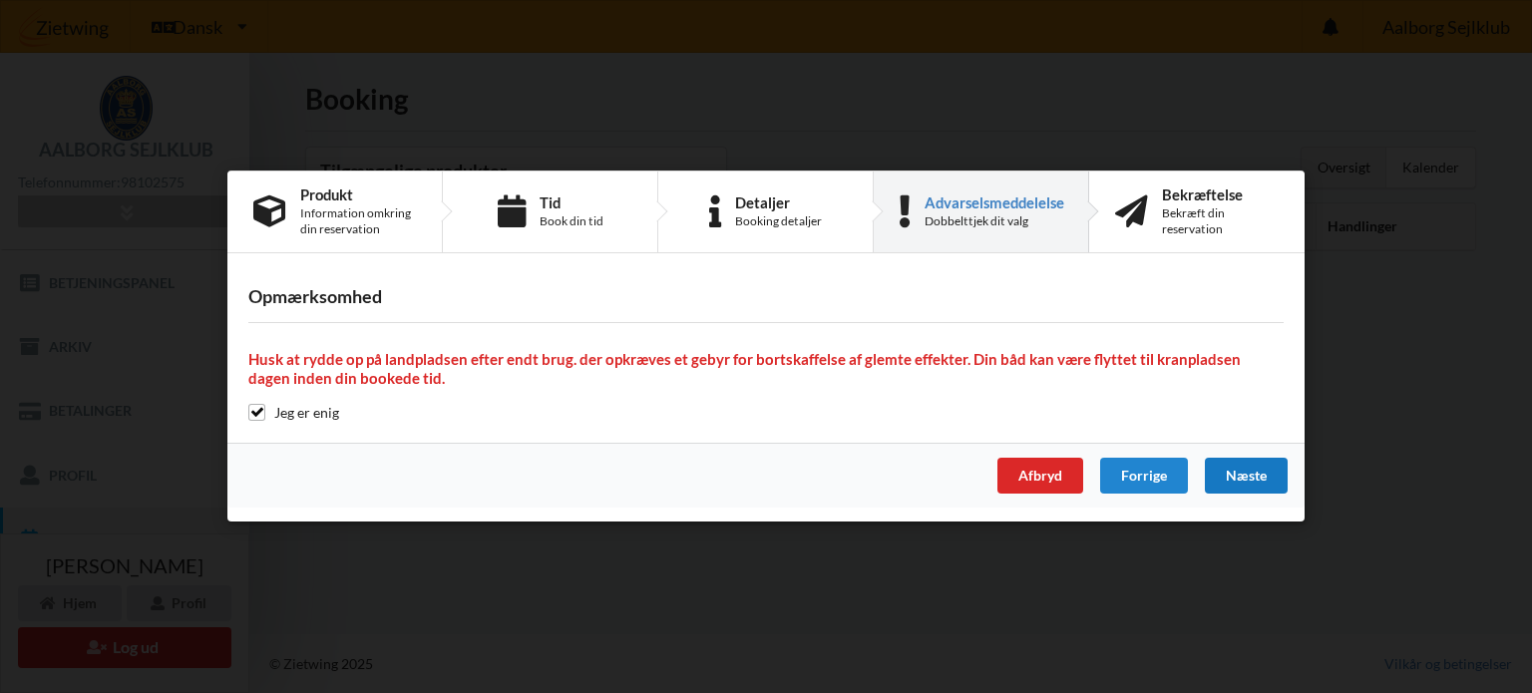
click at [1225, 471] on div "Næste" at bounding box center [1246, 477] width 83 height 36
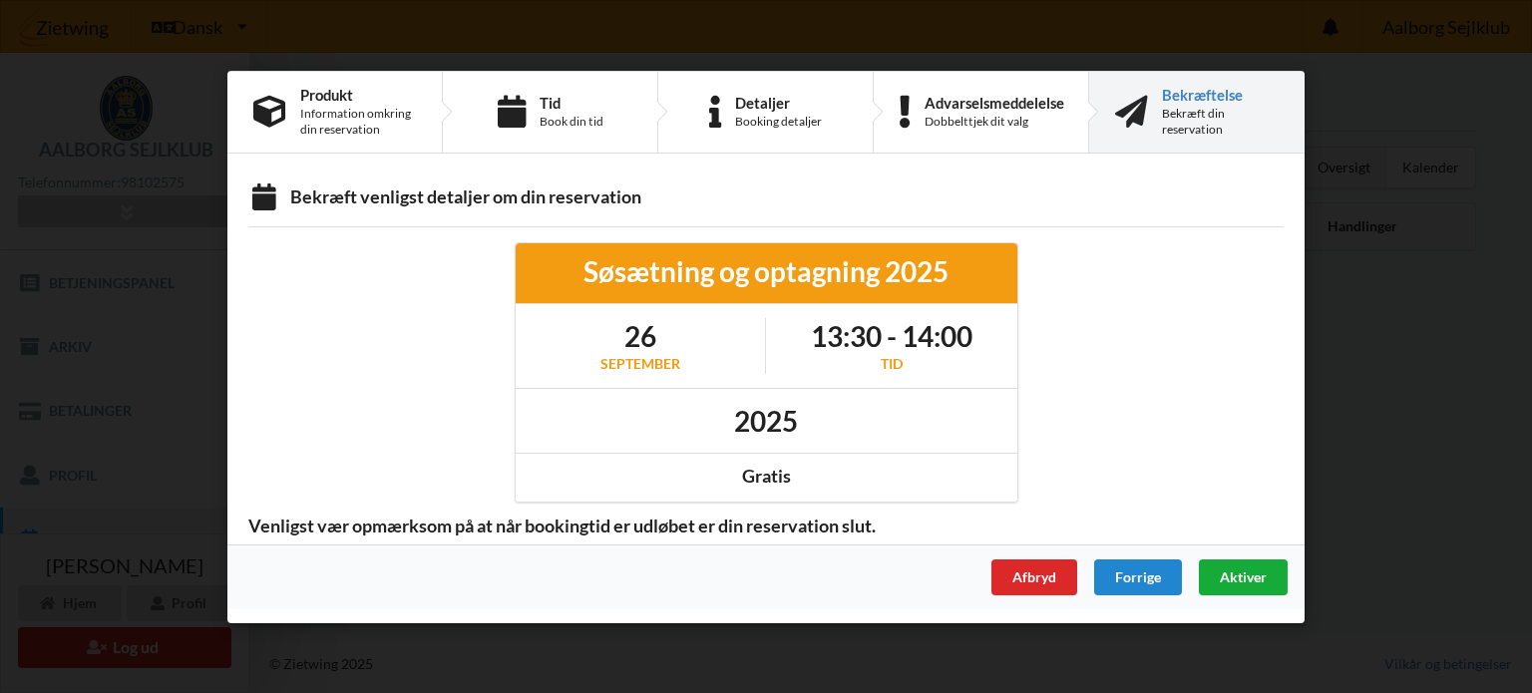
click at [1239, 592] on div "Aktiver" at bounding box center [1243, 577] width 89 height 36
